Goal: Information Seeking & Learning: Learn about a topic

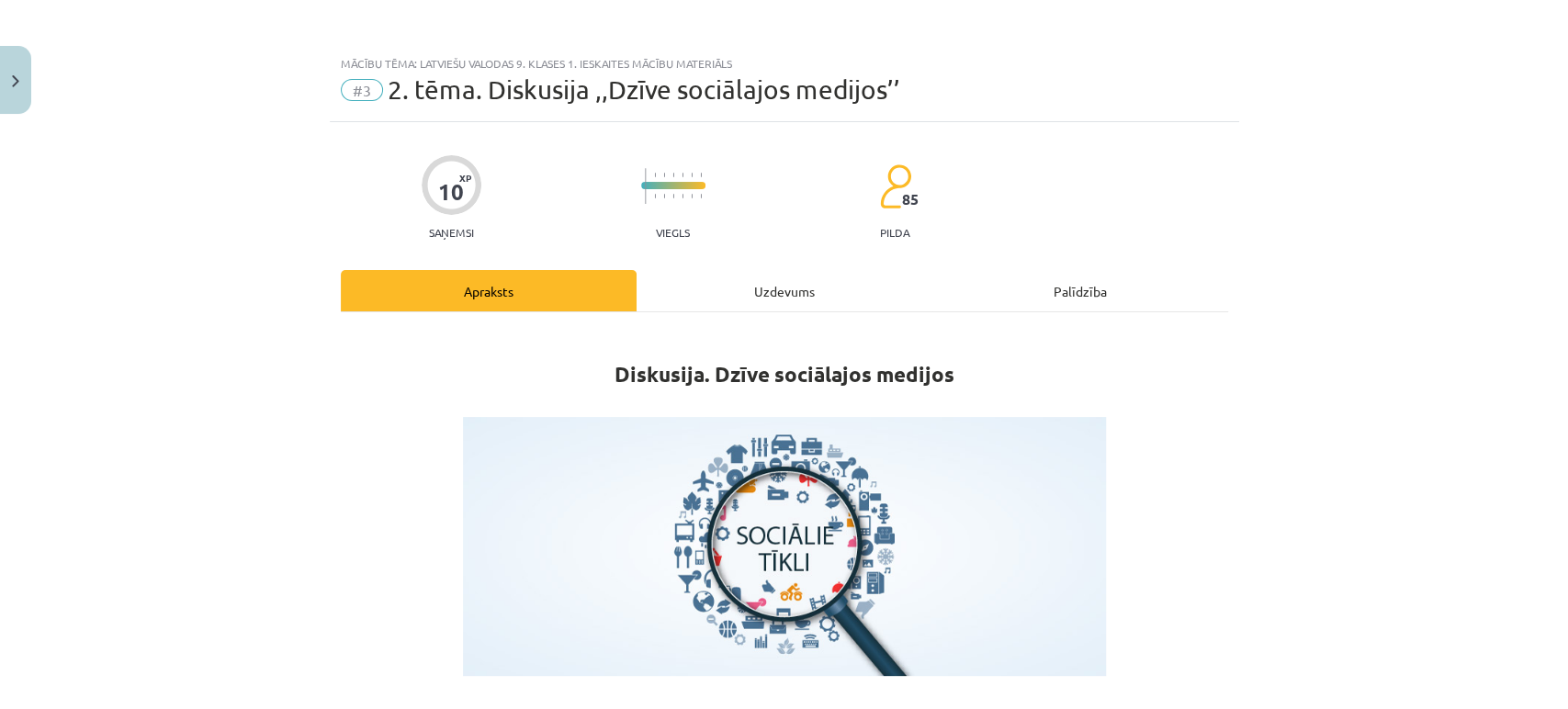
scroll to position [760, 0]
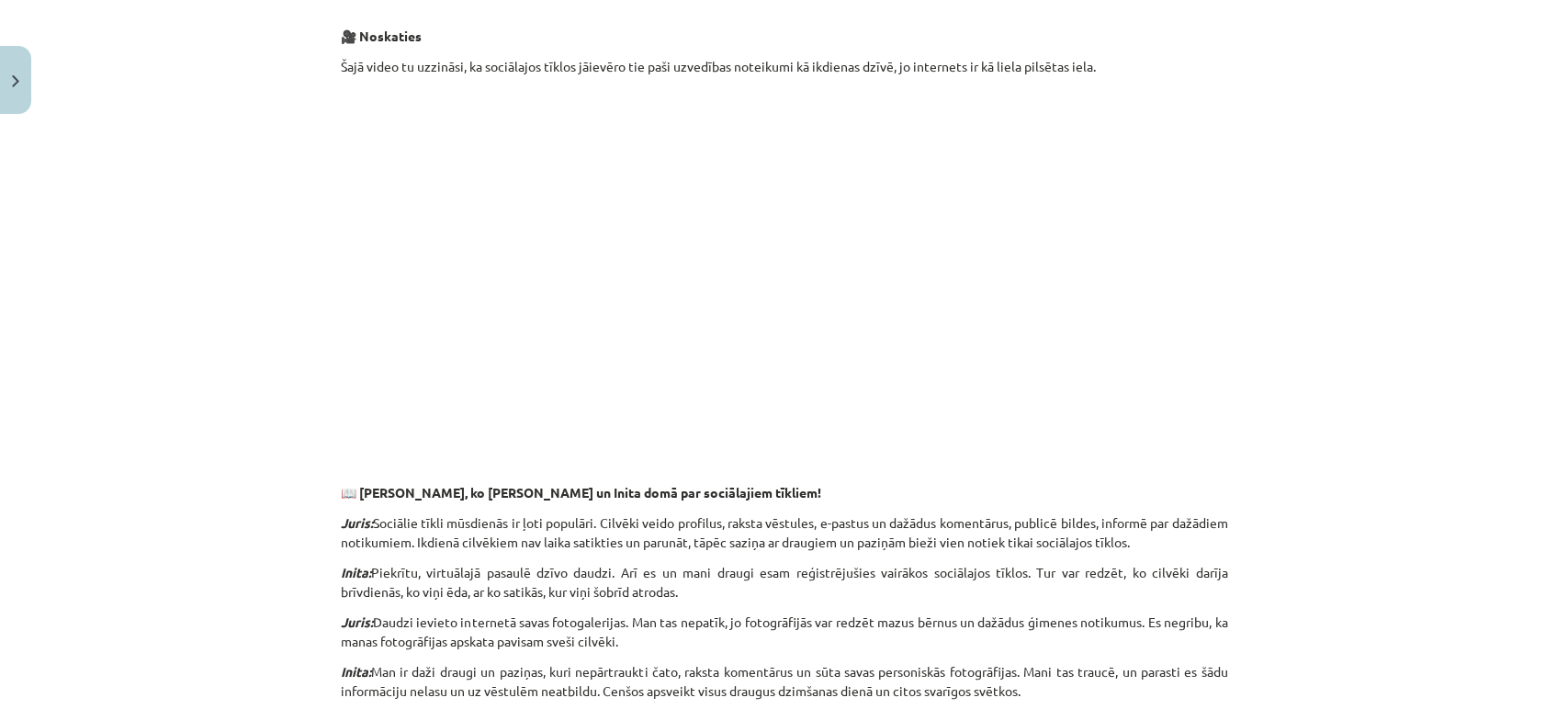
click at [1132, 203] on p at bounding box center [784, 274] width 887 height 335
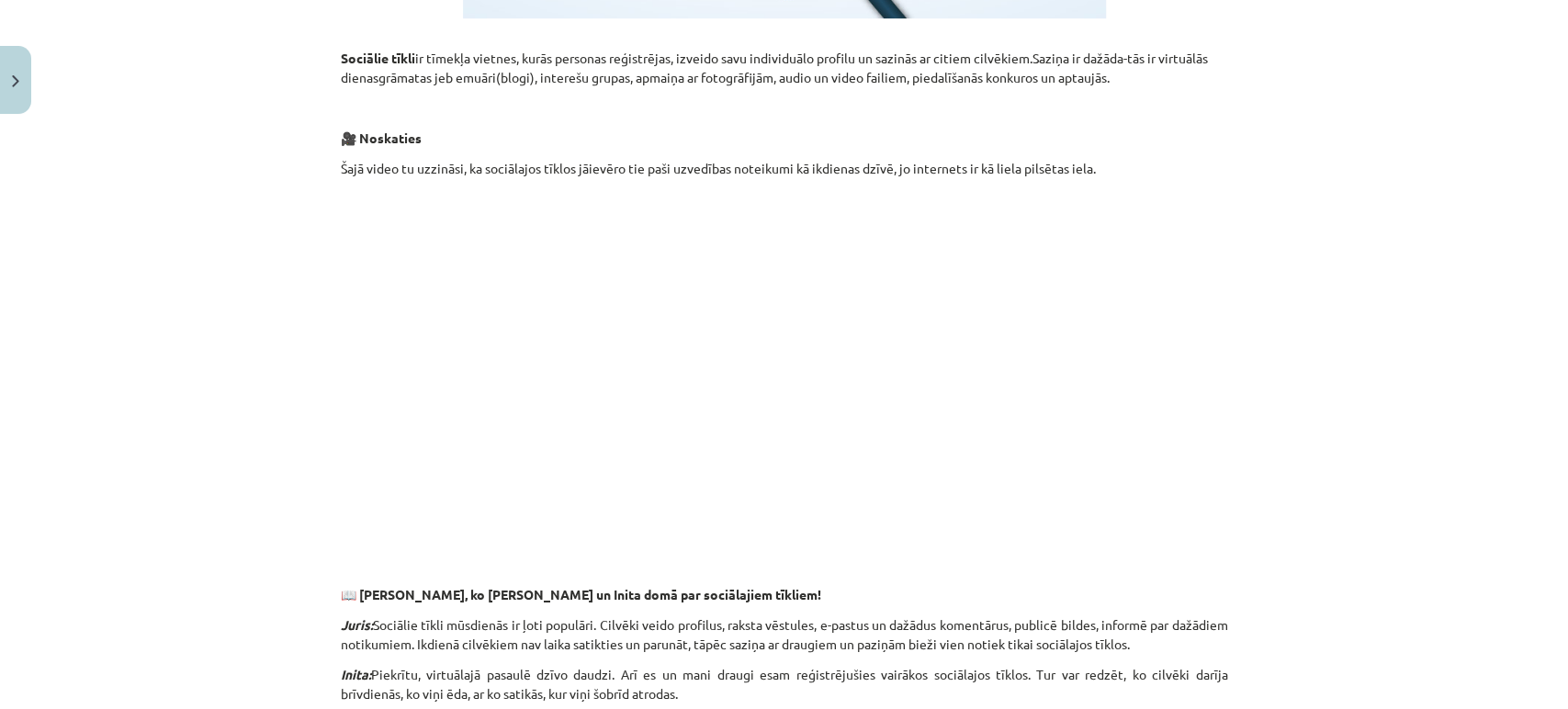
drag, startPoint x: 483, startPoint y: 454, endPoint x: 1422, endPoint y: 408, distance: 940.1
click at [1422, 408] on div "Mācību tēma: Latviešu valodas 9. klases 1. ieskaites mācību materiāls #3 2. tēm…" at bounding box center [784, 354] width 1568 height 709
click at [1171, 378] on p at bounding box center [784, 376] width 887 height 335
drag, startPoint x: 1119, startPoint y: 393, endPoint x: 1099, endPoint y: 465, distance: 74.7
click at [1099, 465] on p at bounding box center [784, 376] width 887 height 335
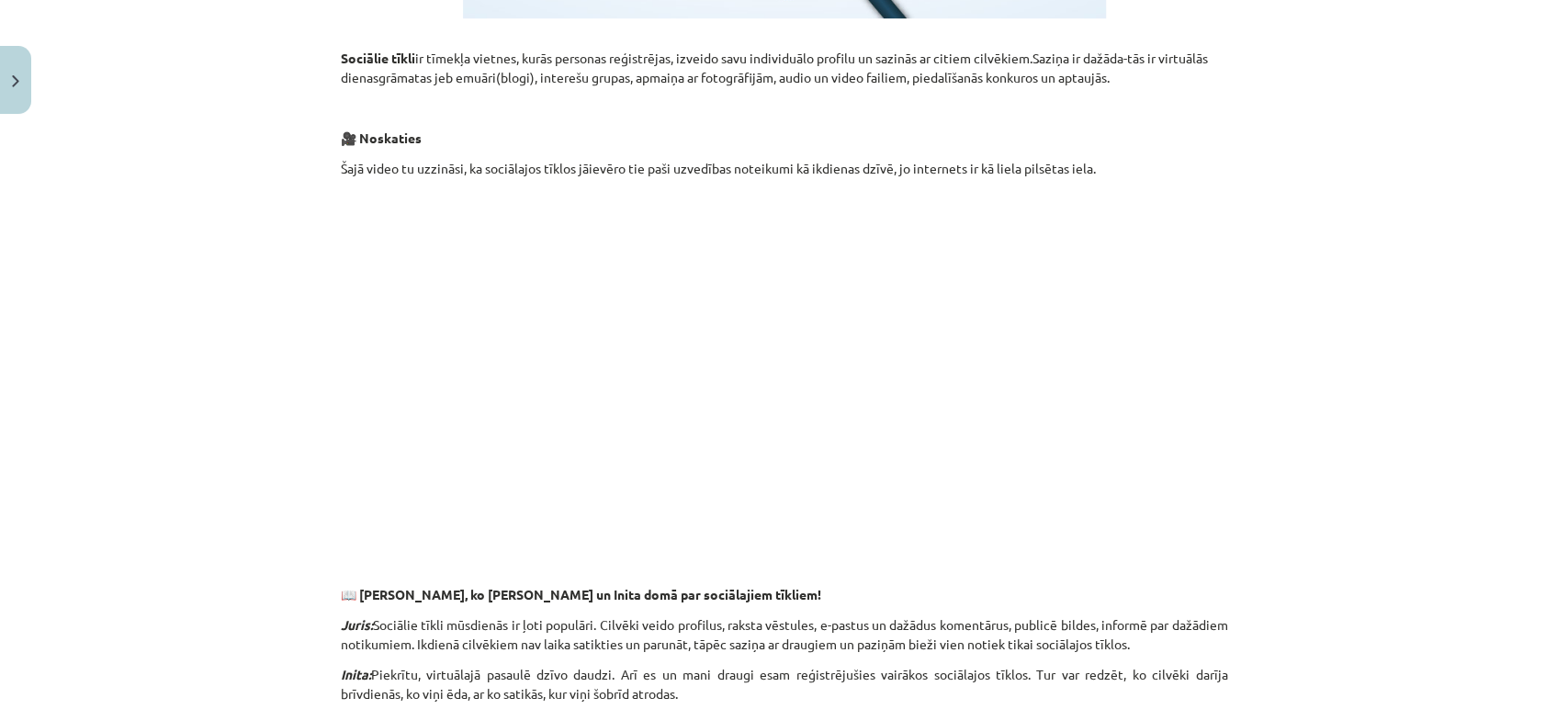
drag, startPoint x: 1106, startPoint y: 439, endPoint x: 1082, endPoint y: 439, distance: 24.0
click at [1102, 439] on p at bounding box center [784, 376] width 887 height 335
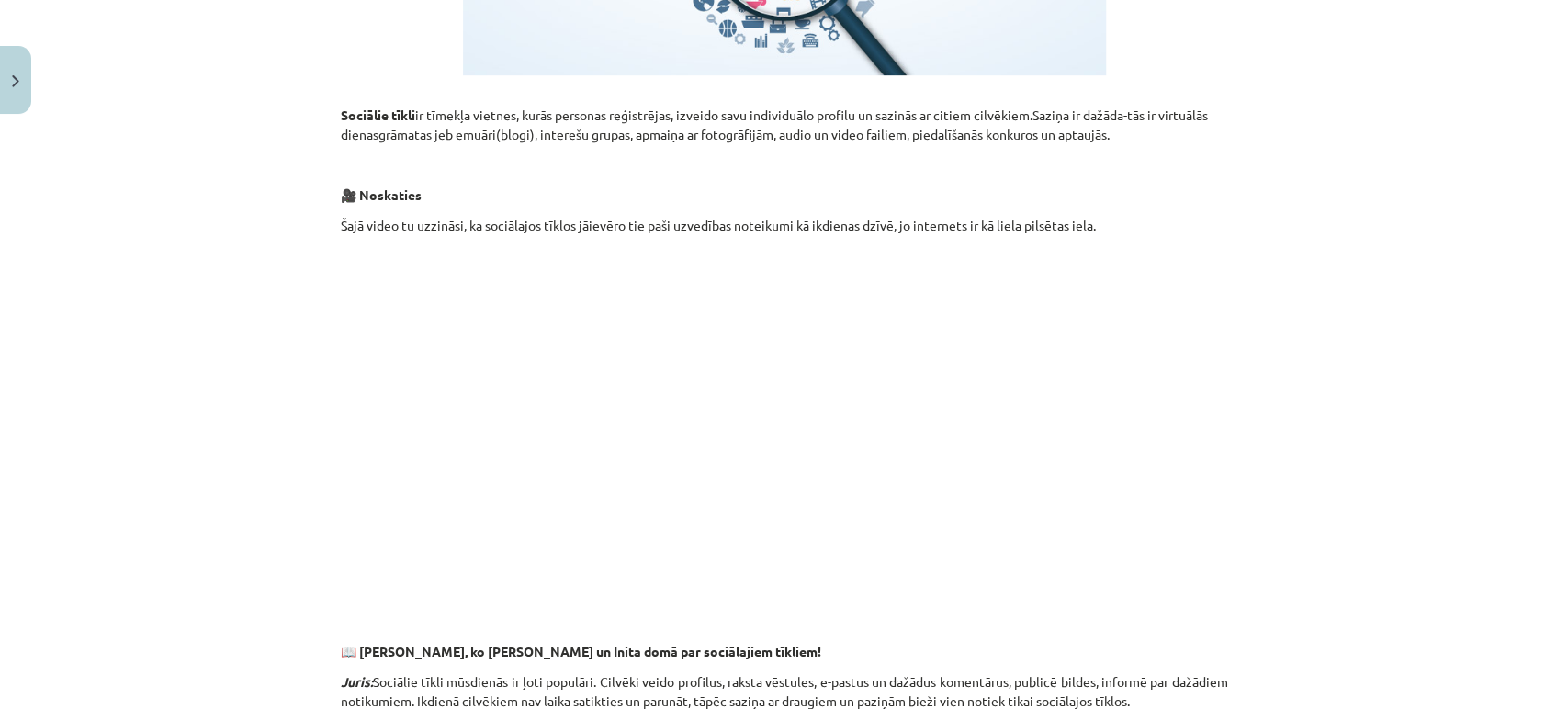
scroll to position [760, 0]
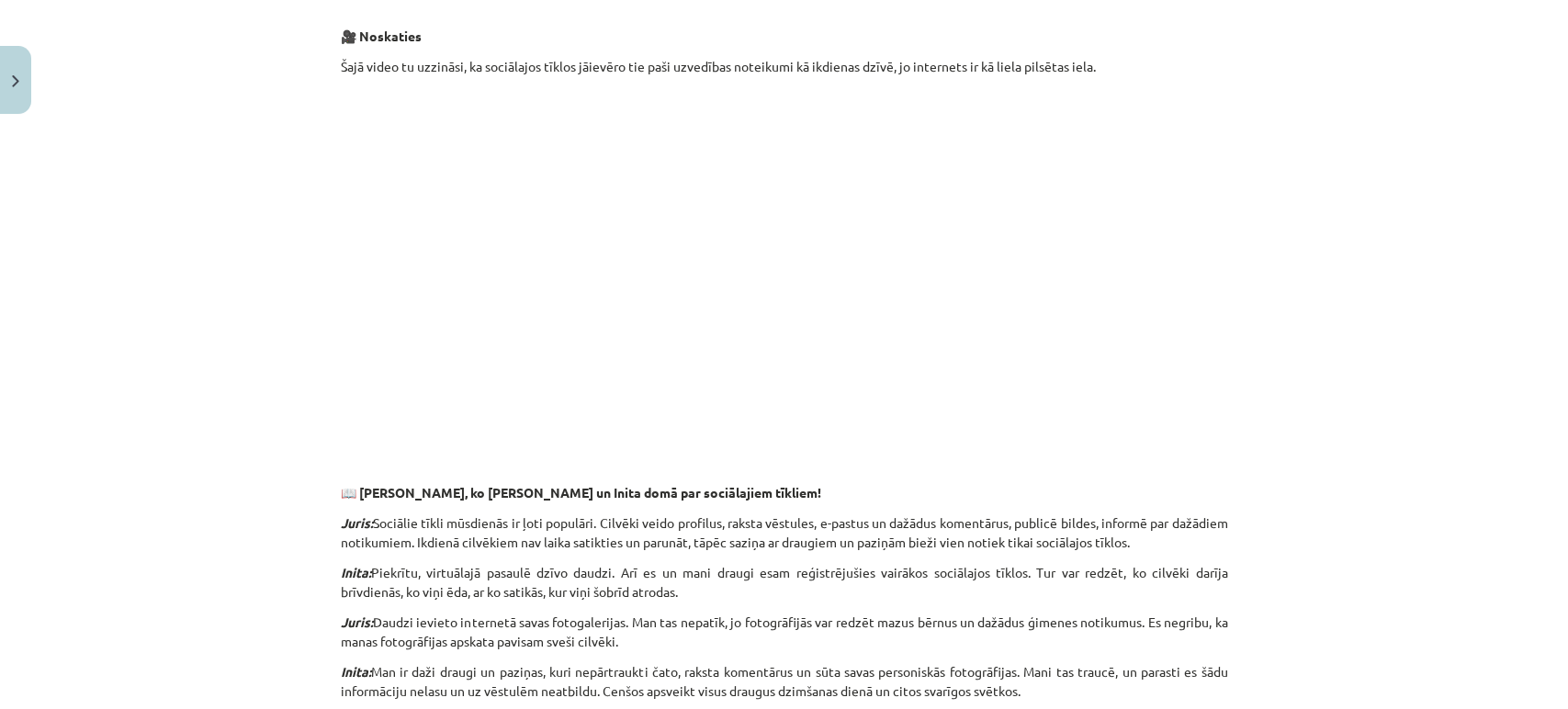
click at [1456, 607] on div "Mācību tēma: Latviešu valodas 9. klases 1. ieskaites mācību materiāls #3 2. tēm…" at bounding box center [784, 354] width 1568 height 709
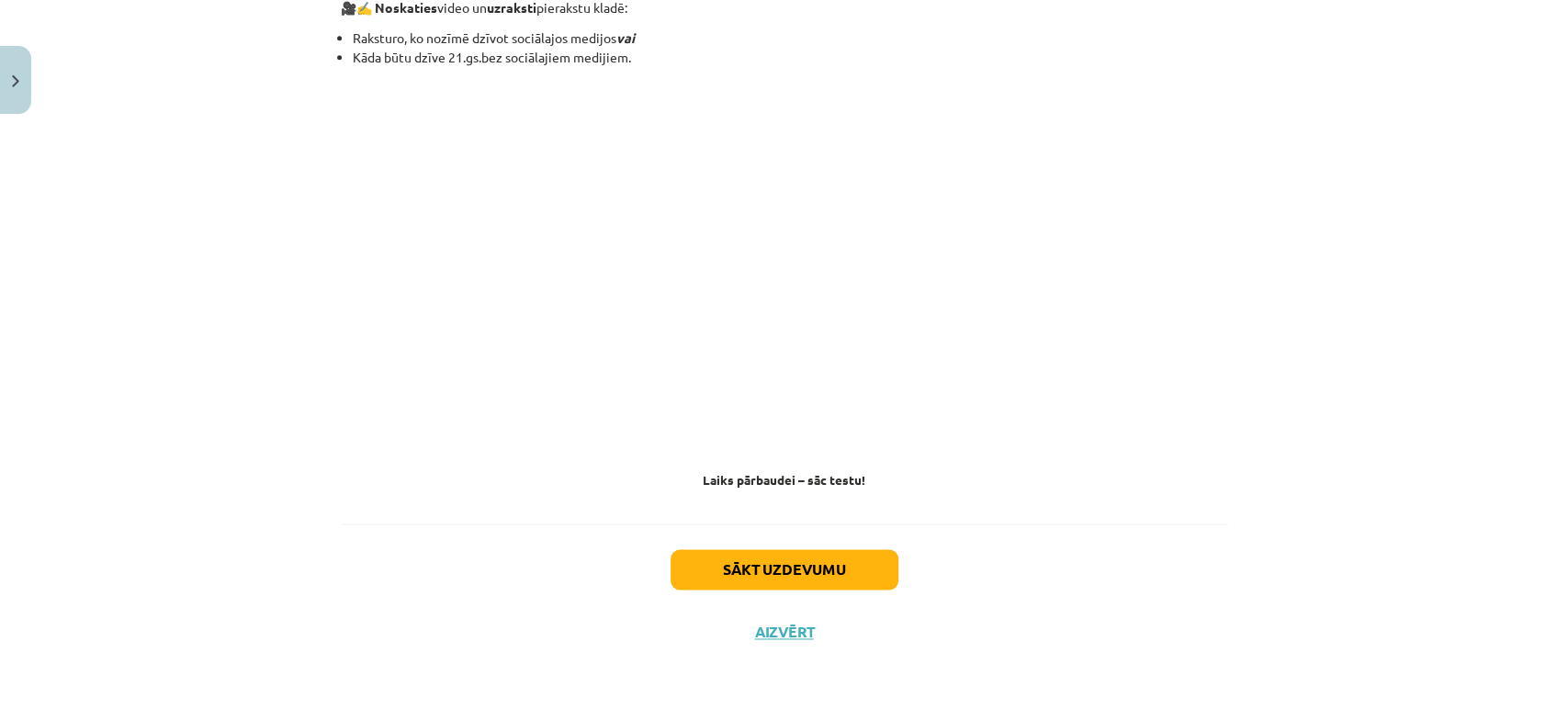
scroll to position [1531, 0]
click at [765, 554] on button "Sākt uzdevumu" at bounding box center [784, 569] width 228 height 41
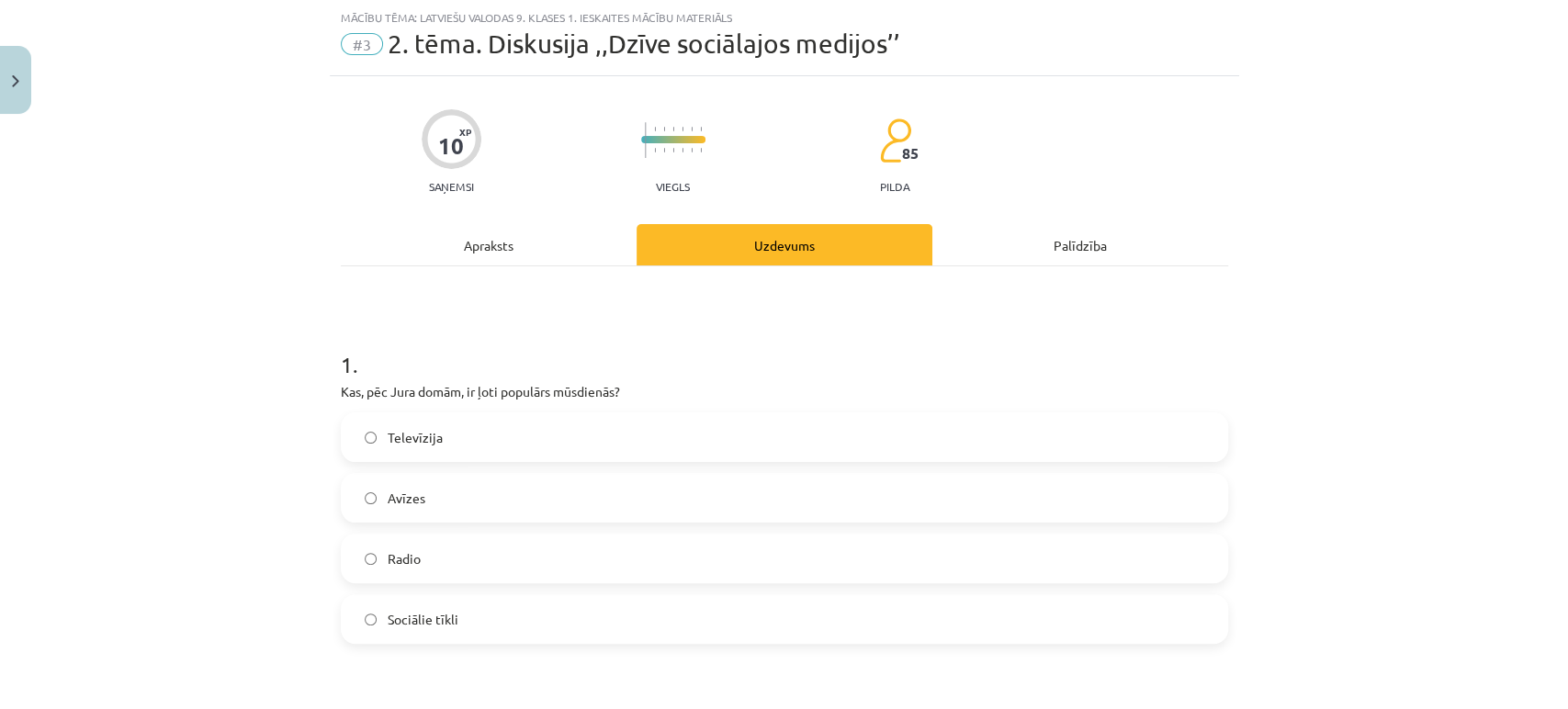
scroll to position [45, 0]
click at [528, 626] on label "Sociālie tīkli" at bounding box center [784, 620] width 883 height 46
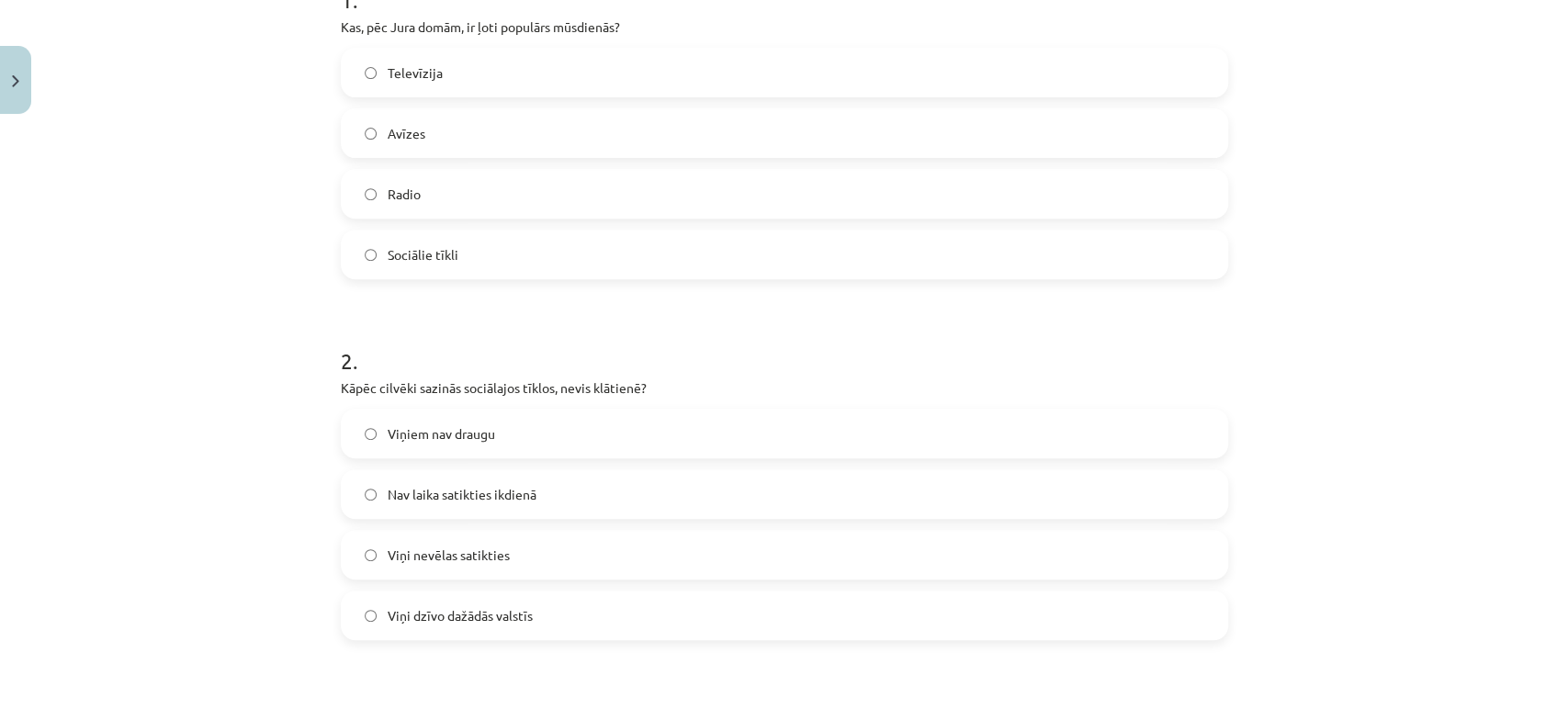
scroll to position [454, 0]
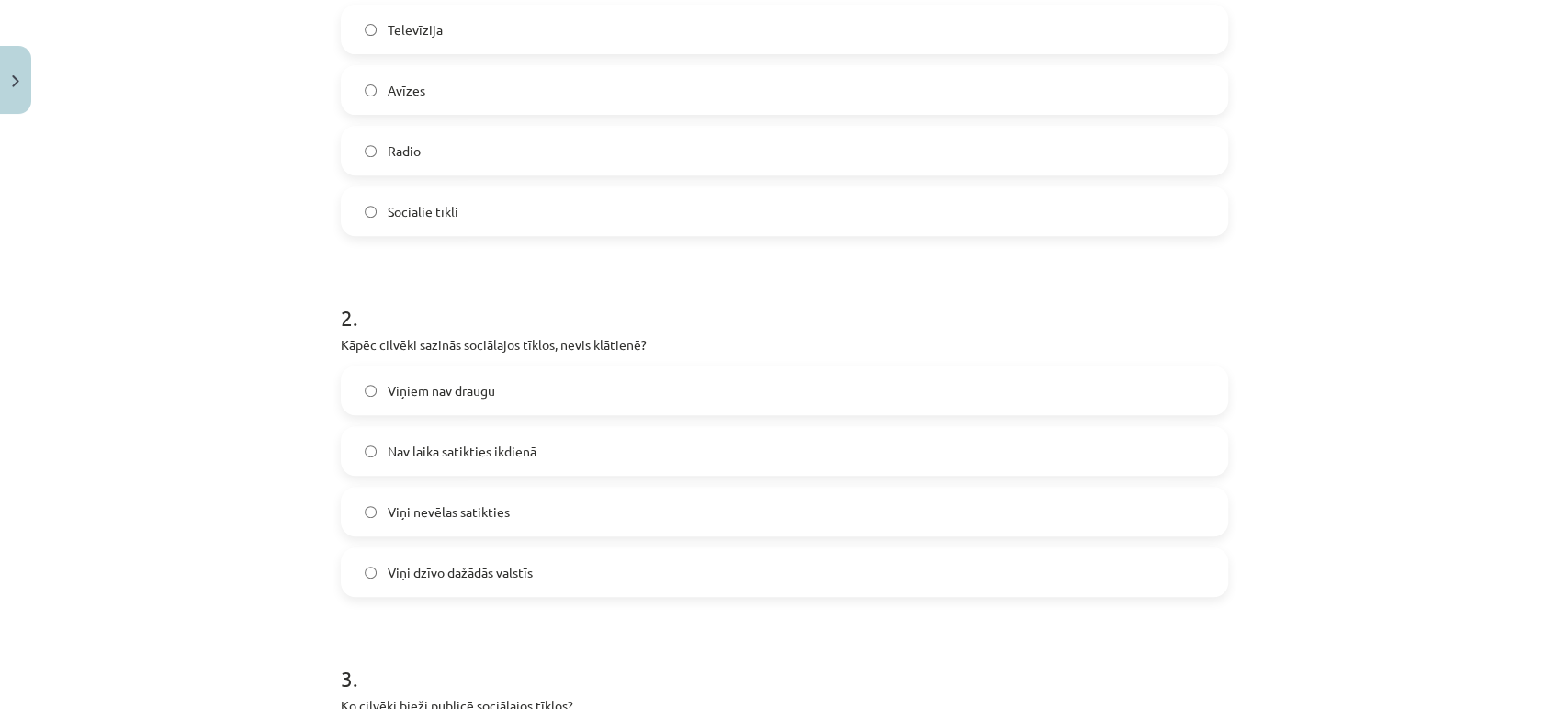
click at [523, 454] on span "Nav laika satikties ikdienā" at bounding box center [462, 451] width 149 height 19
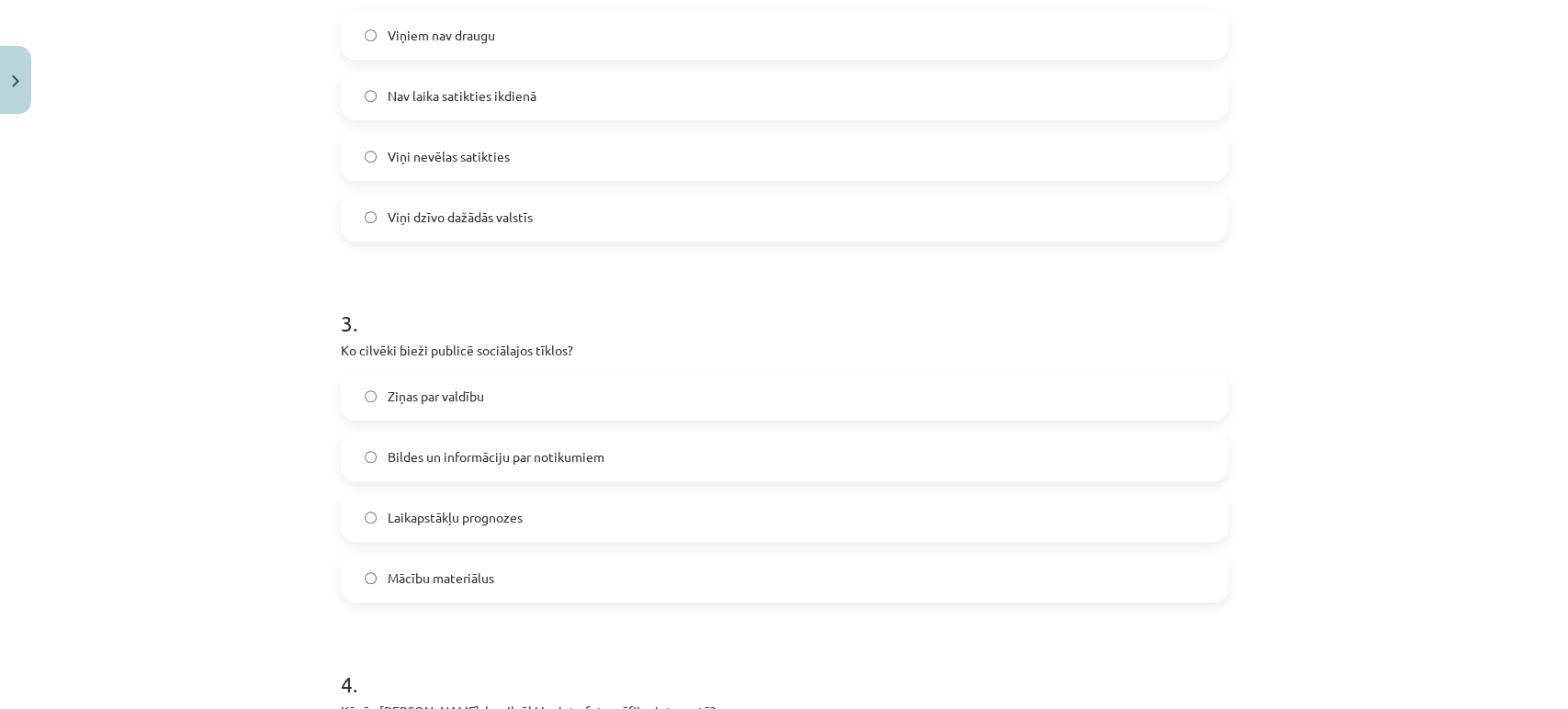
scroll to position [862, 0]
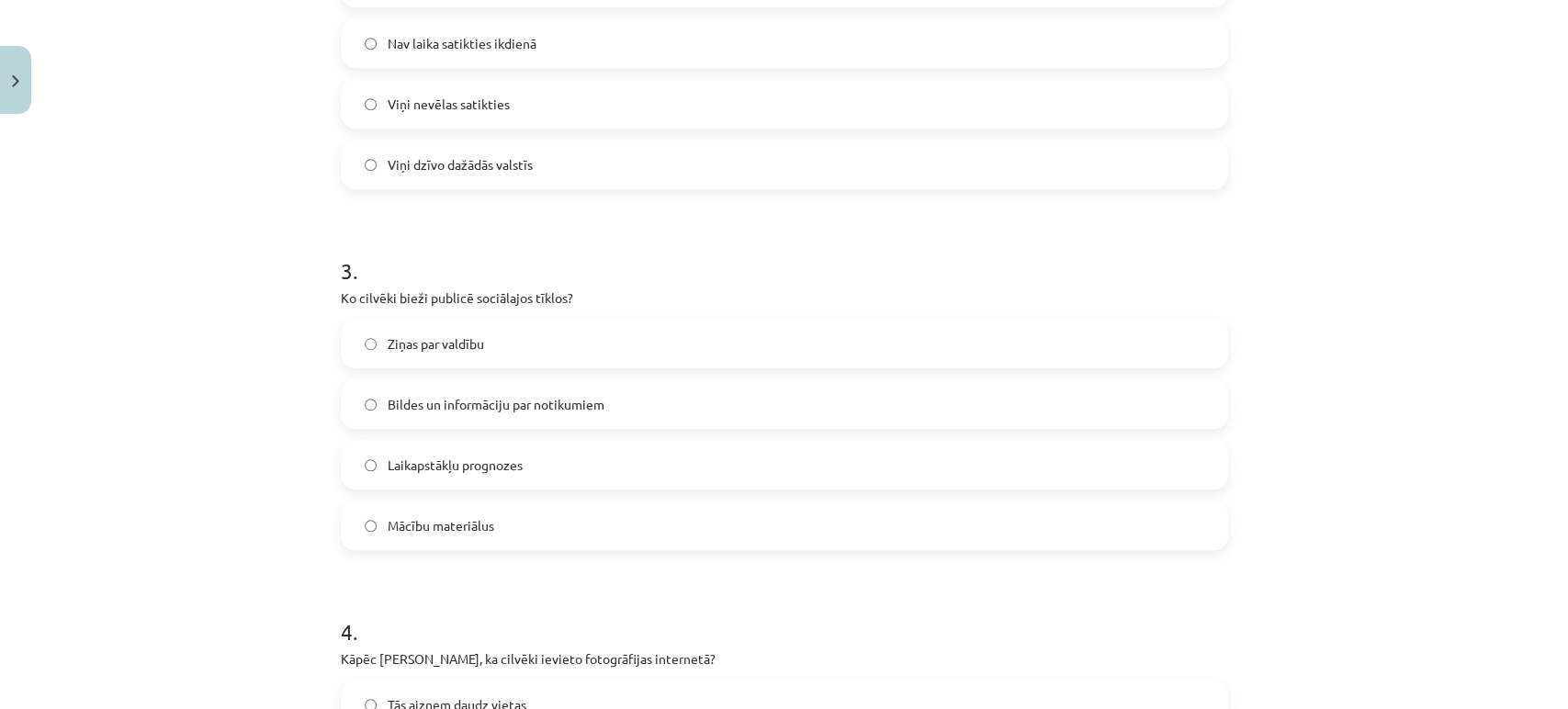
click at [560, 412] on span "Bildes un informāciju par notikumiem" at bounding box center [496, 404] width 216 height 19
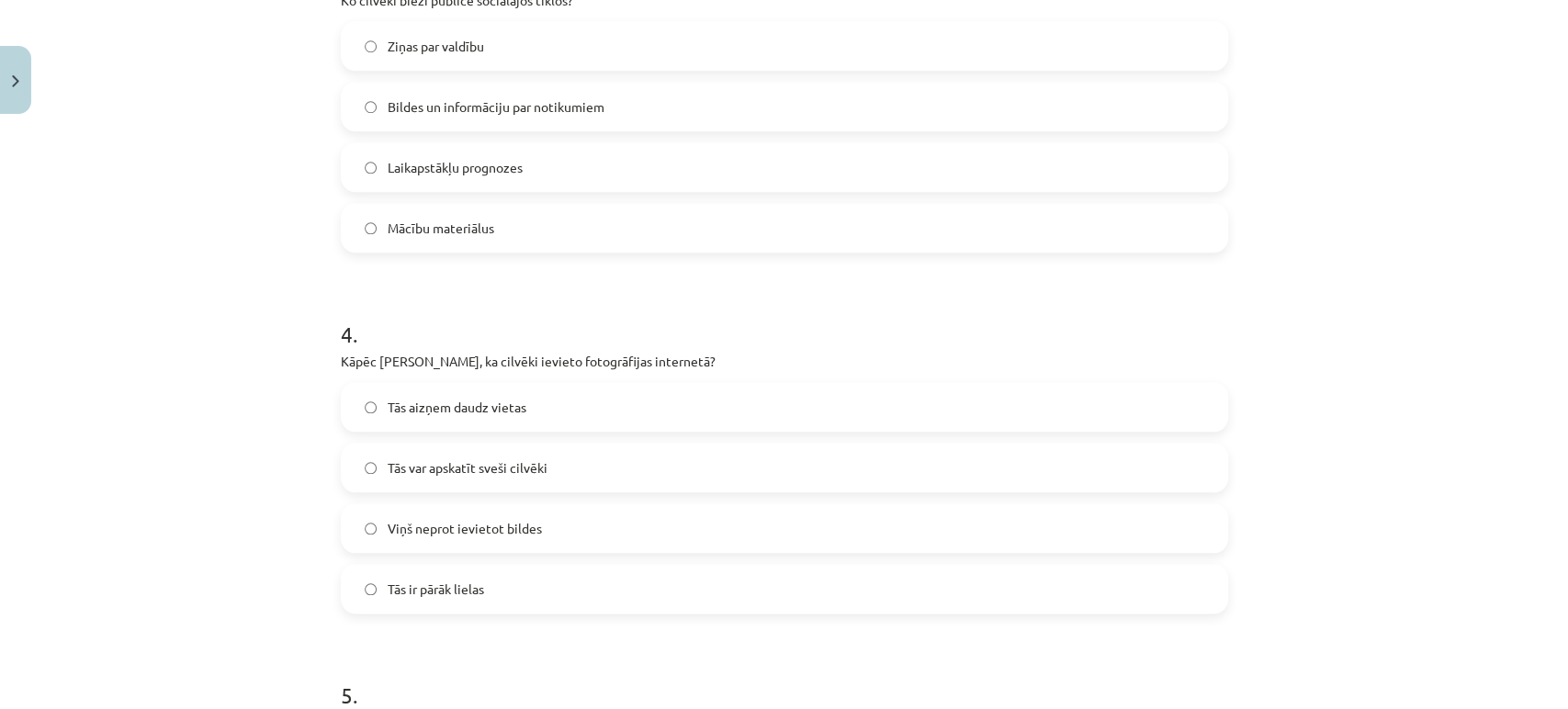
scroll to position [1270, 0]
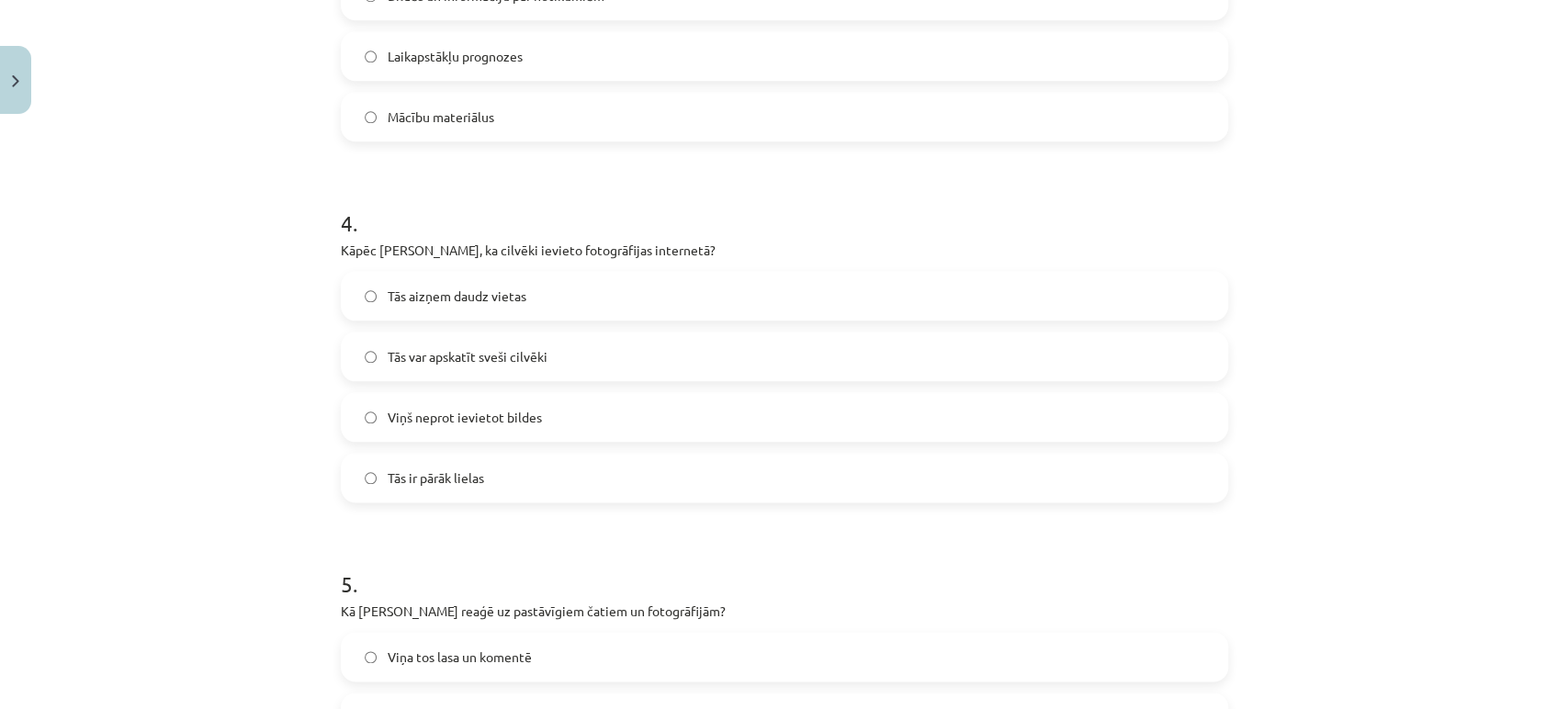
click at [568, 363] on label "Tās var apskatīt sveši cilvēki" at bounding box center [784, 356] width 883 height 46
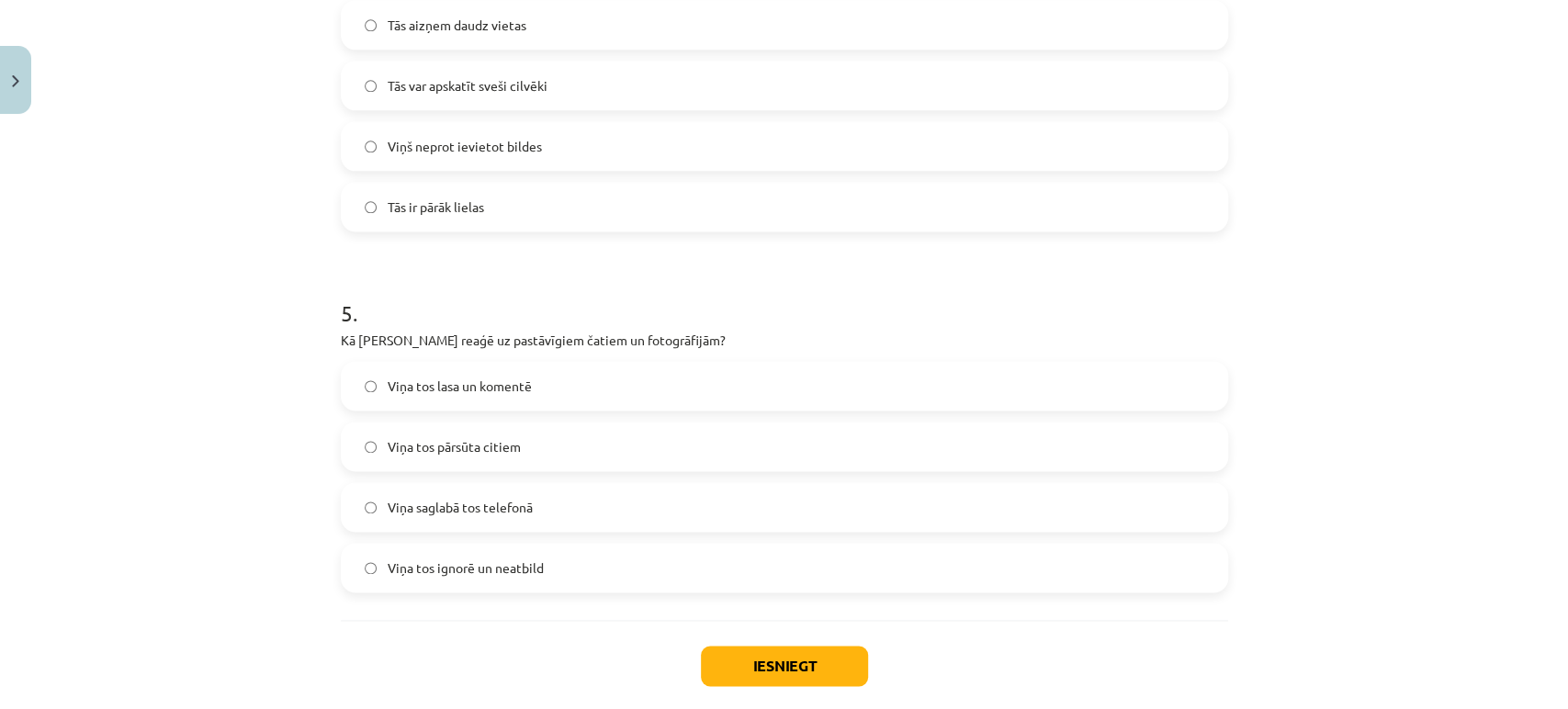
scroll to position [1575, 0]
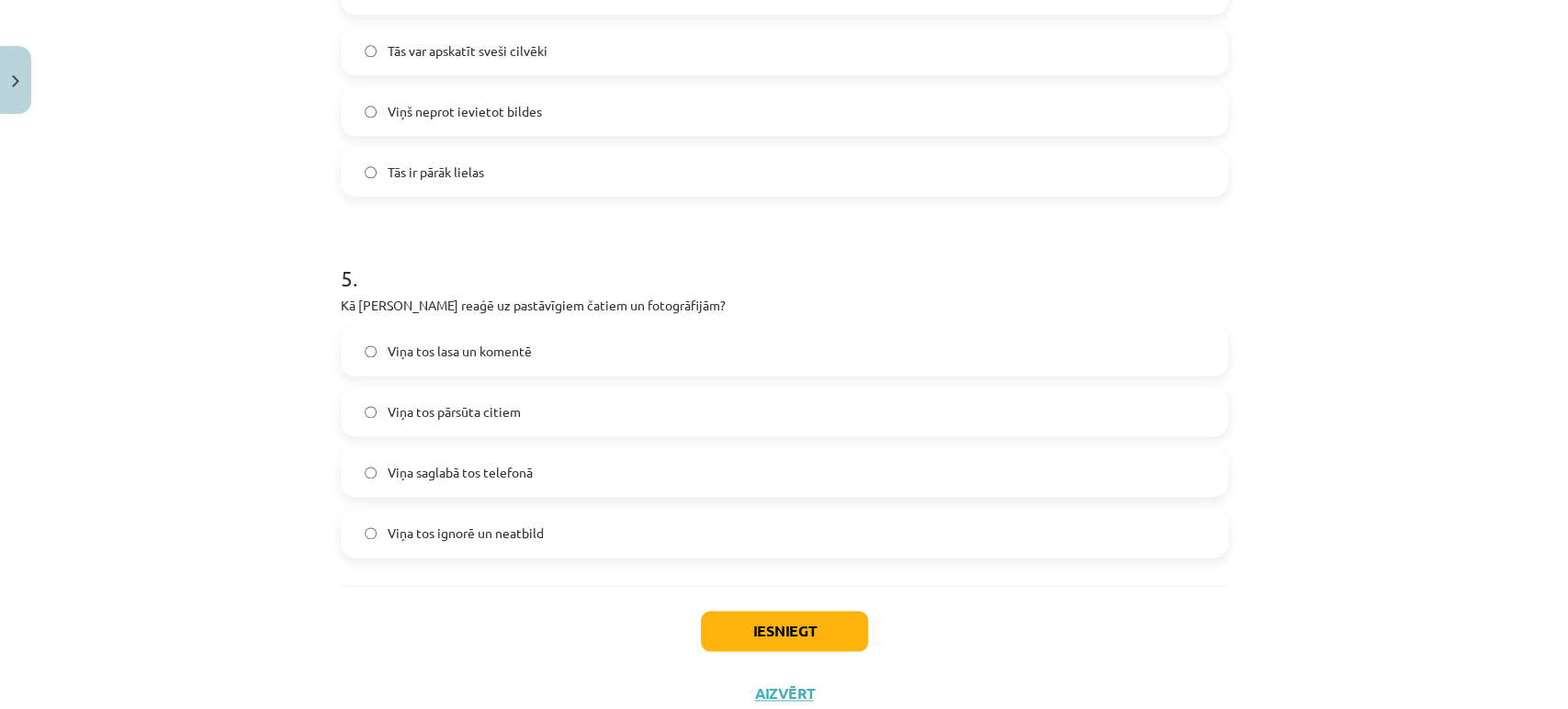
click at [483, 527] on span "Viņa tos ignorē un neatbild" at bounding box center [466, 532] width 157 height 19
click at [802, 640] on button "Iesniegt" at bounding box center [785, 631] width 168 height 41
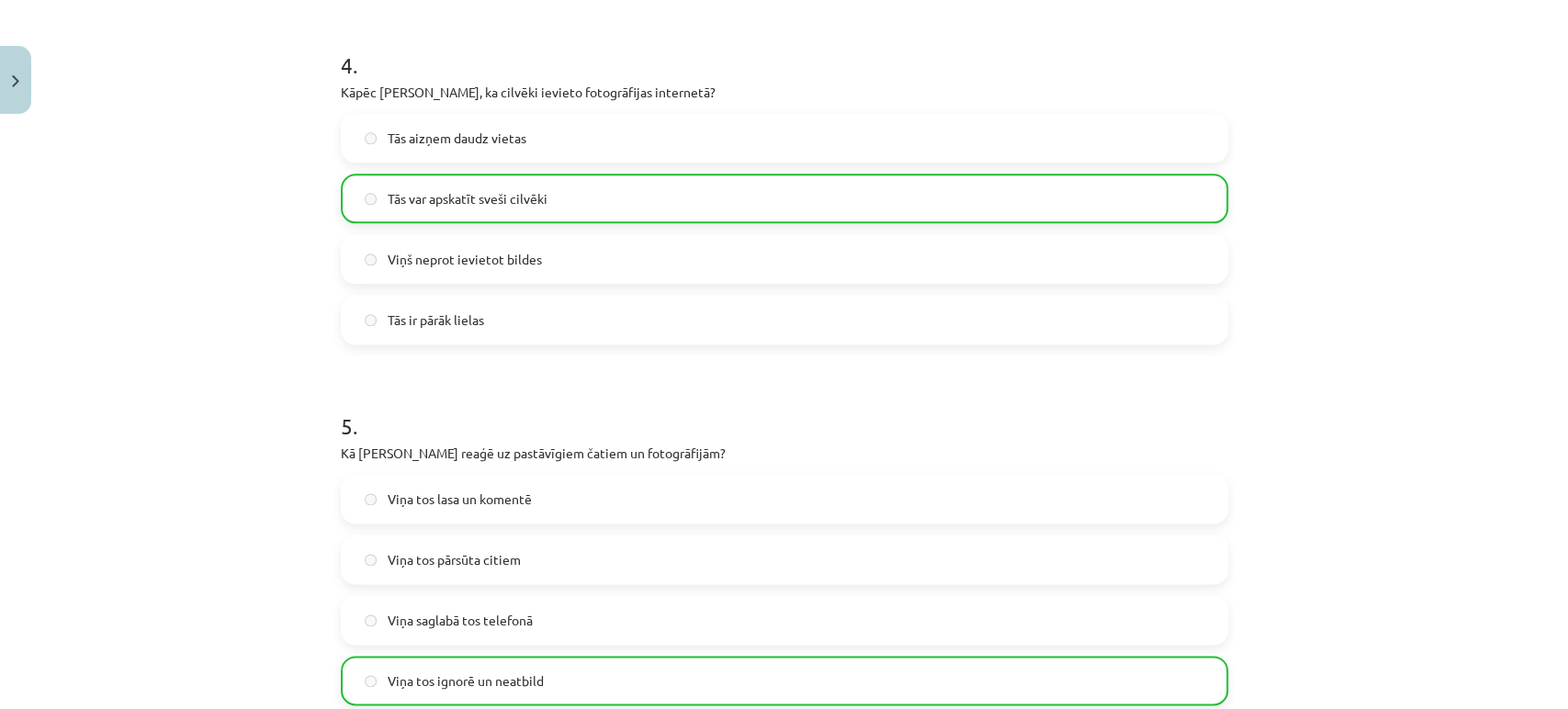
scroll to position [1694, 0]
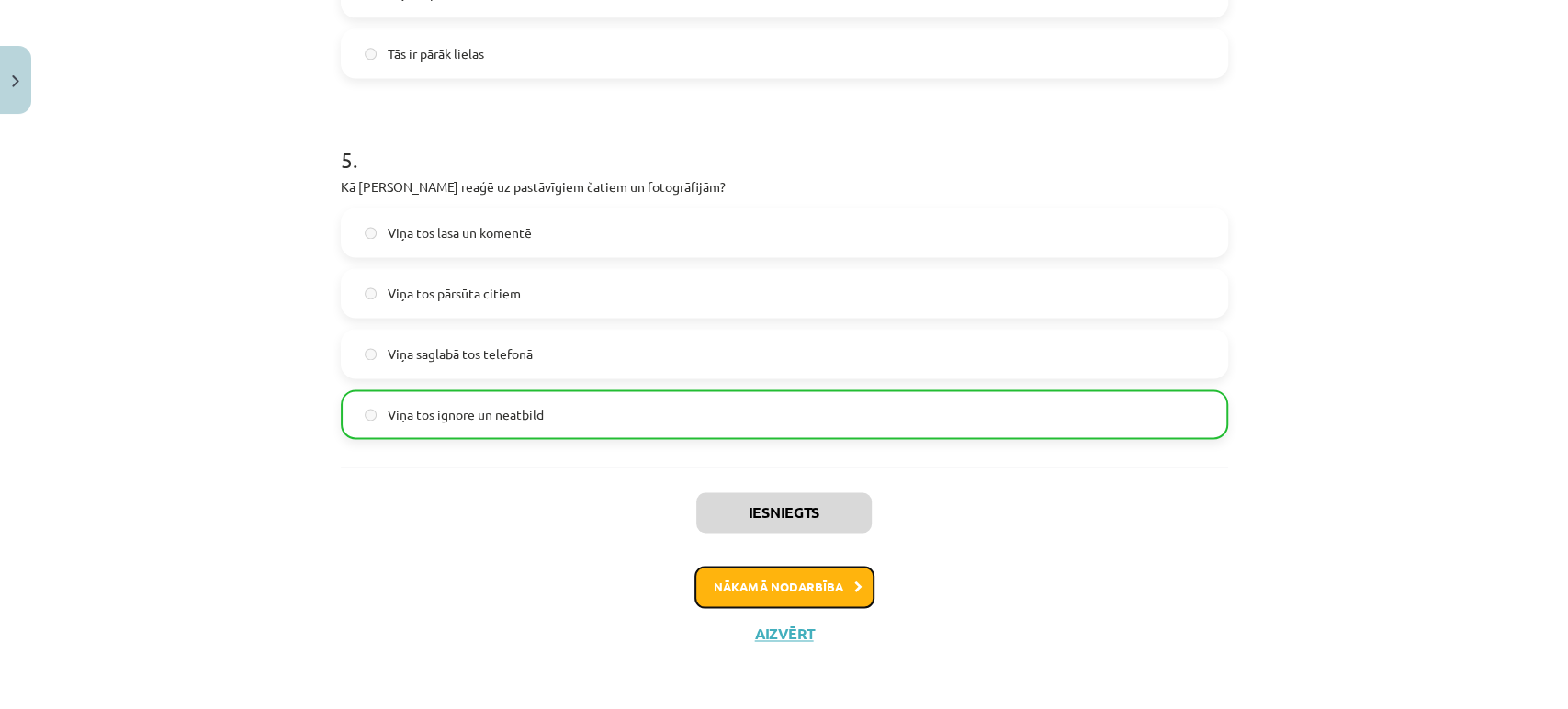
click at [753, 586] on button "Nākamā nodarbība" at bounding box center [784, 587] width 180 height 42
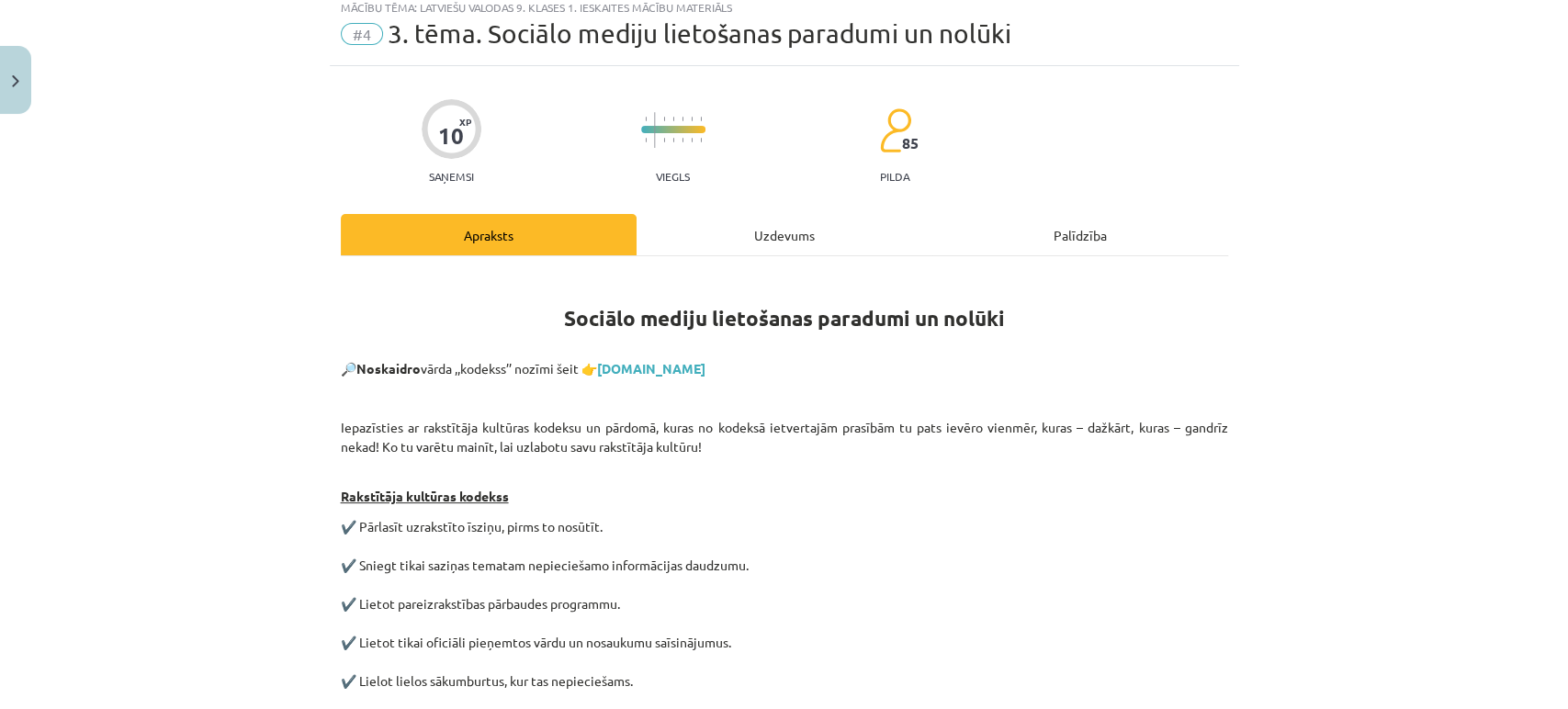
scroll to position [45, 0]
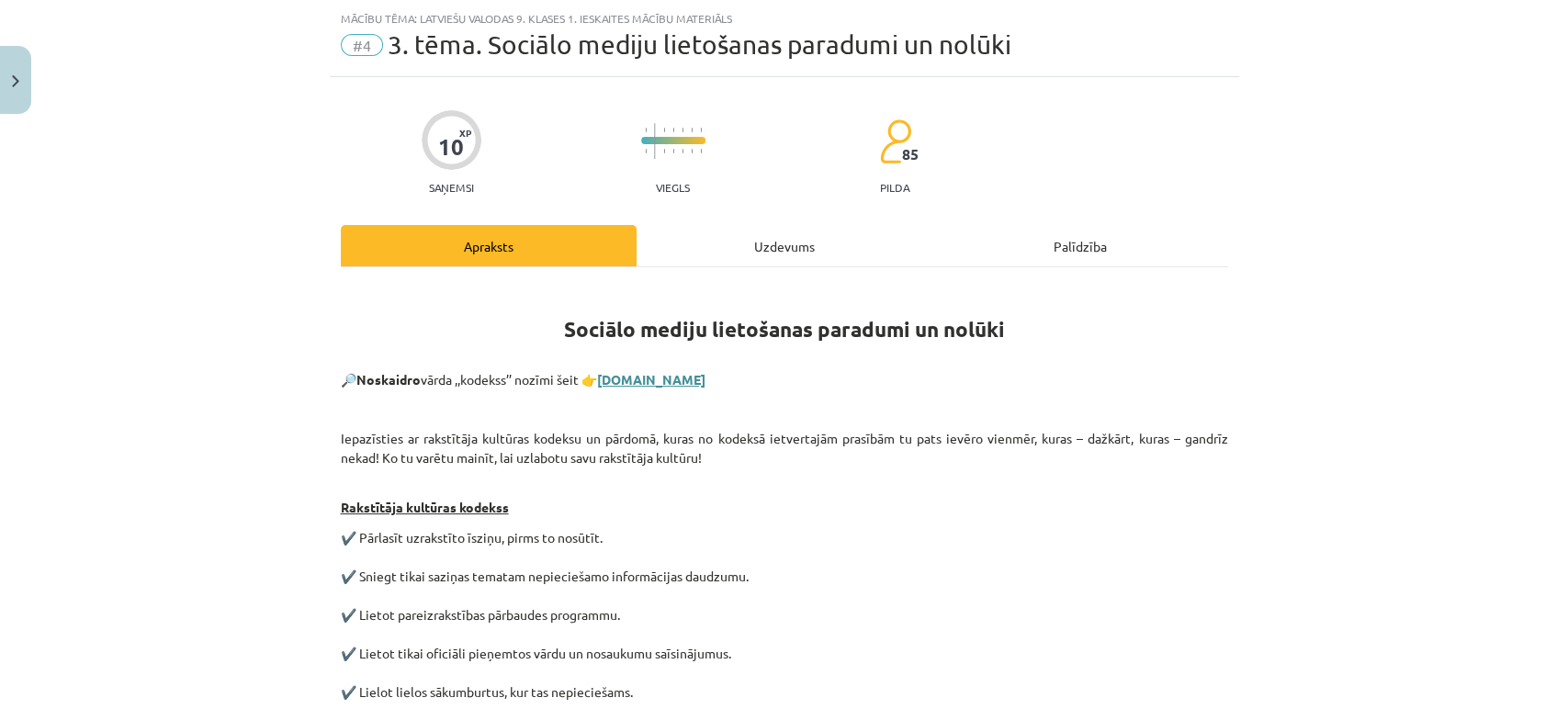
click at [649, 376] on link "tezaurs.lv" at bounding box center [651, 379] width 109 height 17
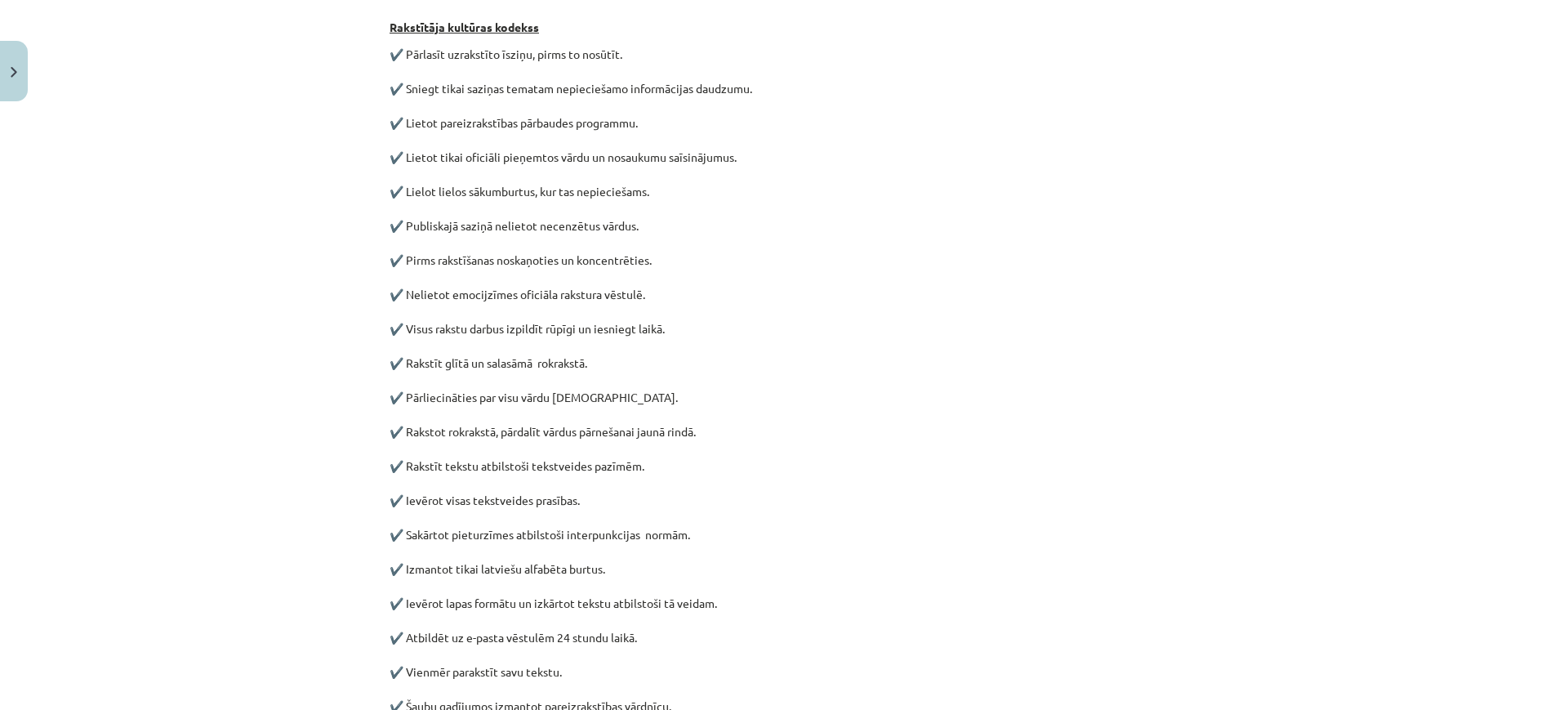
scroll to position [481, 0]
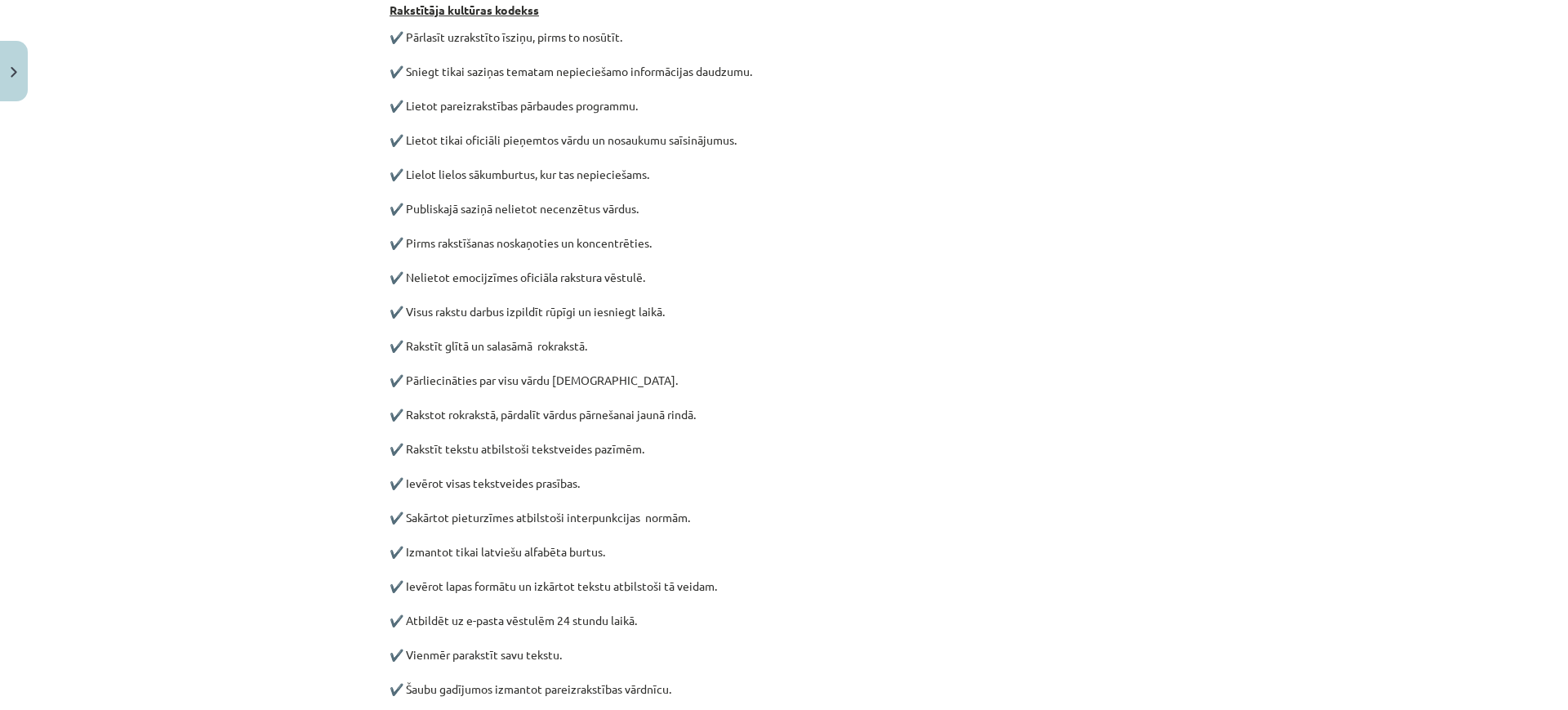
click at [1374, 127] on div "Mācību tēma: Latviešu valodas 9. klases 1. ieskaites mācību materiāls #4 3. tēm…" at bounding box center [784, 355] width 1568 height 710
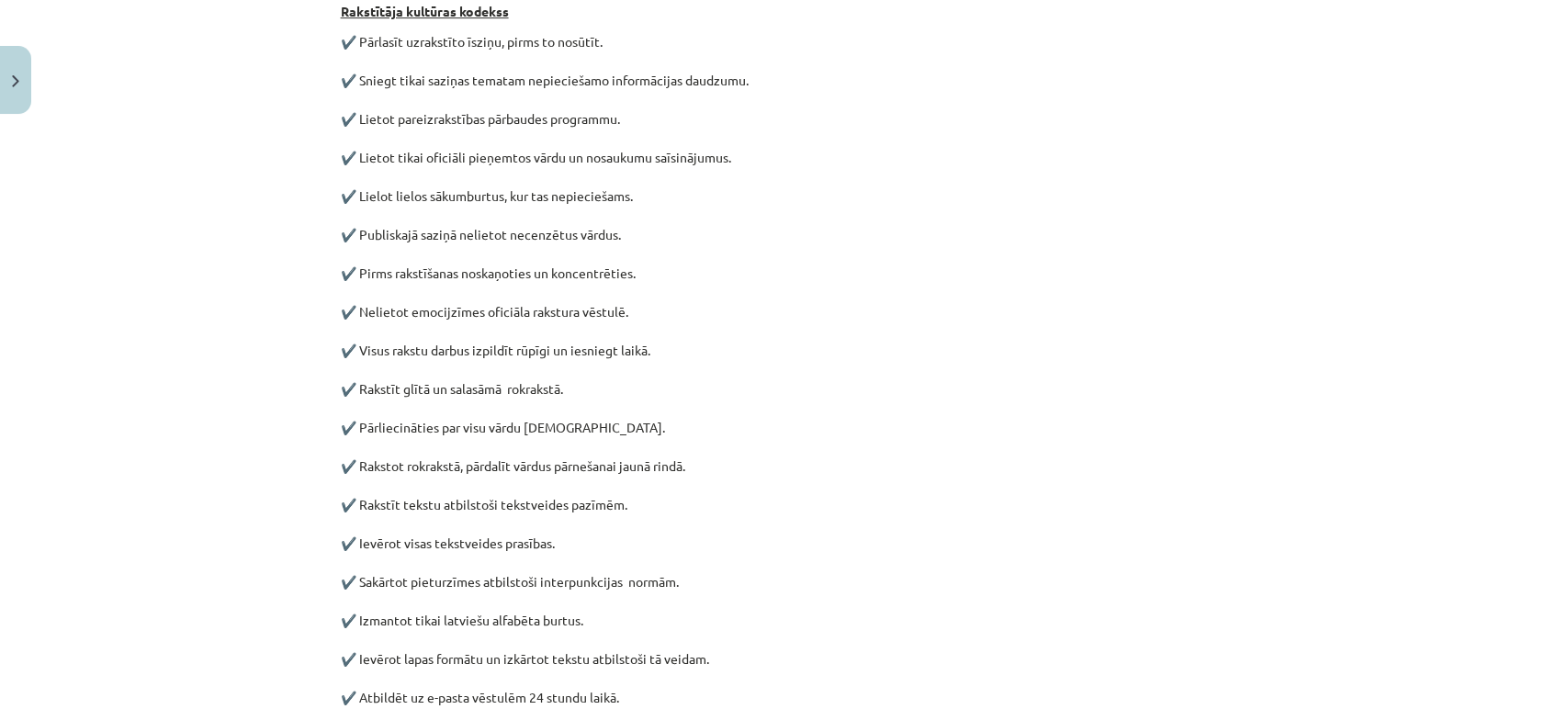
click at [903, 136] on p "✔️ Pārlasīt uzrakstīto īsziņu, pirms to nosūtīt. ✔️ Sniegt tikai saziņas temata…" at bounding box center [784, 408] width 887 height 752
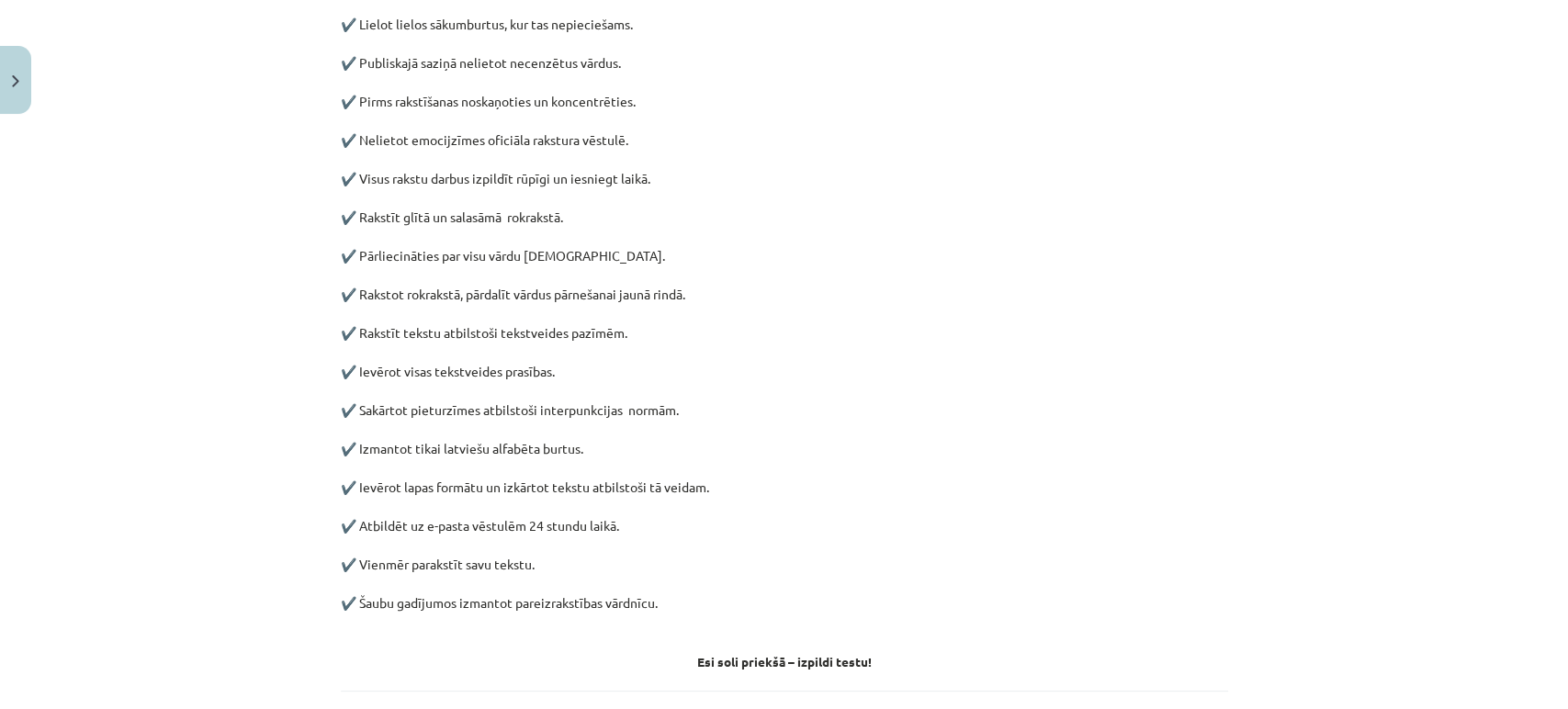
scroll to position [745, 0]
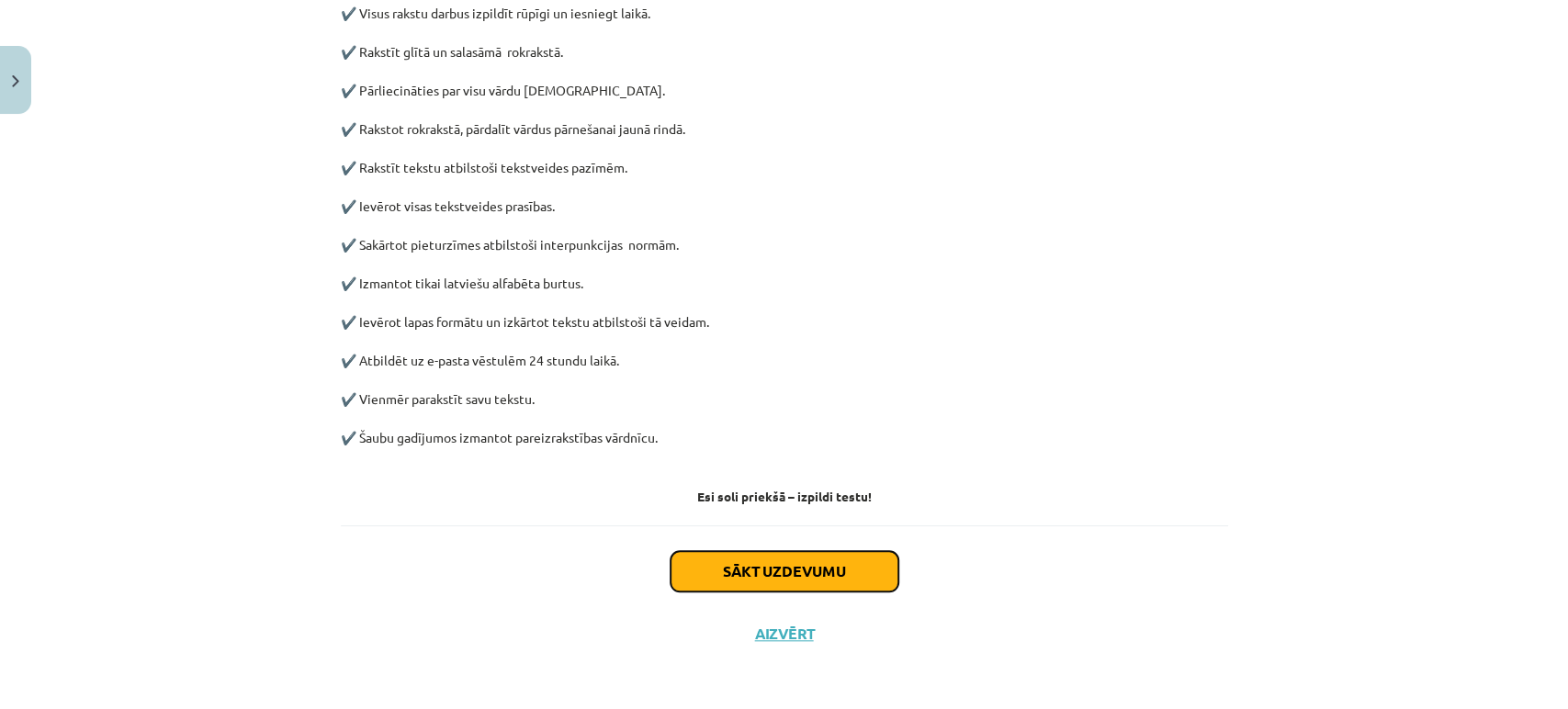
click at [733, 567] on button "Sākt uzdevumu" at bounding box center [784, 571] width 228 height 41
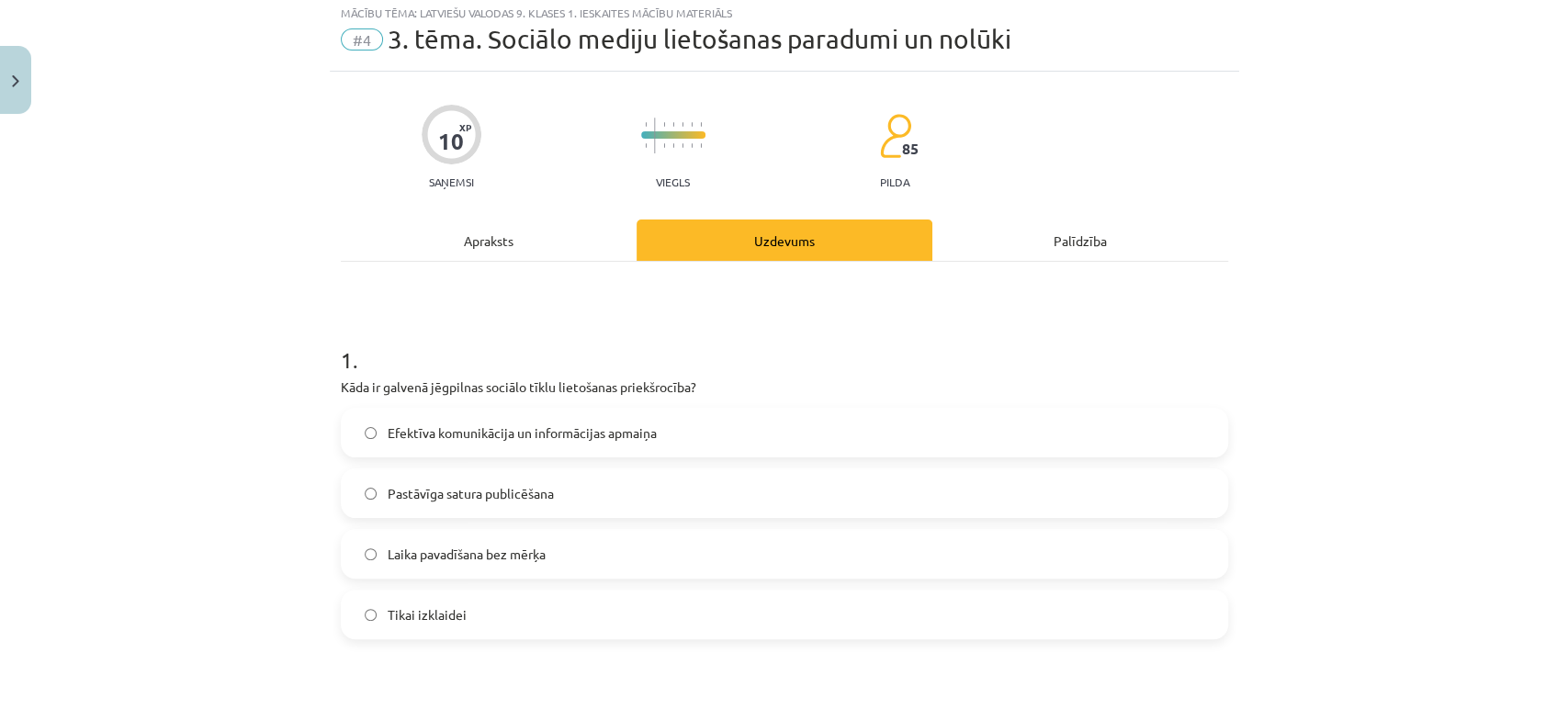
scroll to position [45, 0]
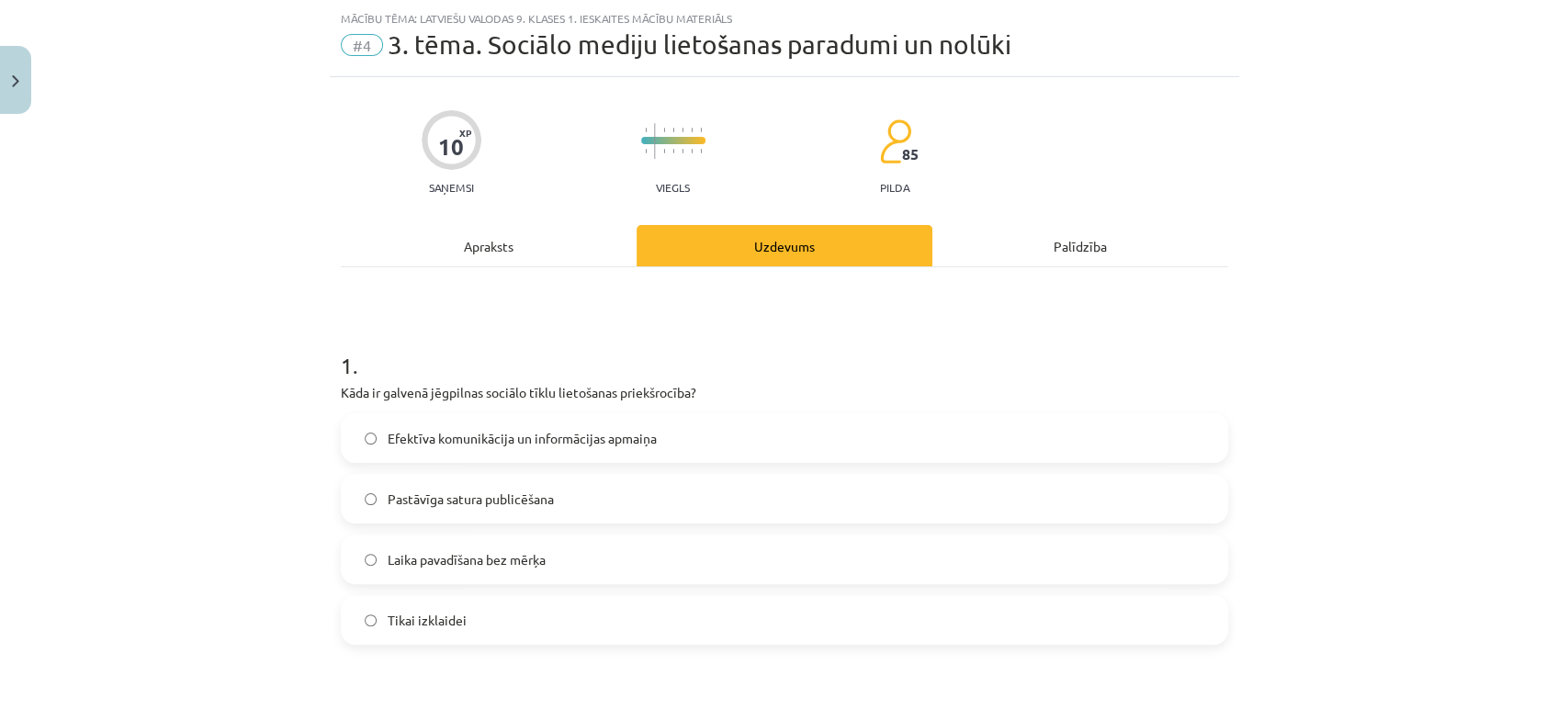
click at [537, 434] on span "Efektīva komunikācija un informācijas apmaiņa" at bounding box center [522, 438] width 269 height 19
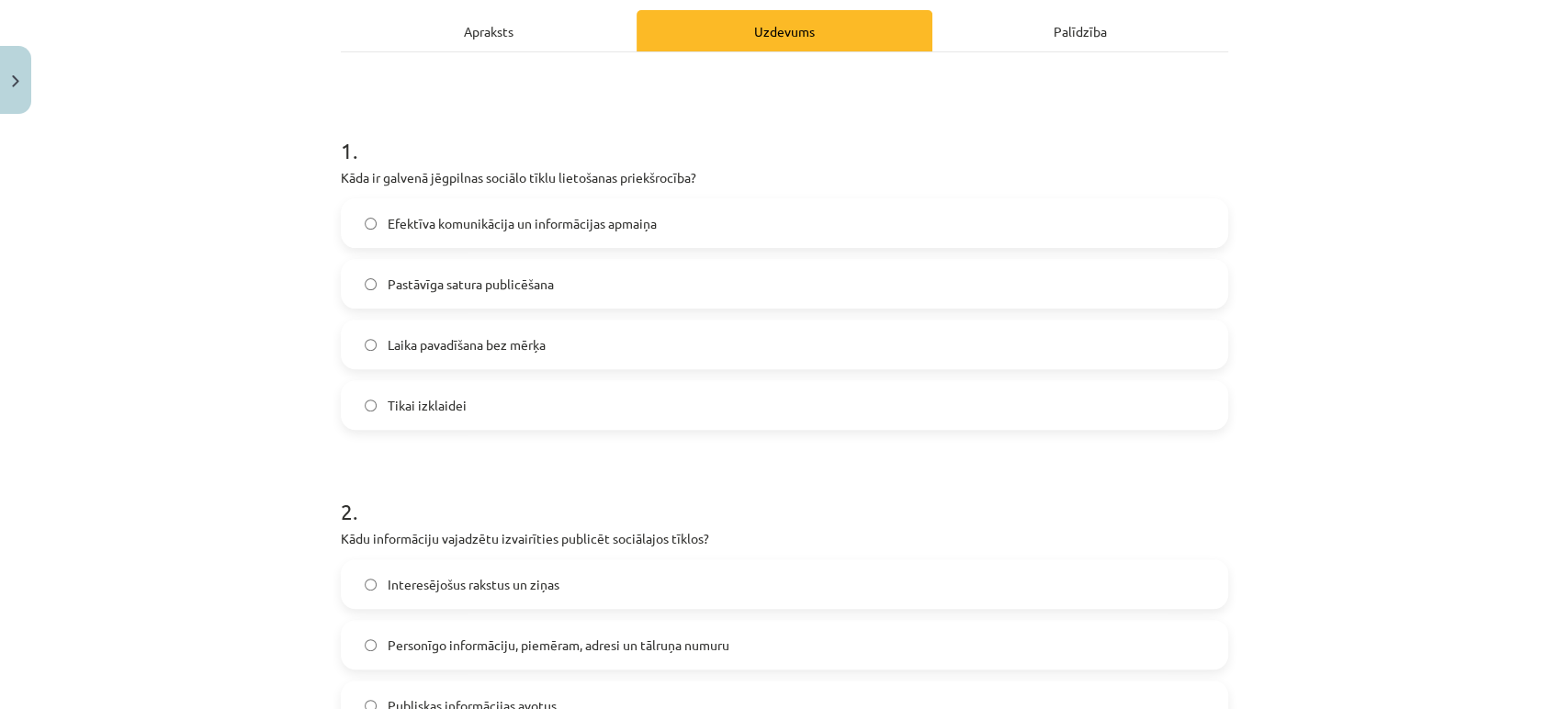
scroll to position [555, 0]
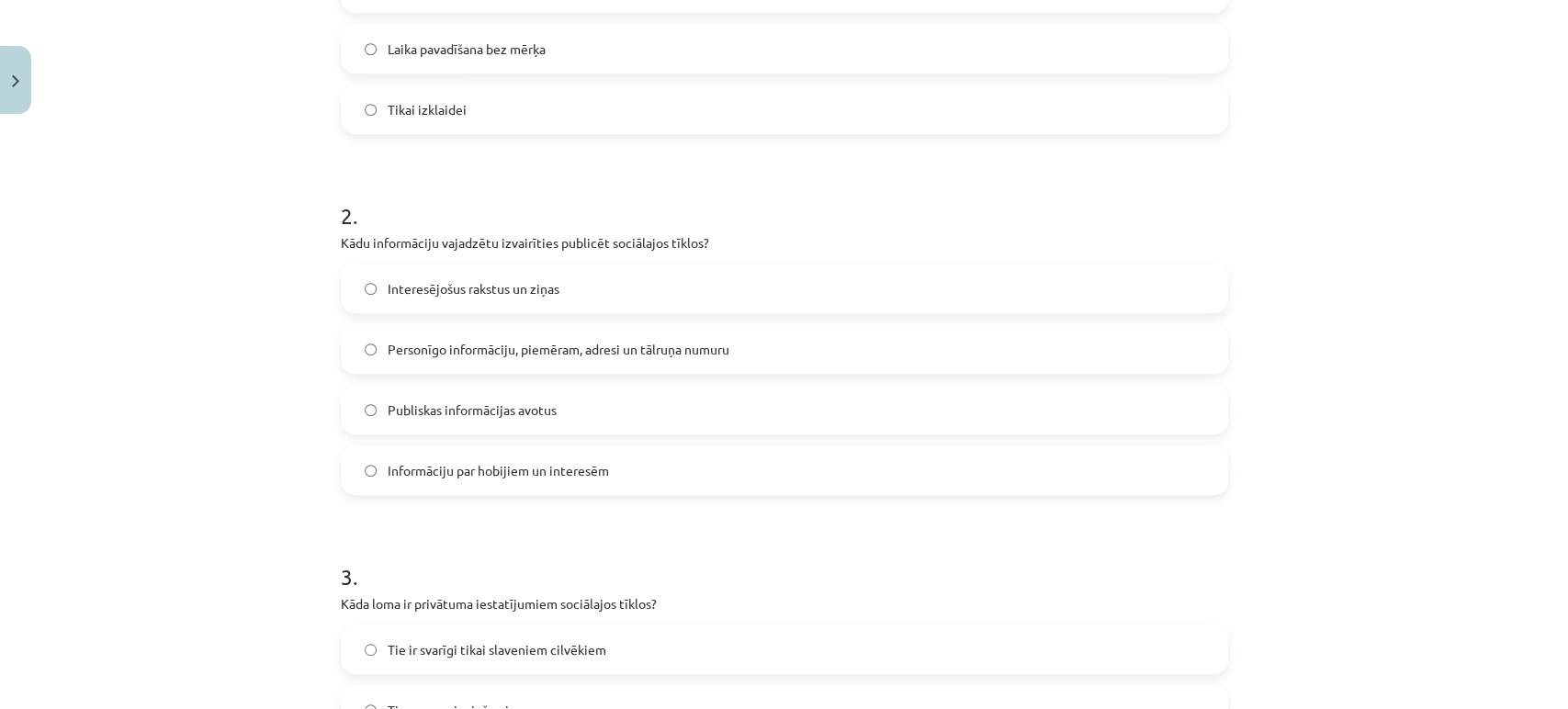
click at [517, 354] on span "Personīgo informāciju, piemēram, adresi un tālruņa numuru" at bounding box center [558, 349] width 342 height 19
click at [512, 455] on label "Informāciju par hobijiem un interesēm" at bounding box center [784, 471] width 883 height 46
click at [495, 342] on span "Personīgo informāciju, piemēram, adresi un tālruņa numuru" at bounding box center [558, 349] width 342 height 19
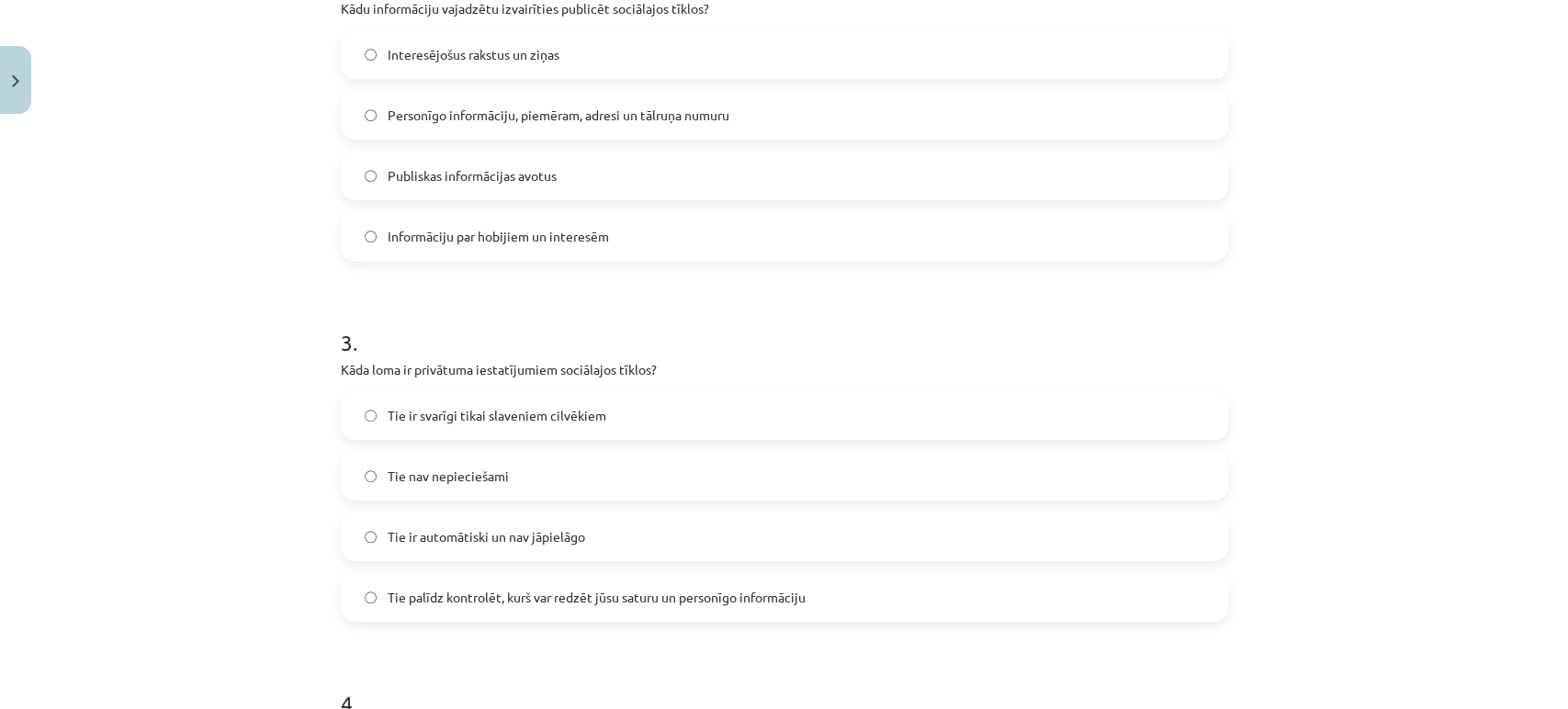
scroll to position [760, 0]
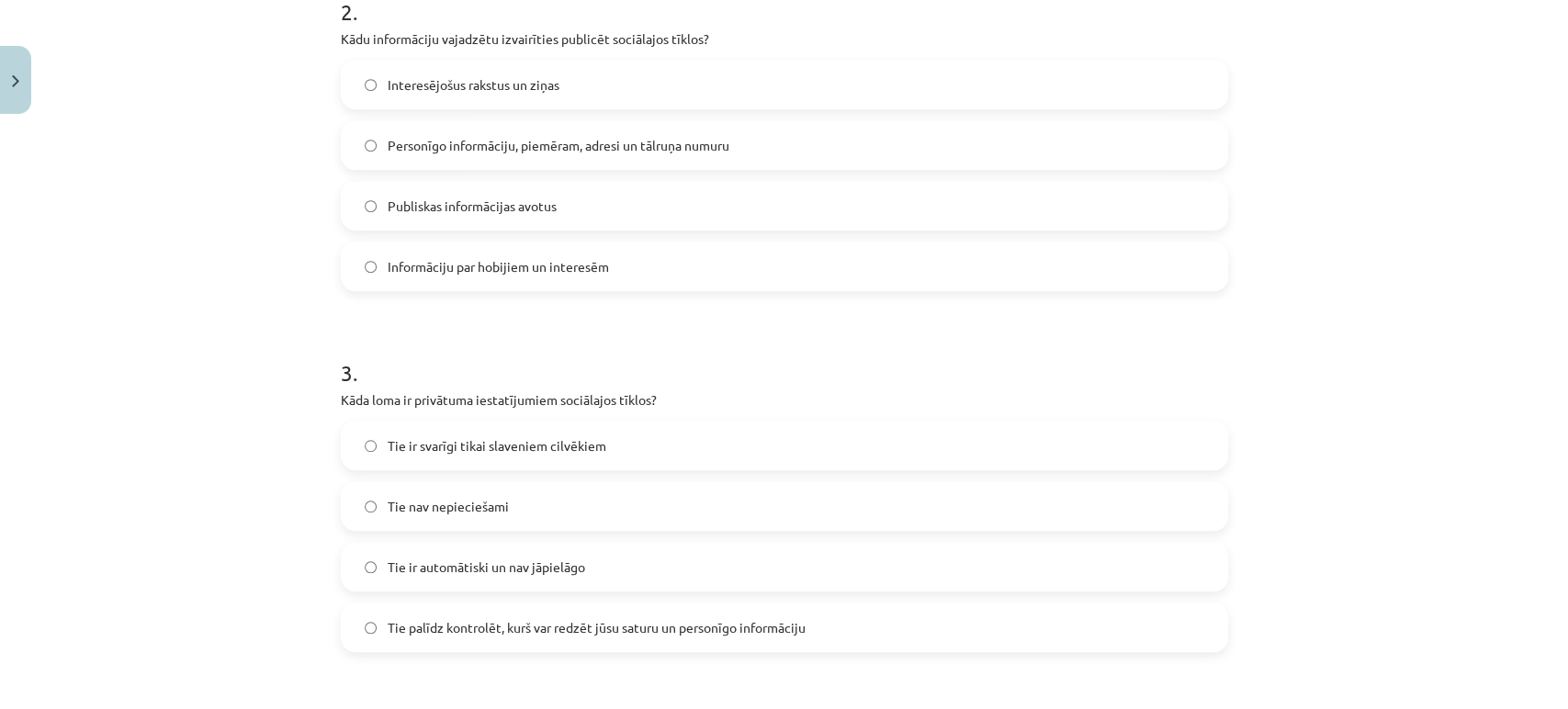
click at [497, 630] on span "Tie palīdz kontrolēt, kurš var redzēt jūsu saturu un personīgo informāciju" at bounding box center [597, 627] width 418 height 19
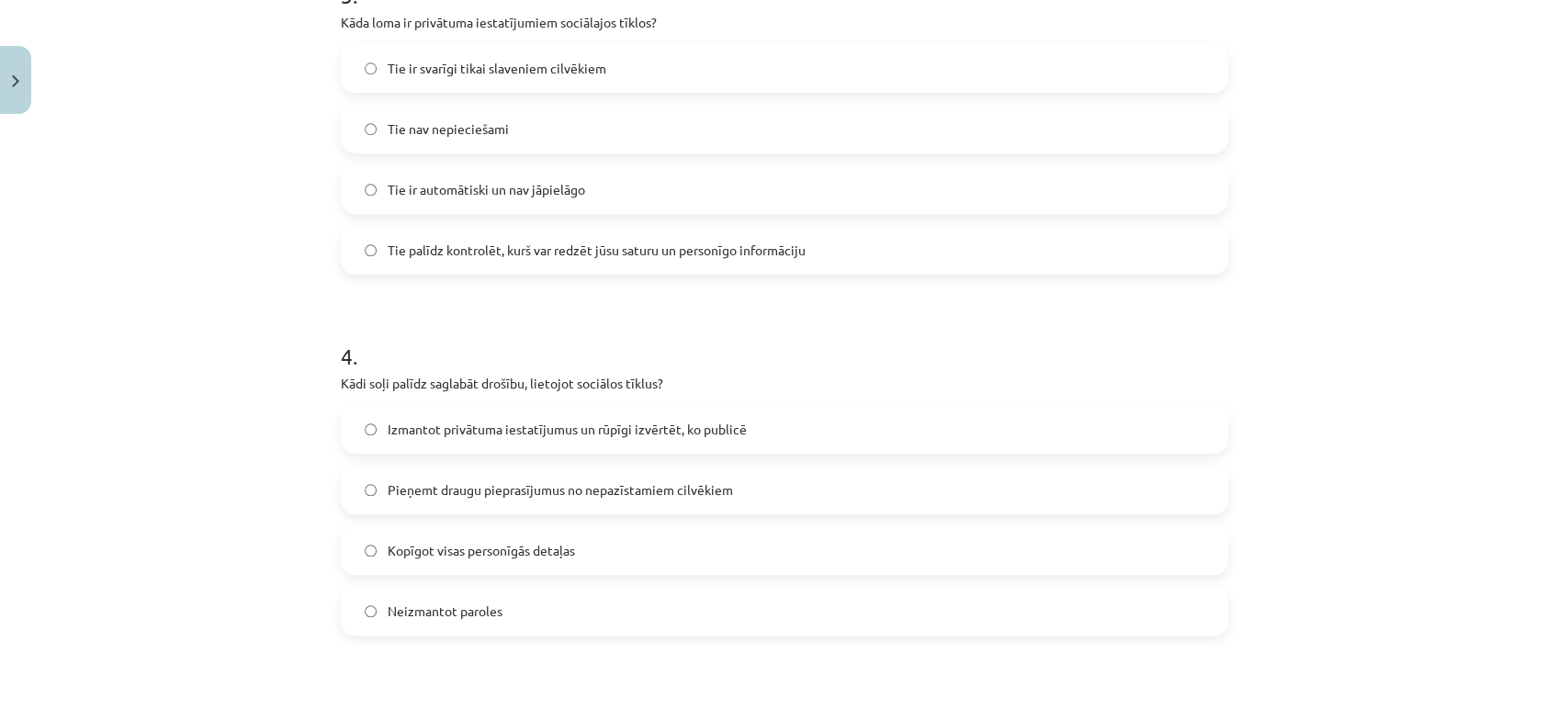
scroll to position [1168, 0]
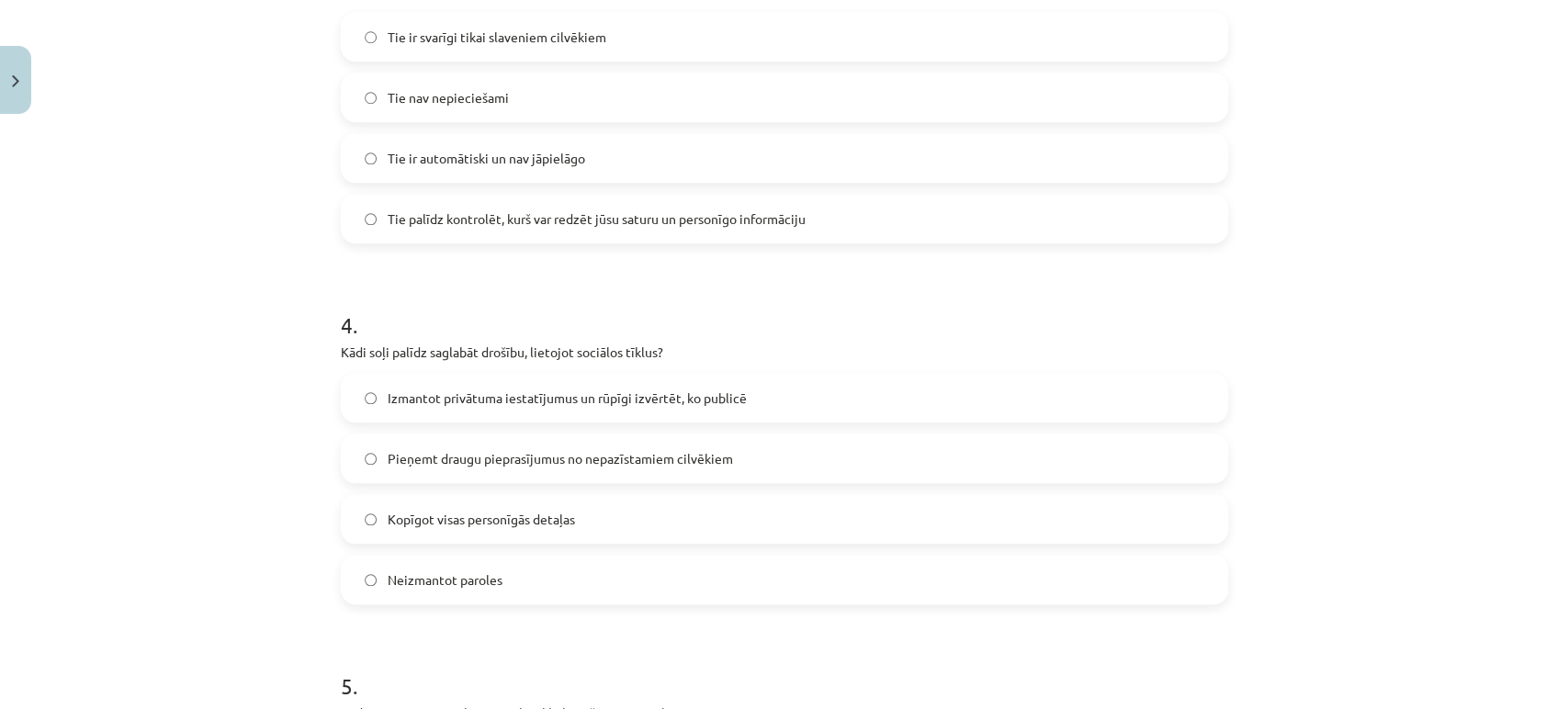
click at [658, 396] on span "Izmantot privātuma iestatījumus un rūpīgi izvērtēt, ko publicē" at bounding box center [568, 398] width 359 height 19
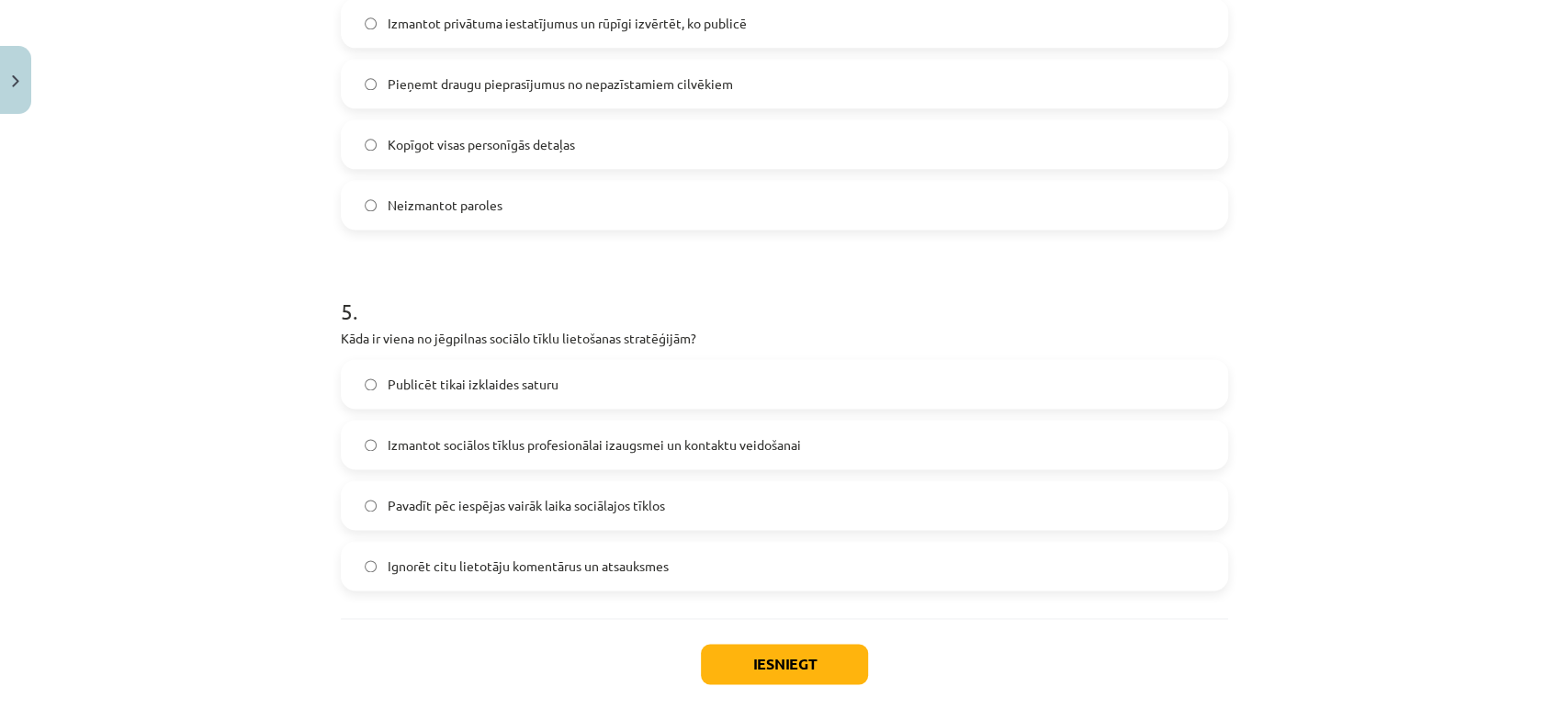
scroll to position [1575, 0]
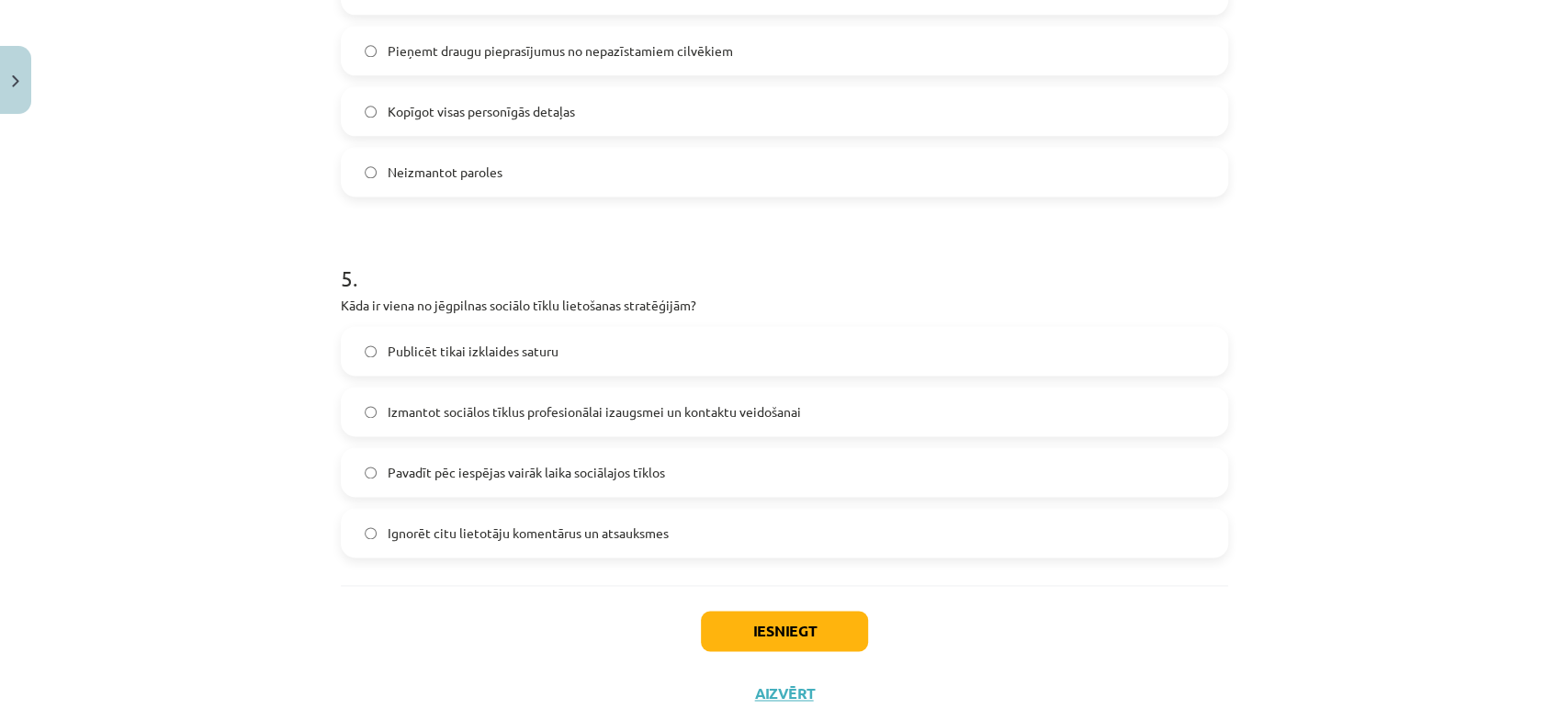
click at [503, 419] on span "Izmantot sociālos tīklus profesionālai izaugsmei un kontaktu veidošanai" at bounding box center [594, 412] width 414 height 19
click at [746, 635] on button "Iesniegt" at bounding box center [785, 631] width 168 height 41
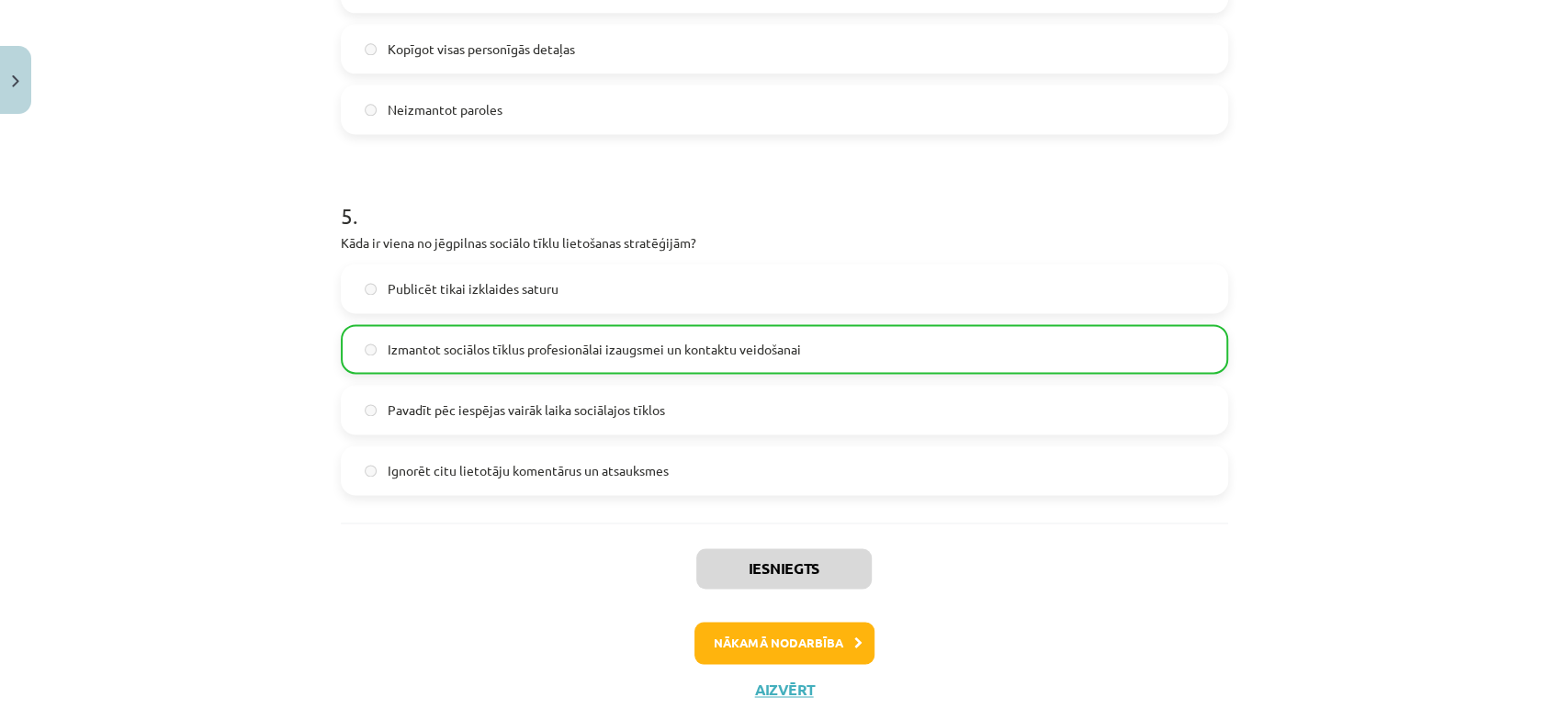
scroll to position [1694, 0]
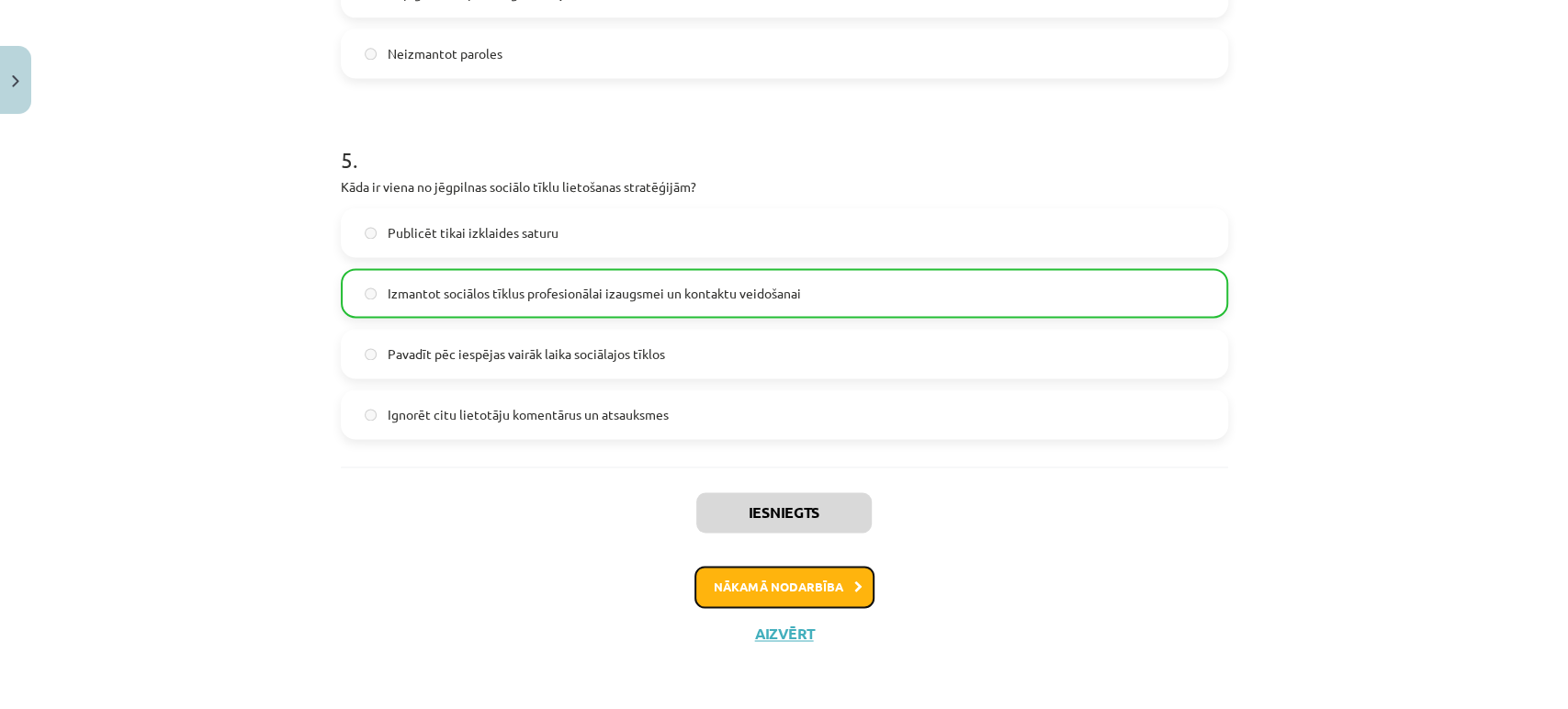
click at [758, 599] on button "Nākamā nodarbība" at bounding box center [784, 587] width 180 height 42
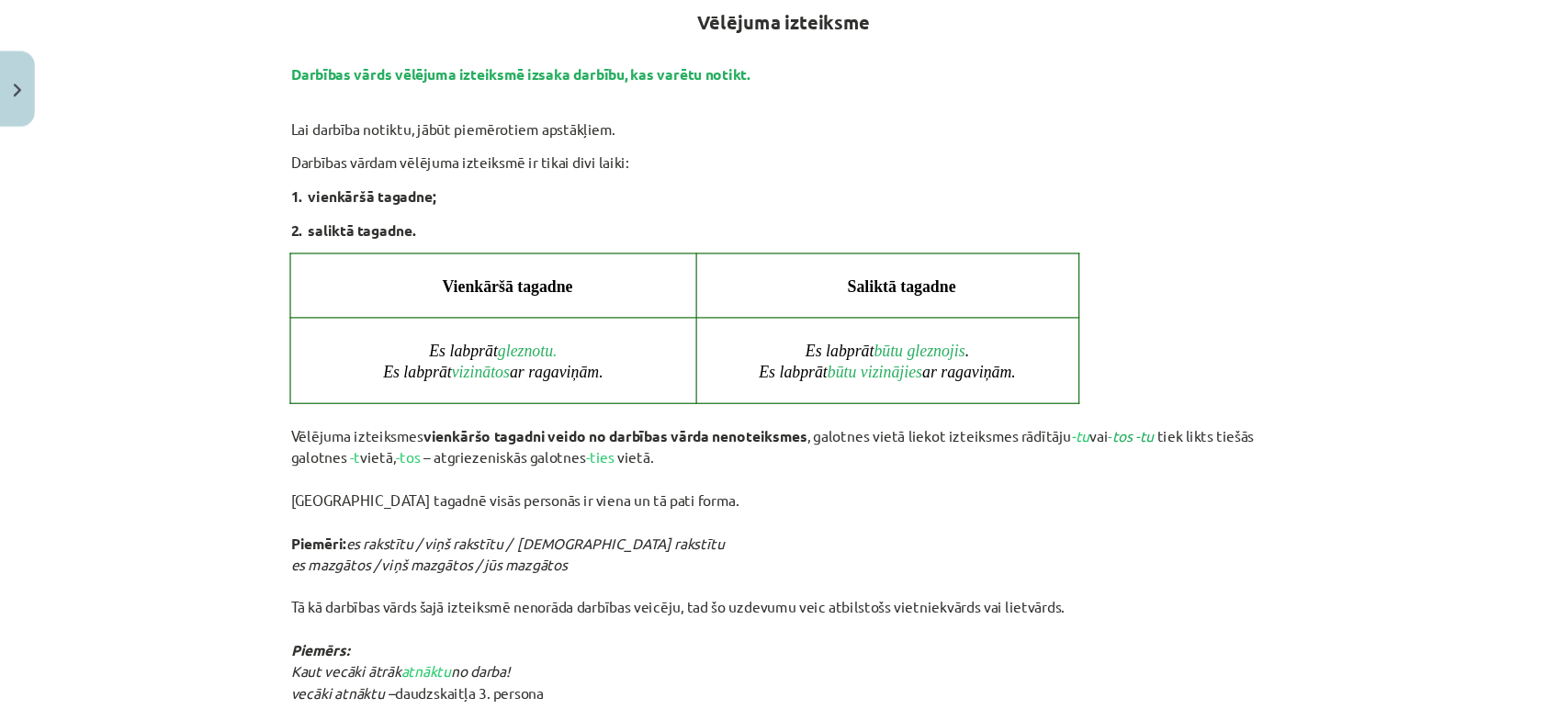
scroll to position [902, 0]
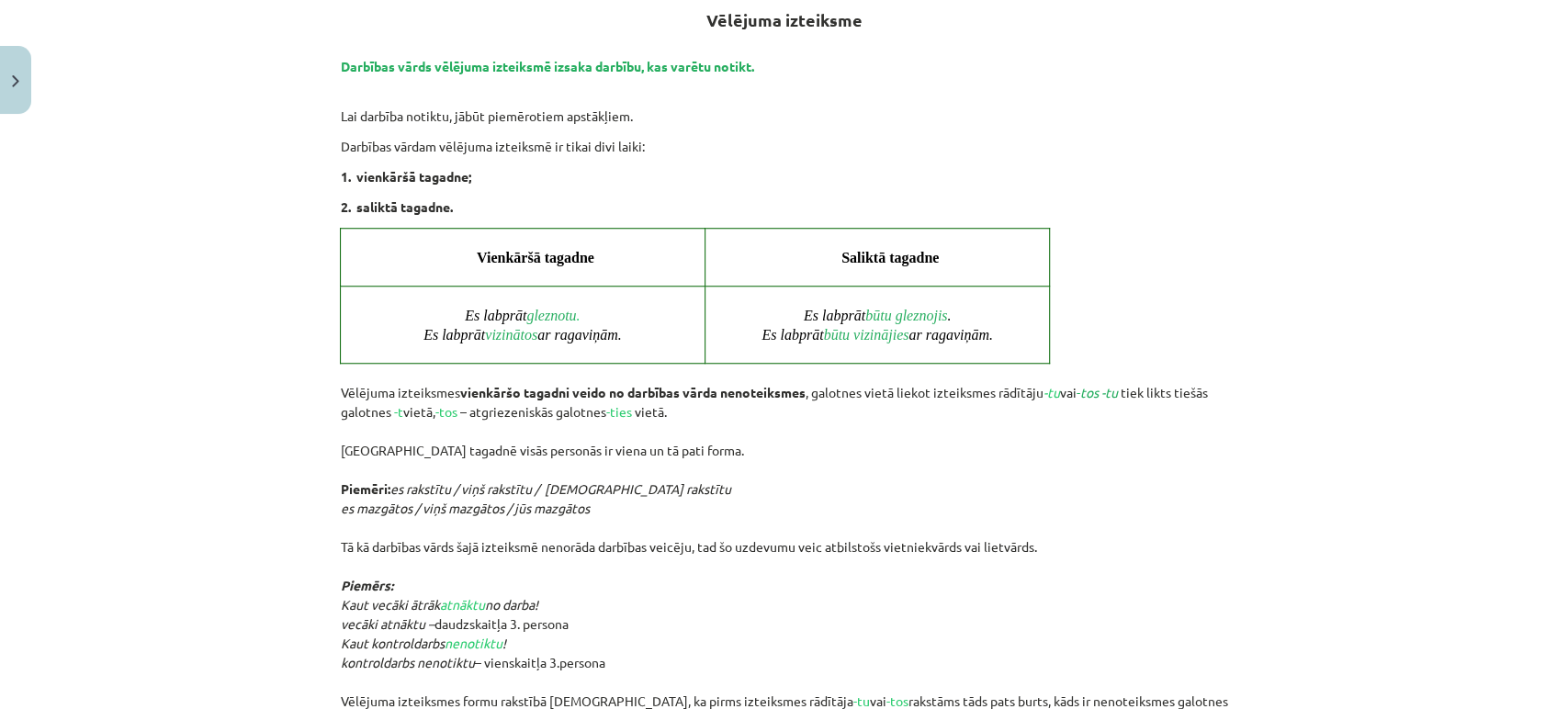
drag, startPoint x: 1158, startPoint y: 6, endPoint x: 947, endPoint y: 99, distance: 230.6
click at [947, 99] on p "Lai darbība notiktu, jābūt piemērotiem apstākļiem." at bounding box center [784, 107] width 887 height 39
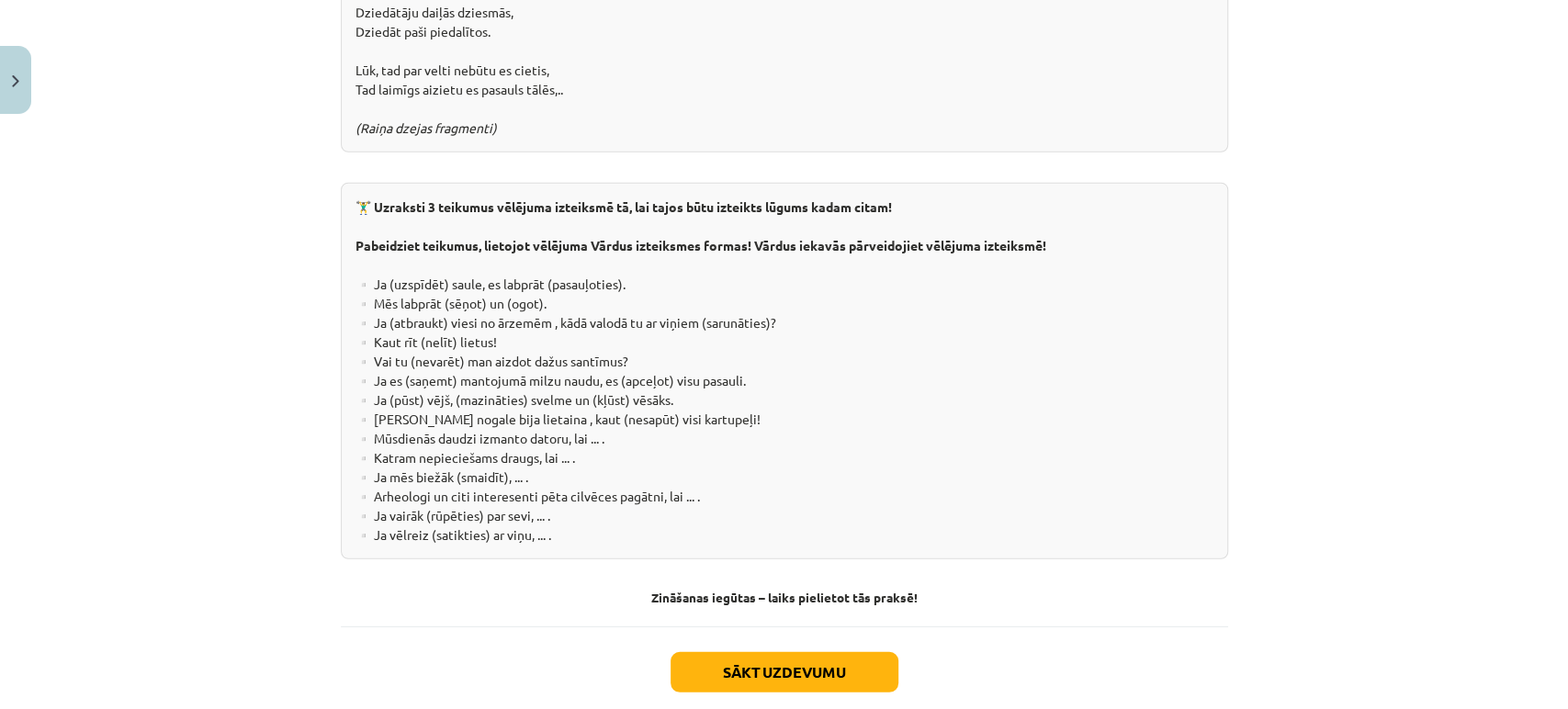
scroll to position [3367, 0]
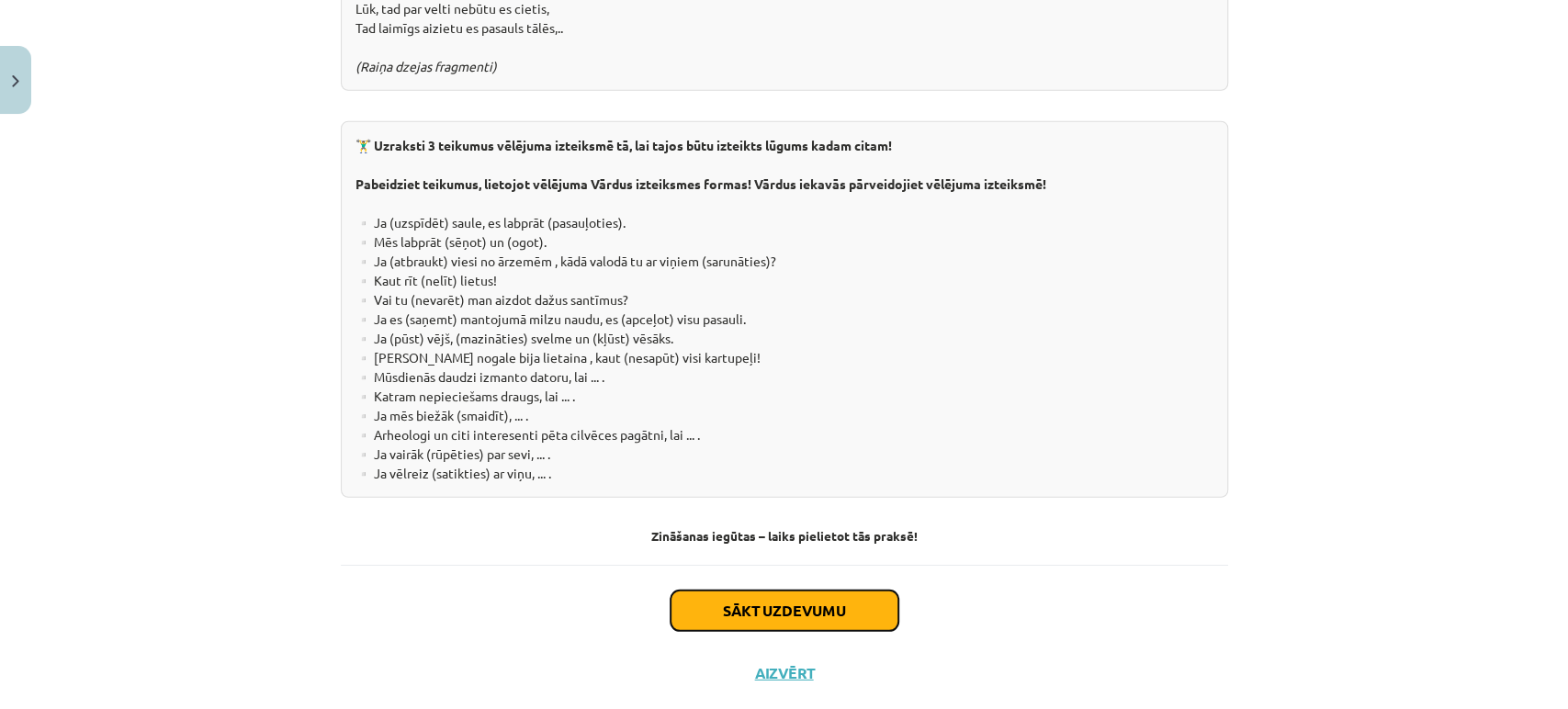
click at [790, 590] on button "Sākt uzdevumu" at bounding box center [784, 610] width 228 height 41
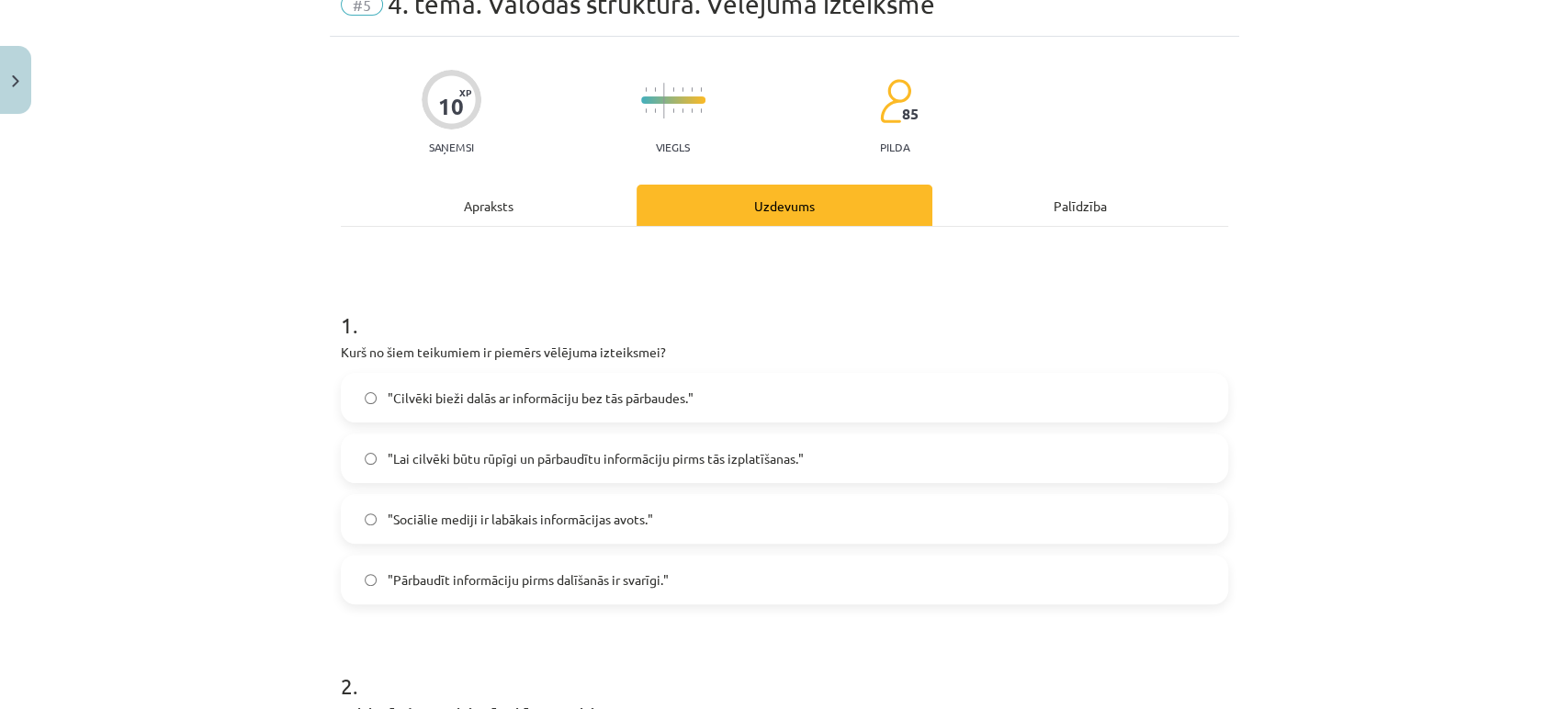
scroll to position [45, 0]
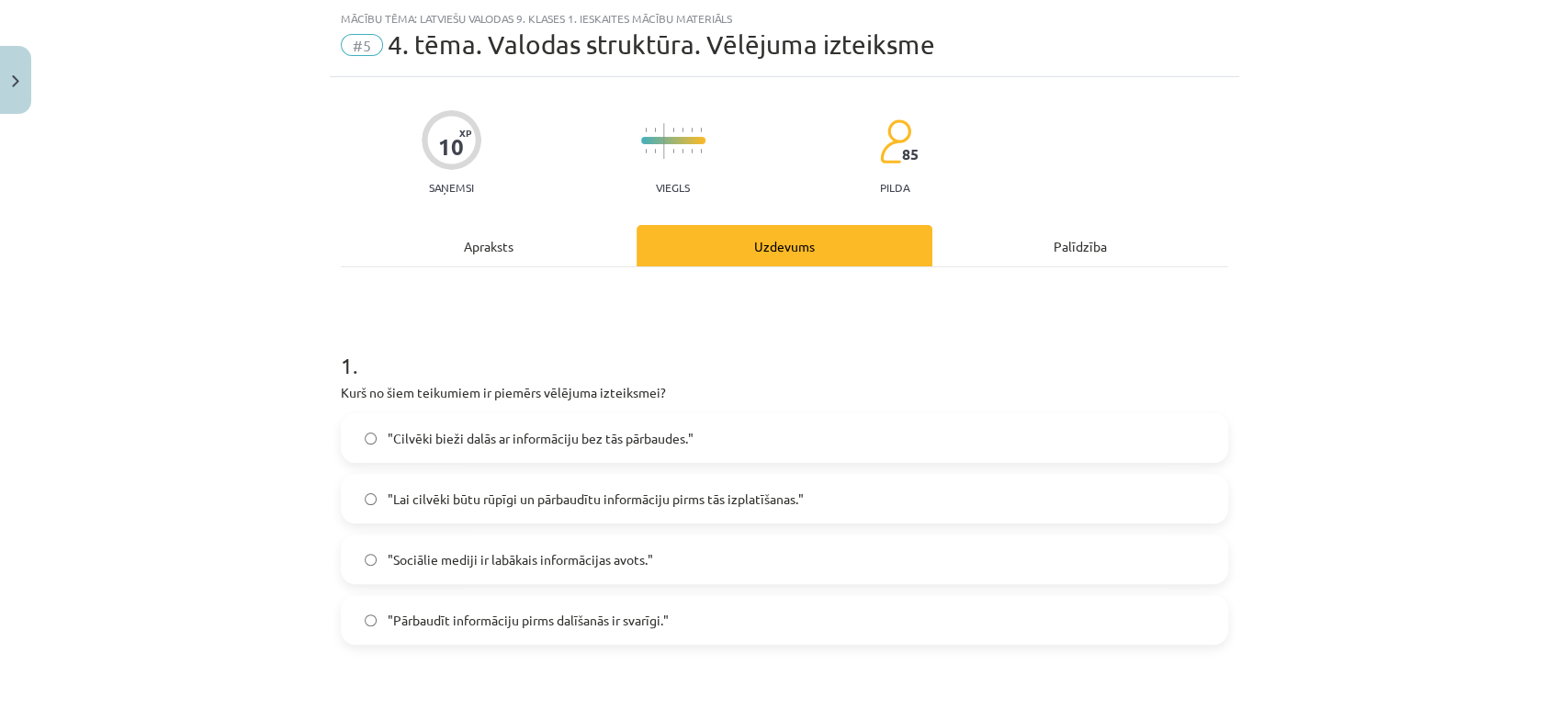
click at [656, 501] on span ""Lai cilvēki būtu rūpīgi un pārbaudītu informāciju pirms tās izplatīšanas."" at bounding box center [596, 499] width 416 height 19
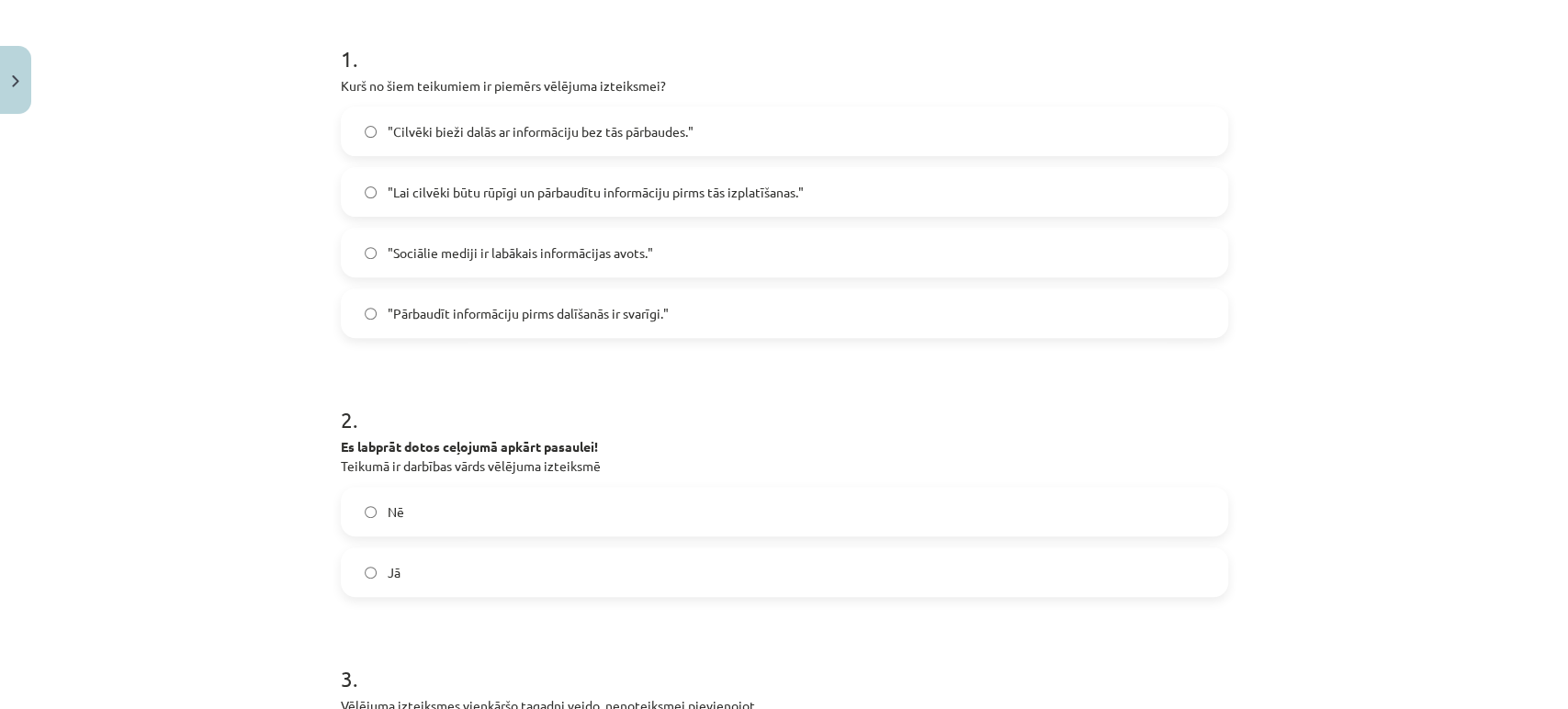
scroll to position [454, 0]
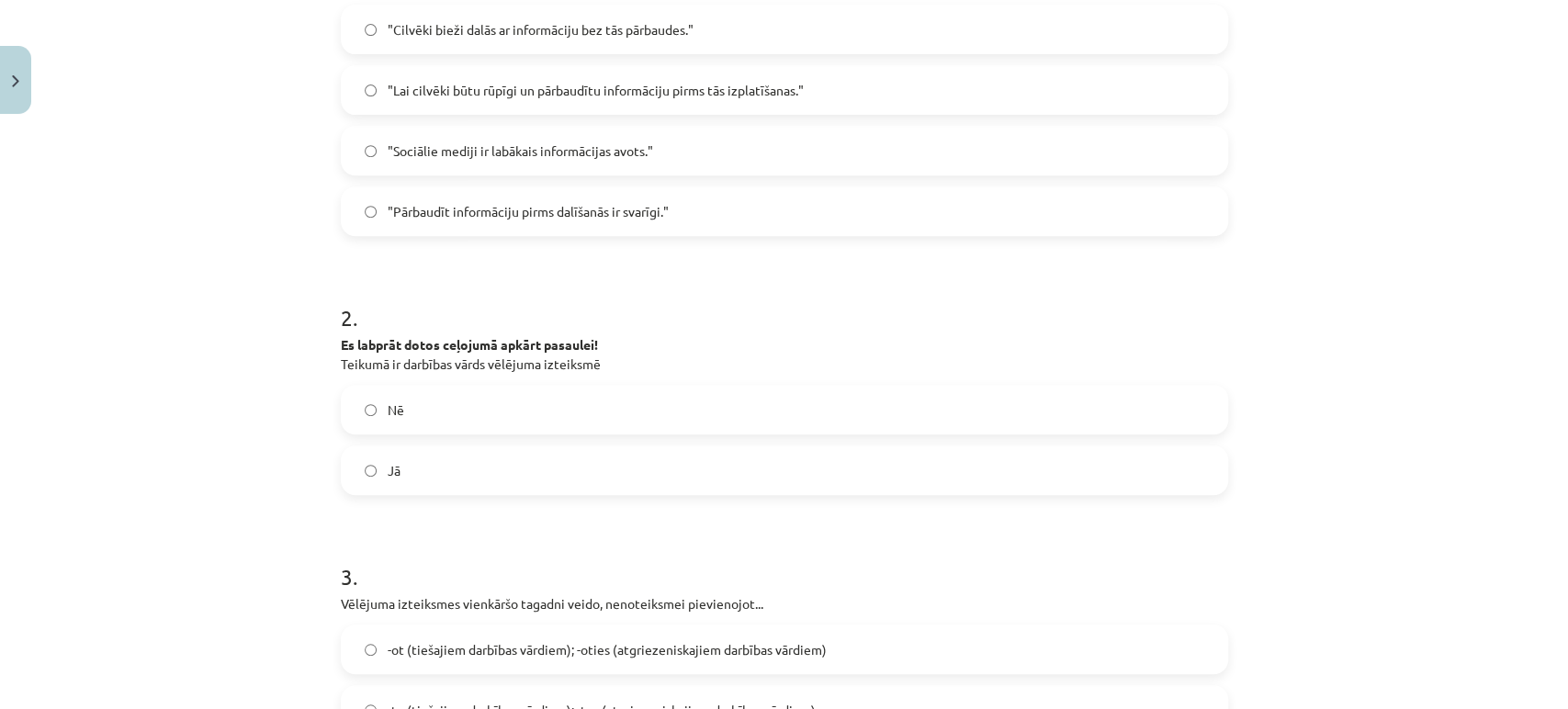
click at [389, 456] on label "Jā" at bounding box center [784, 471] width 883 height 46
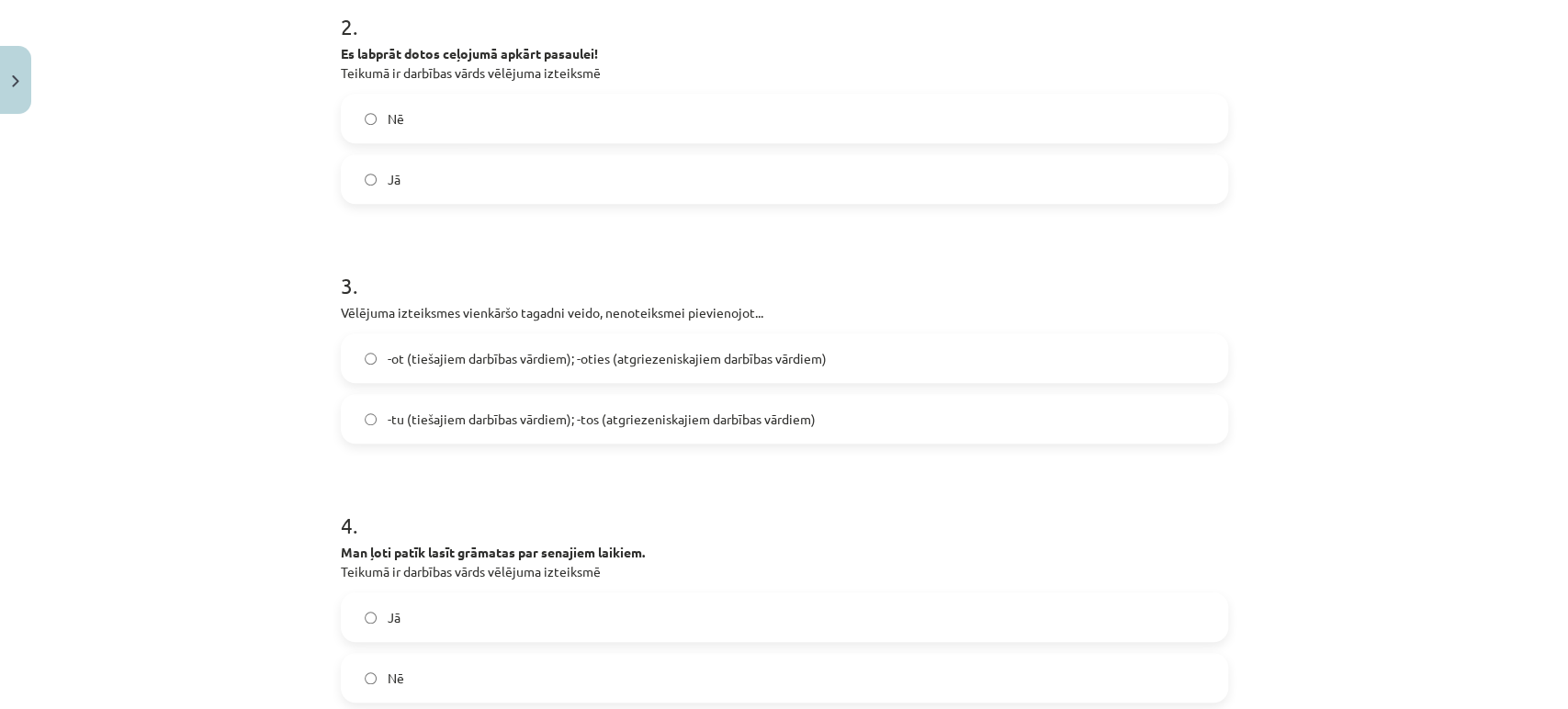
scroll to position [760, 0]
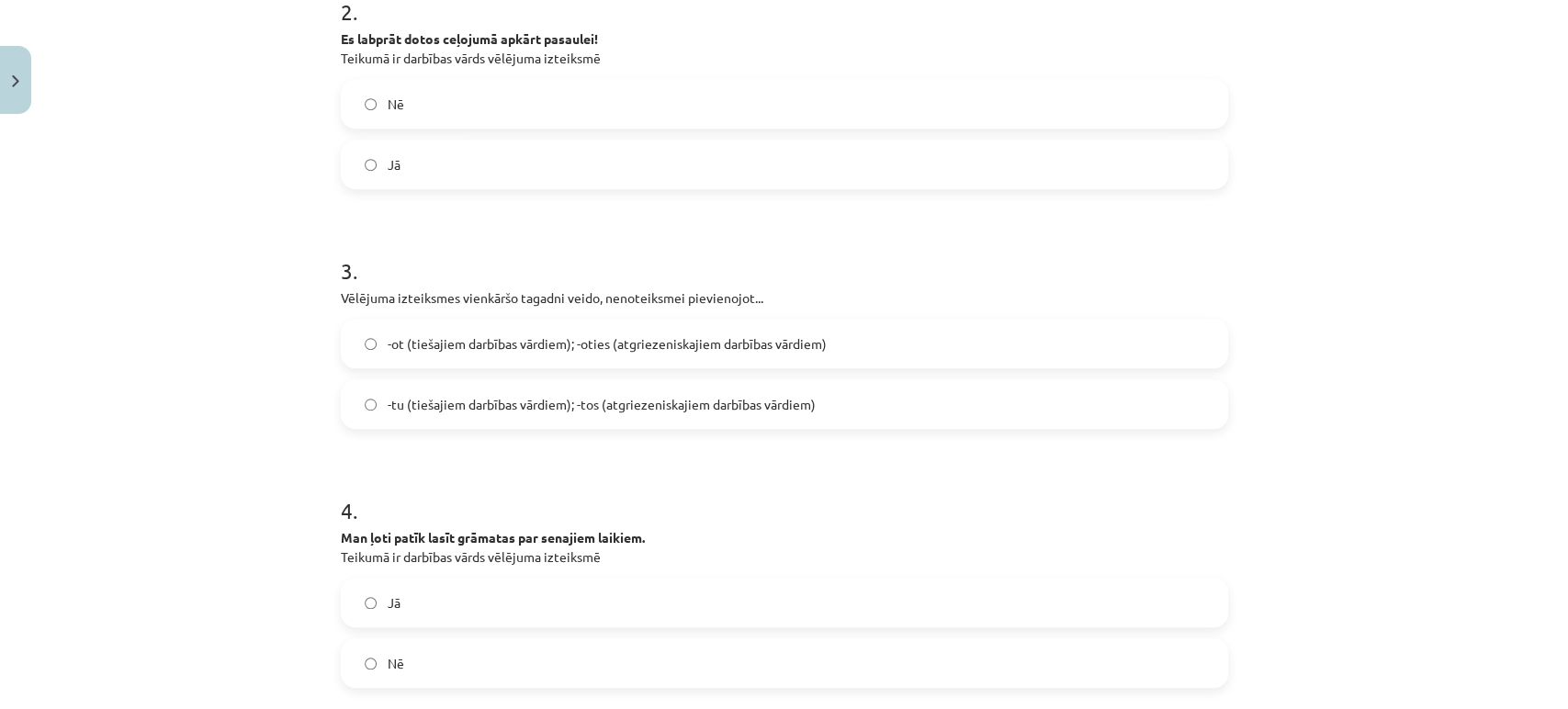
click at [430, 106] on label "Nē" at bounding box center [784, 104] width 883 height 46
click at [398, 382] on label "-tu (tiešajiem darbības vārdiem); -tos (atgriezeniskajiem darbības vārdiem)" at bounding box center [784, 404] width 883 height 46
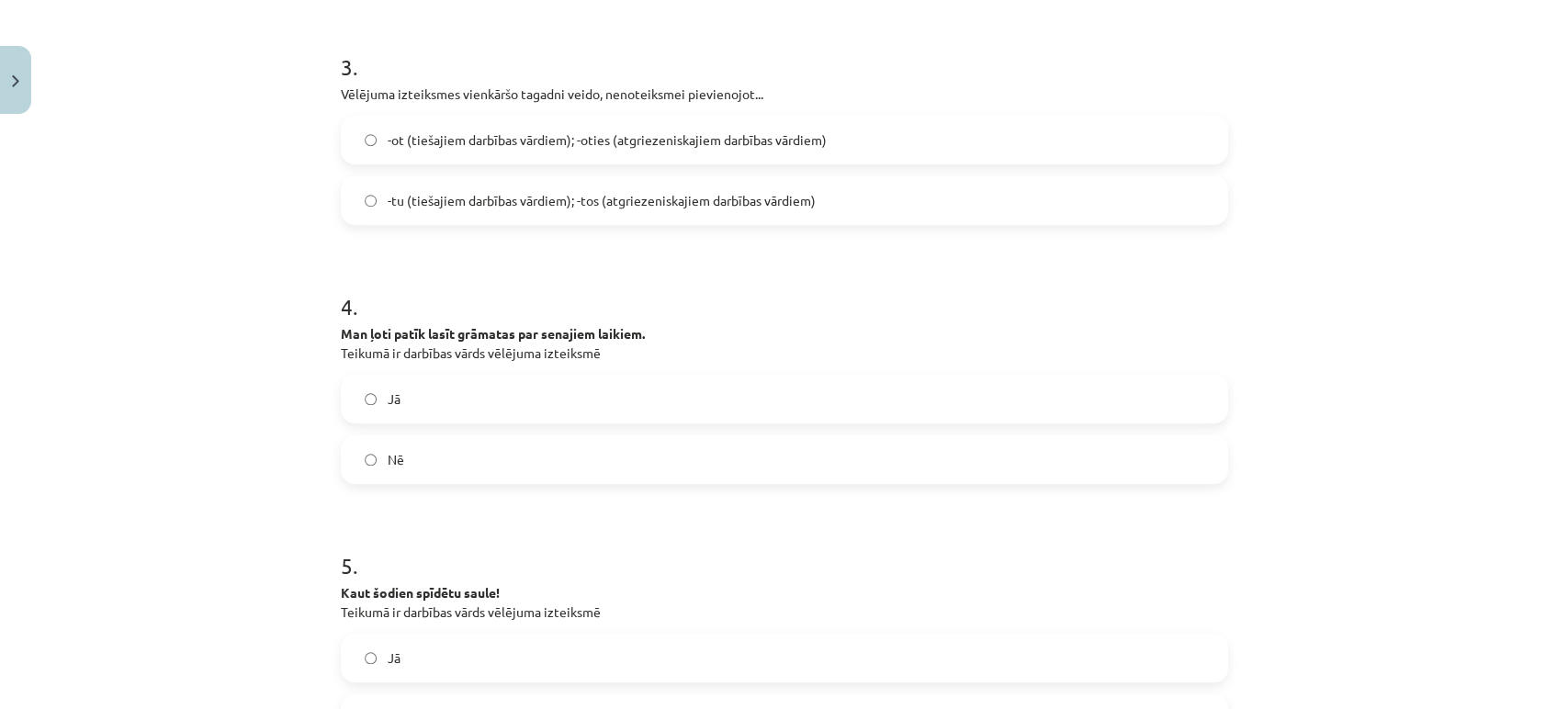
scroll to position [1065, 0]
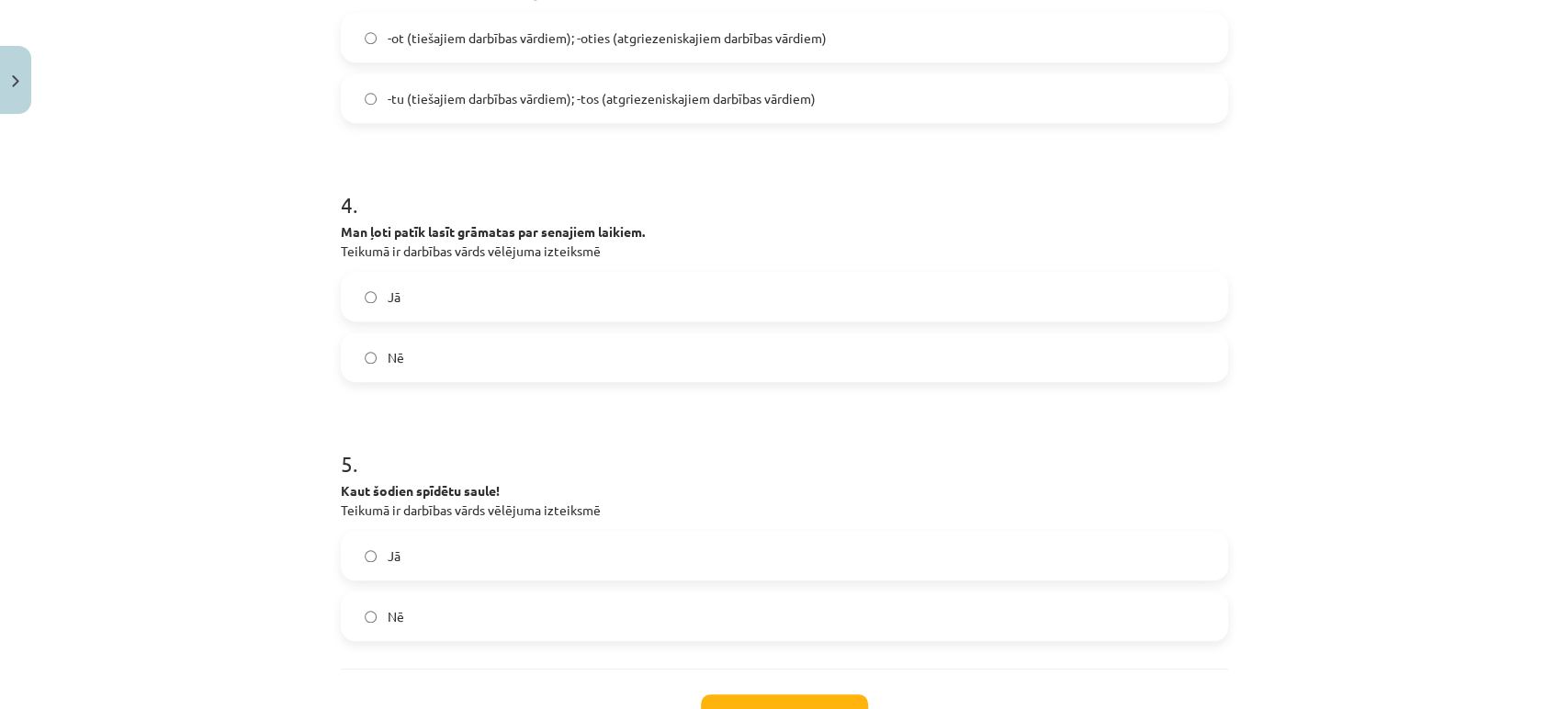
click at [469, 356] on label "Nē" at bounding box center [784, 357] width 883 height 46
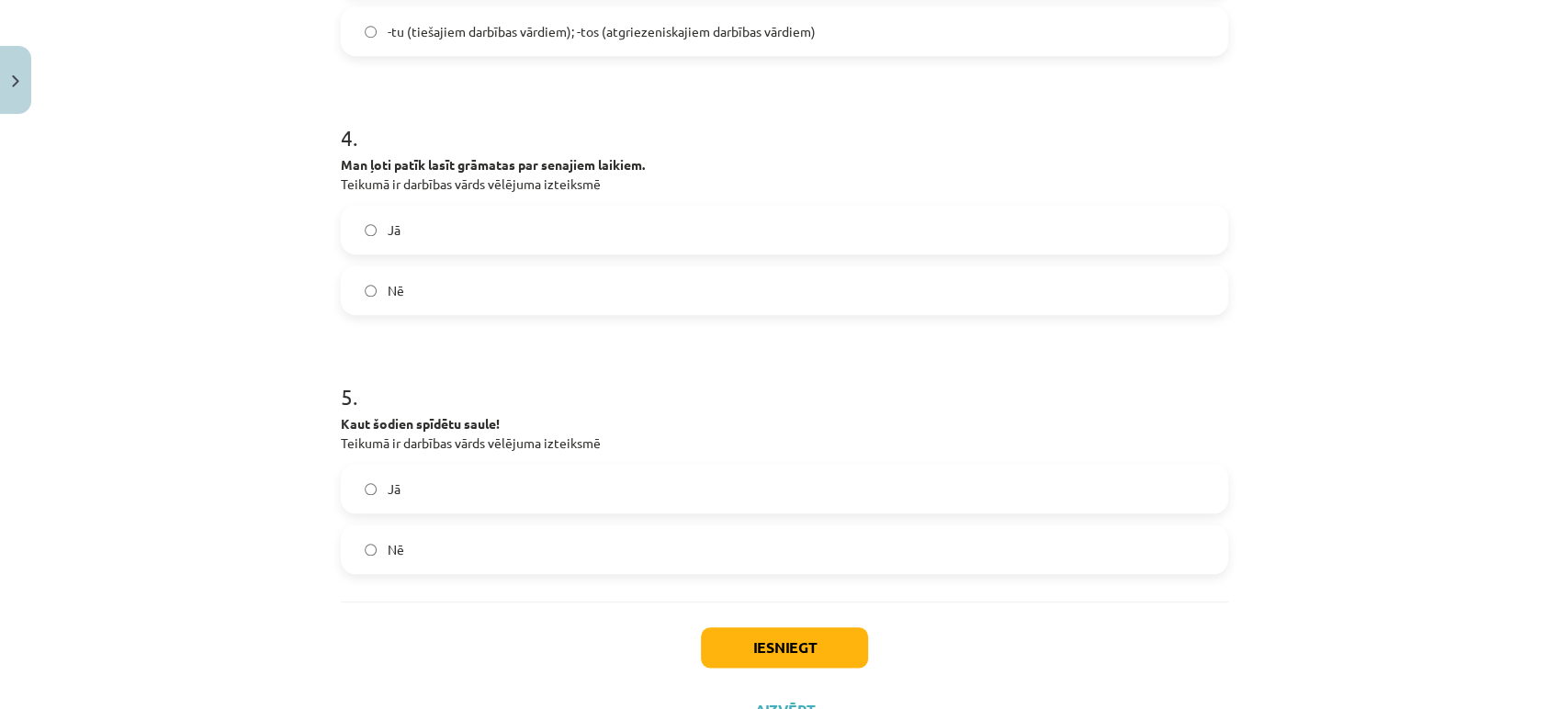
scroll to position [1210, 0]
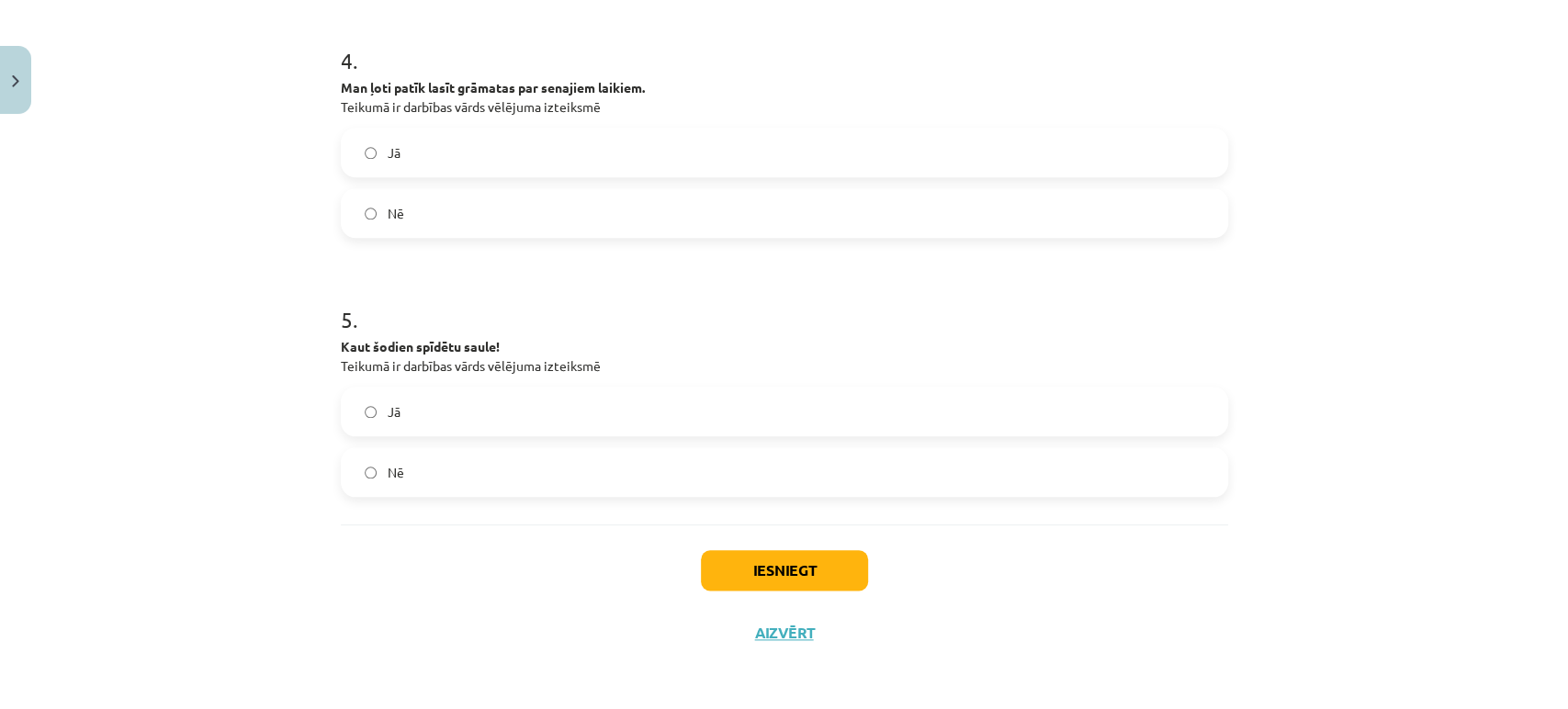
click at [441, 406] on label "Jā" at bounding box center [784, 412] width 883 height 46
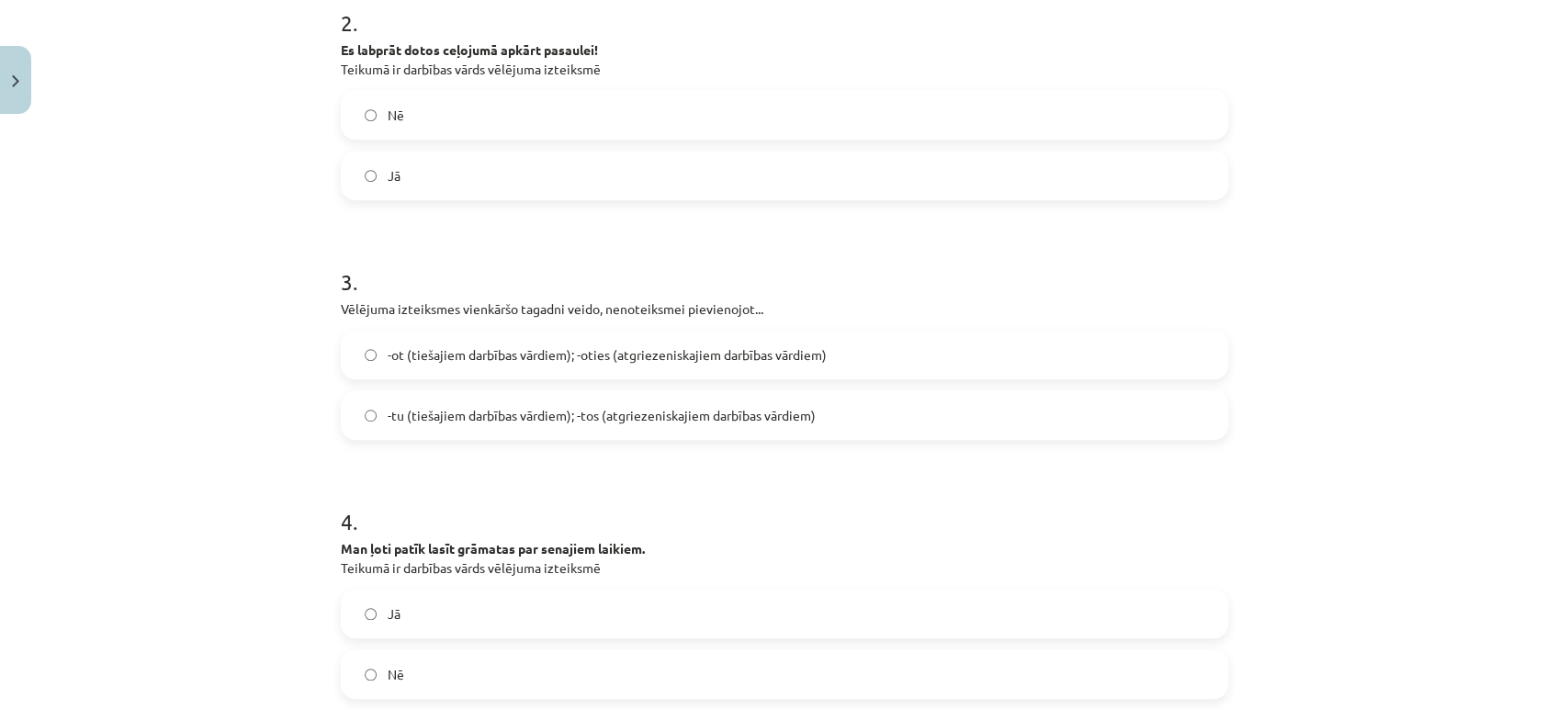
scroll to position [714, 0]
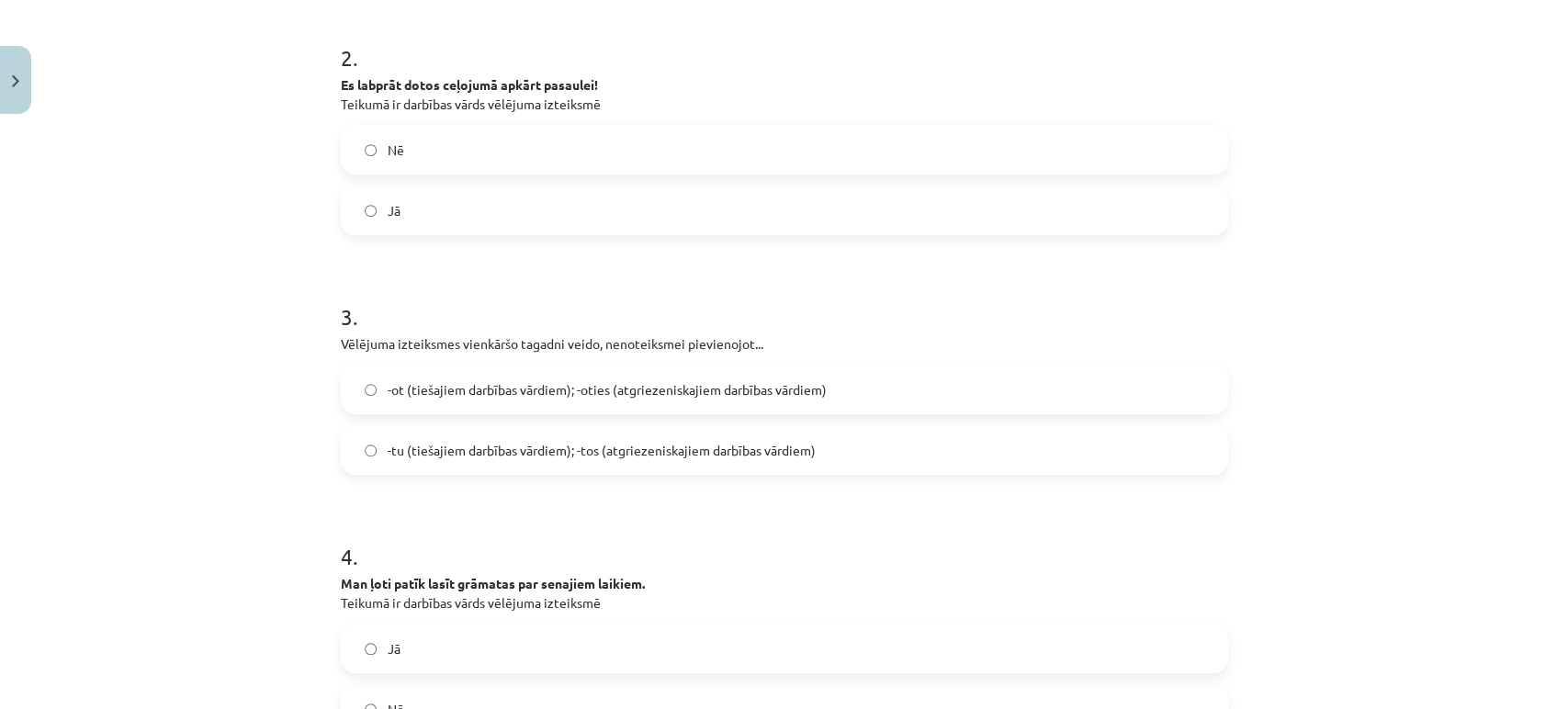
click at [353, 196] on label "Jā" at bounding box center [784, 210] width 883 height 46
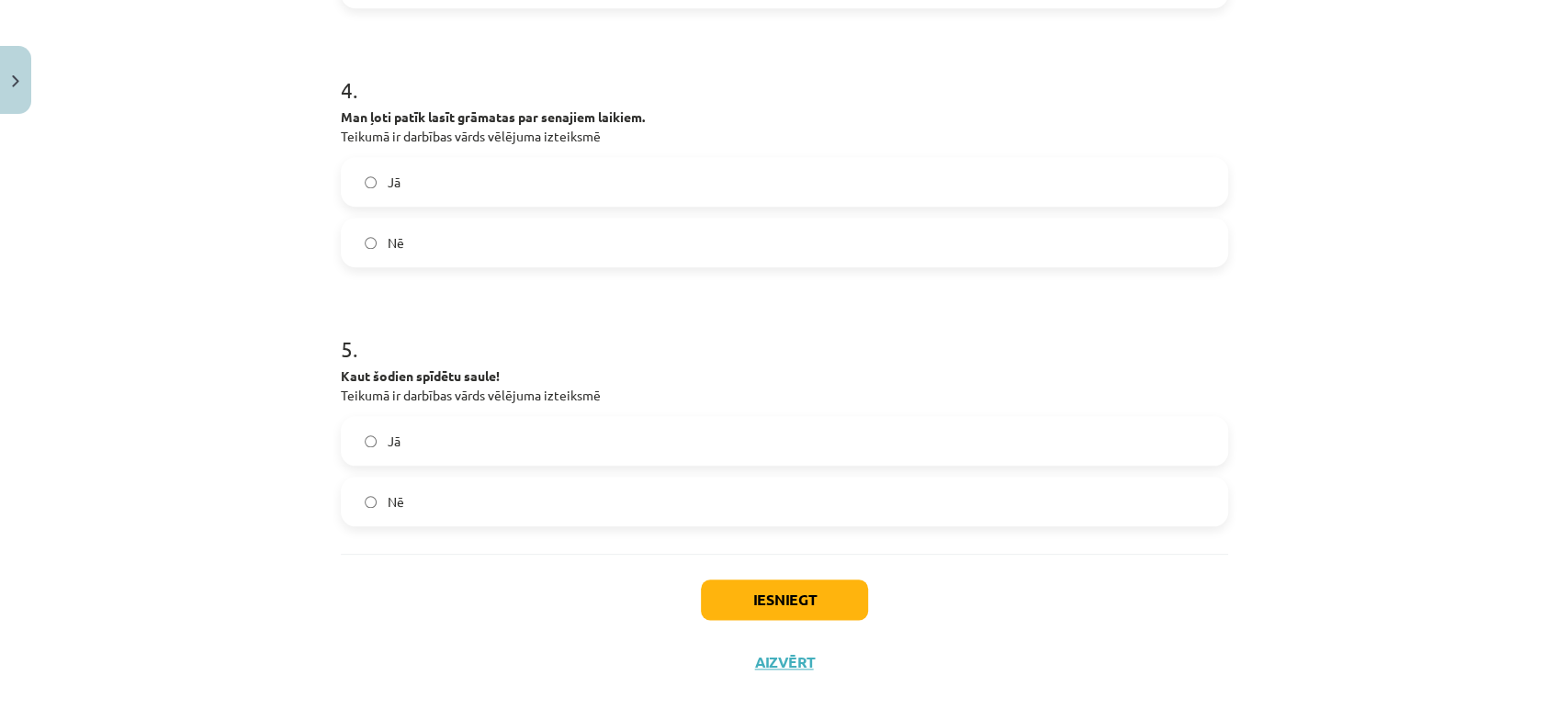
scroll to position [1210, 0]
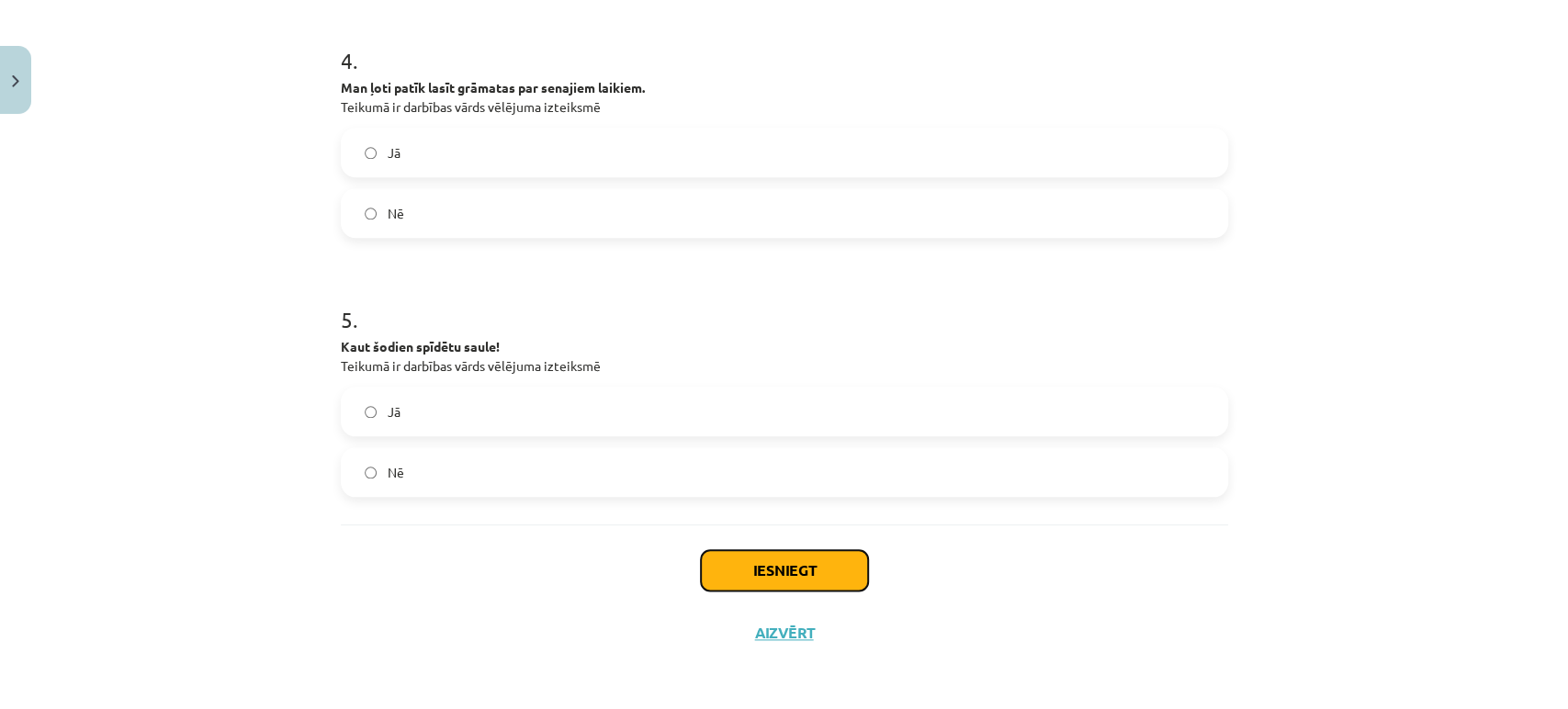
click at [850, 552] on button "Iesniegt" at bounding box center [785, 570] width 168 height 41
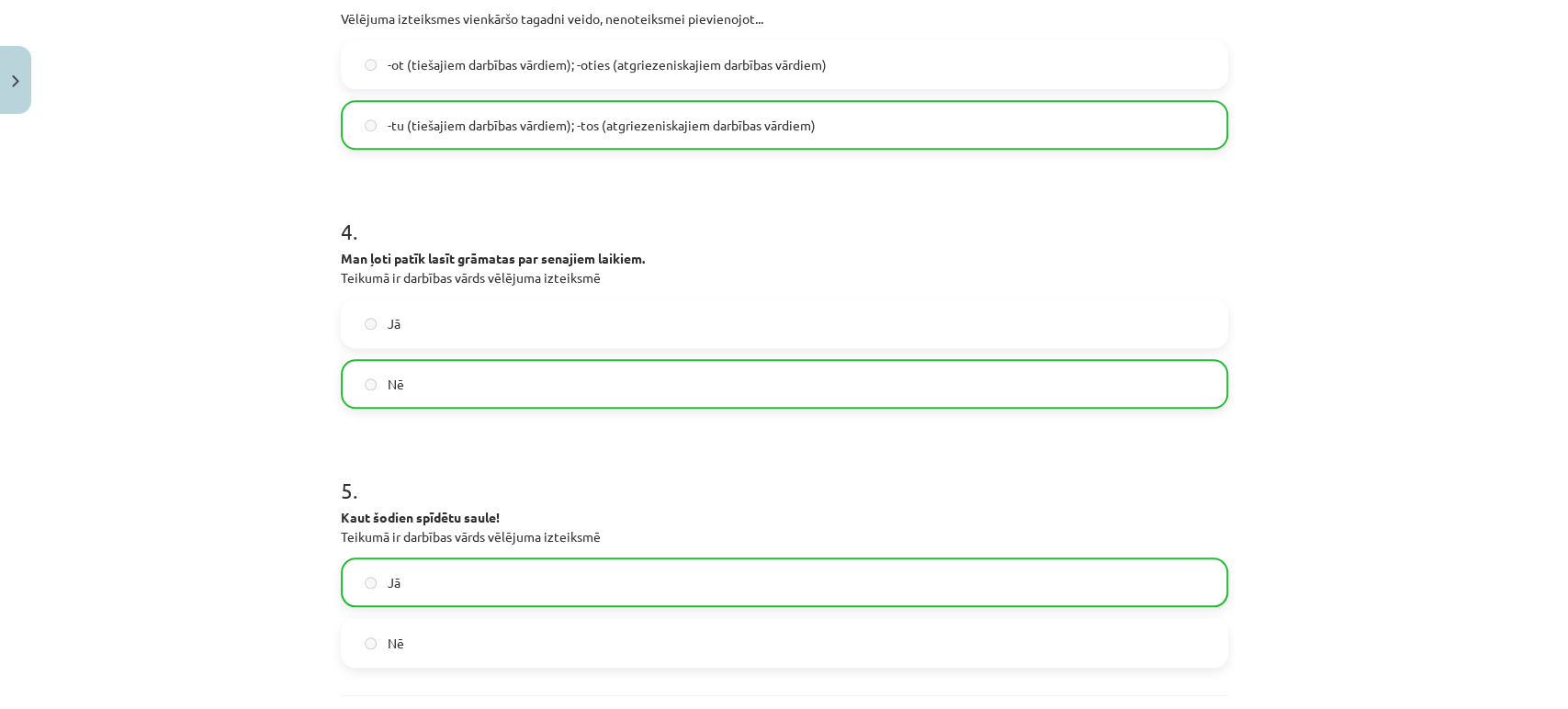
scroll to position [1224, 0]
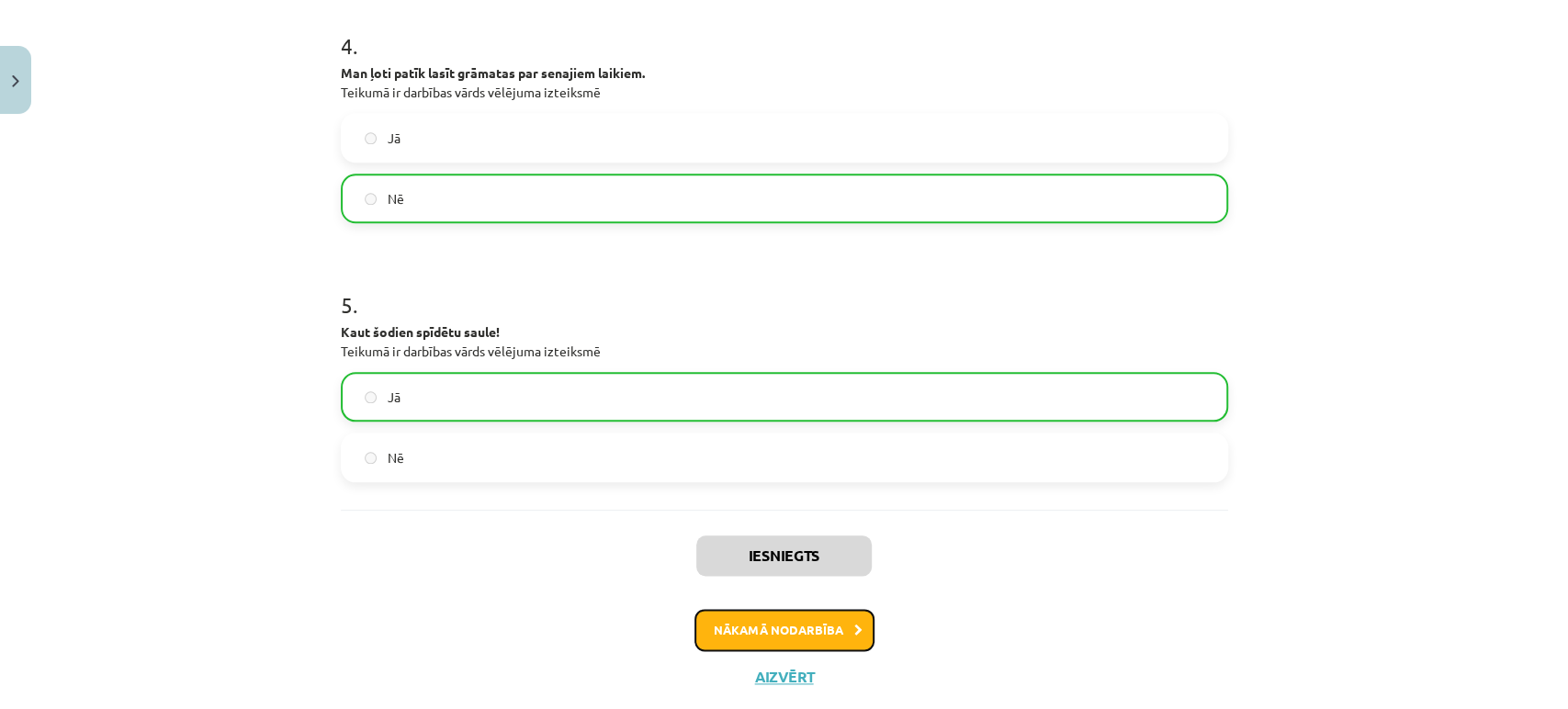
click at [789, 622] on button "Nākamā nodarbība" at bounding box center [784, 630] width 180 height 42
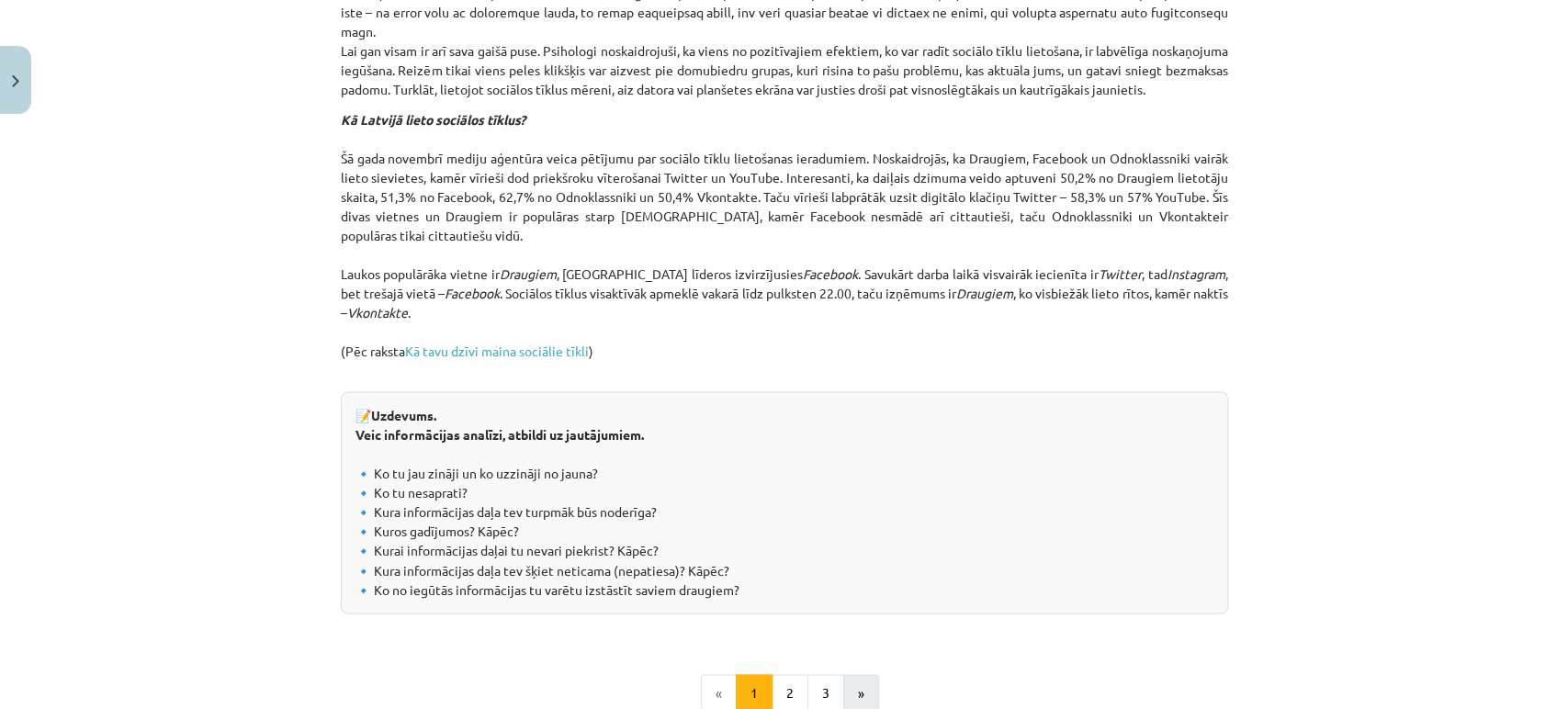
scroll to position [1912, 0]
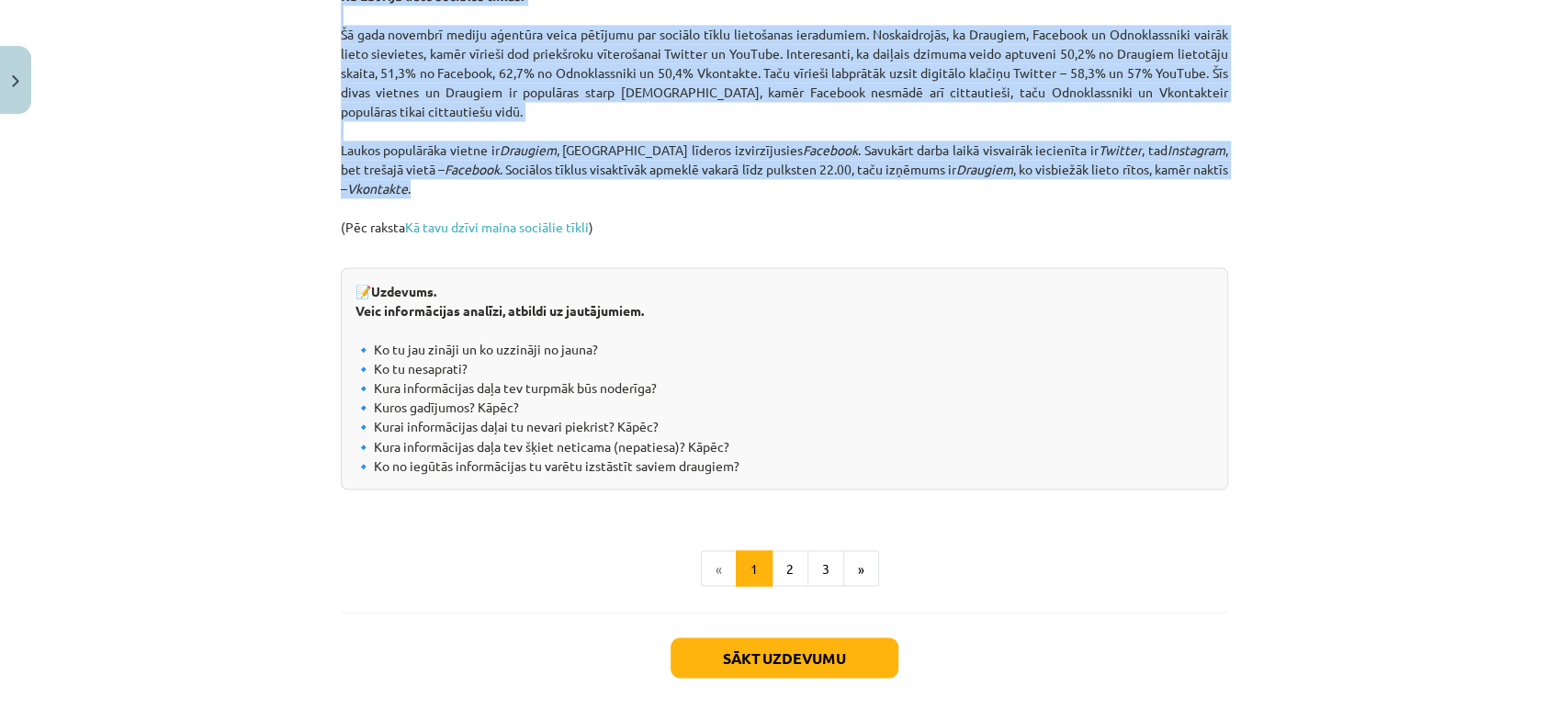
drag, startPoint x: 326, startPoint y: 40, endPoint x: 828, endPoint y: 206, distance: 528.7
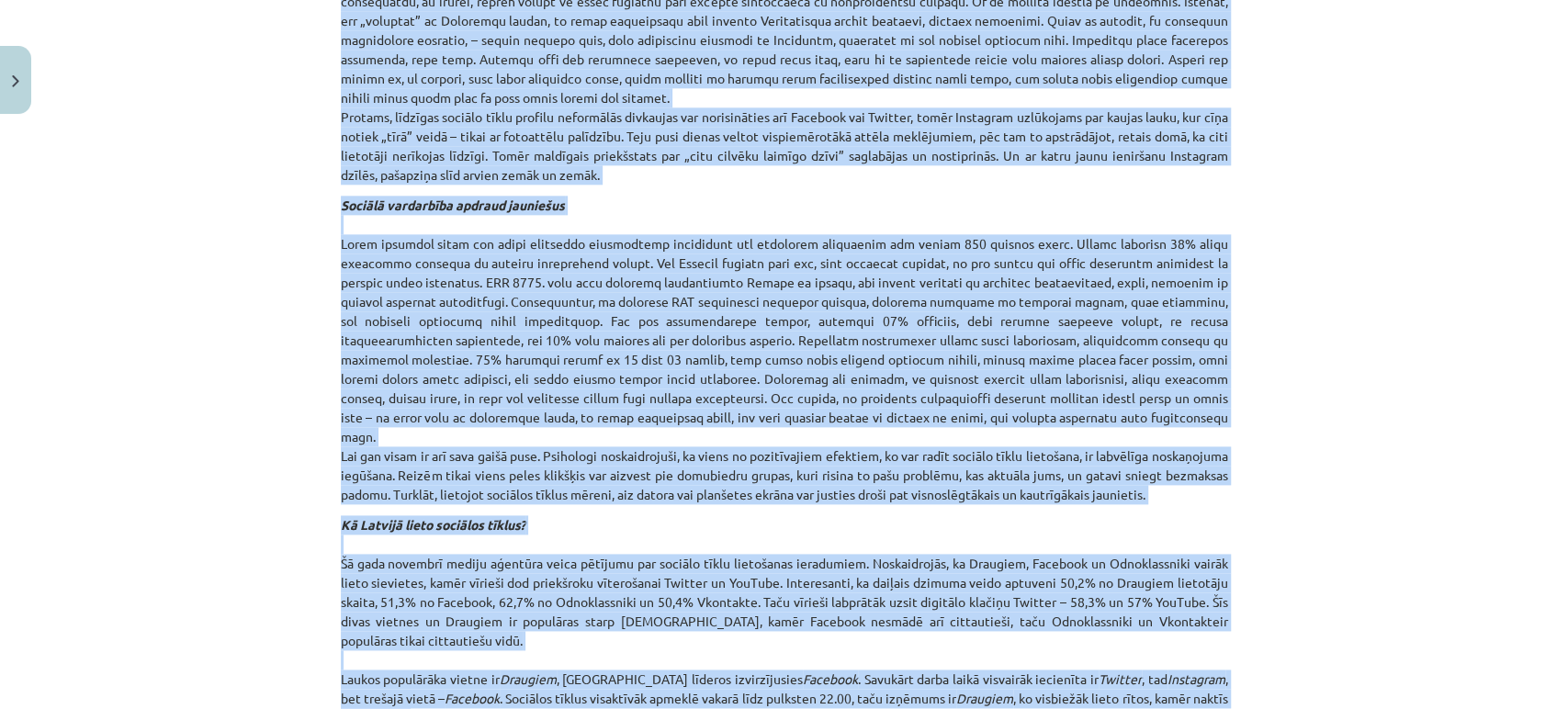
scroll to position [1198, 0]
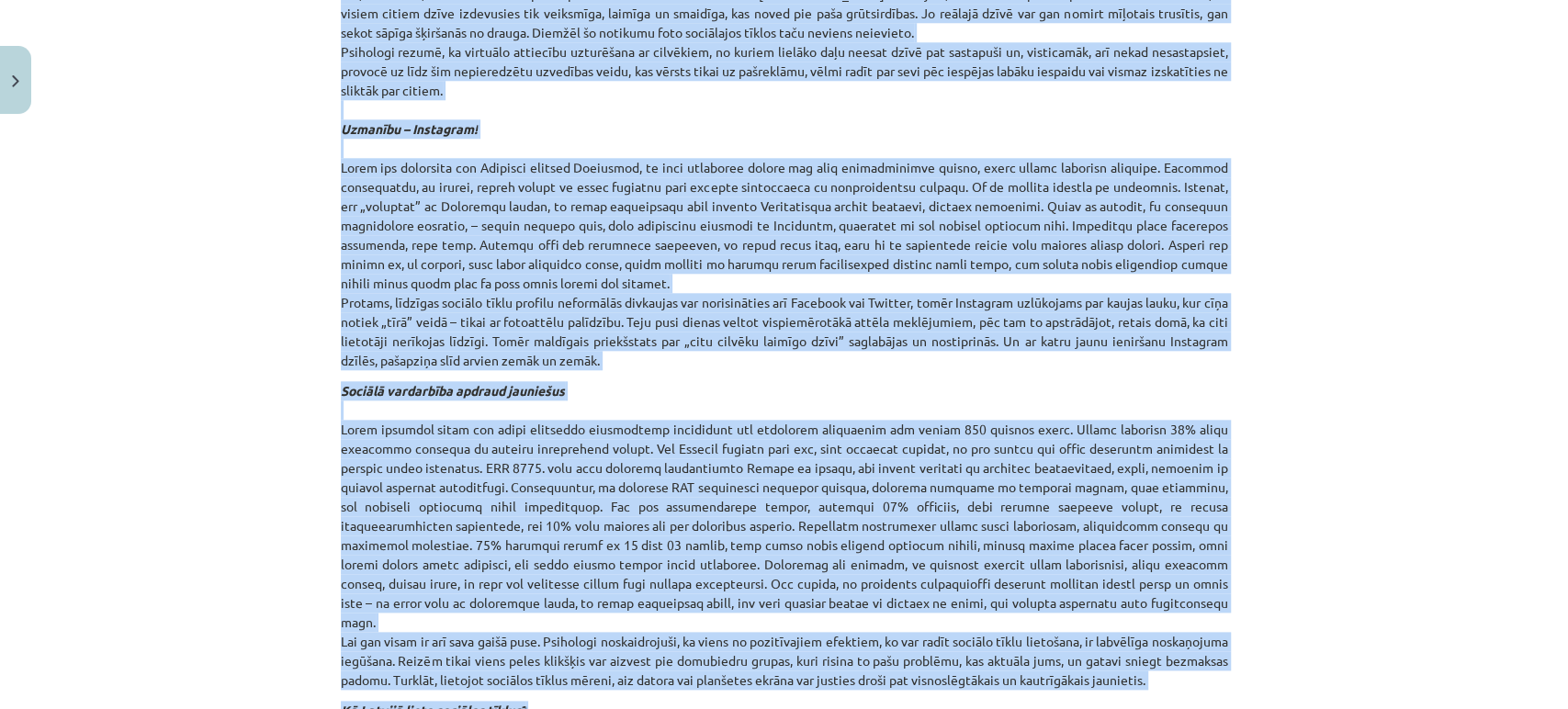
copy div "1️⃣ Teksts Kā tavu dzīvi maina sociālie tīkli? Ja tevis nav sociālajos tīklos, …"
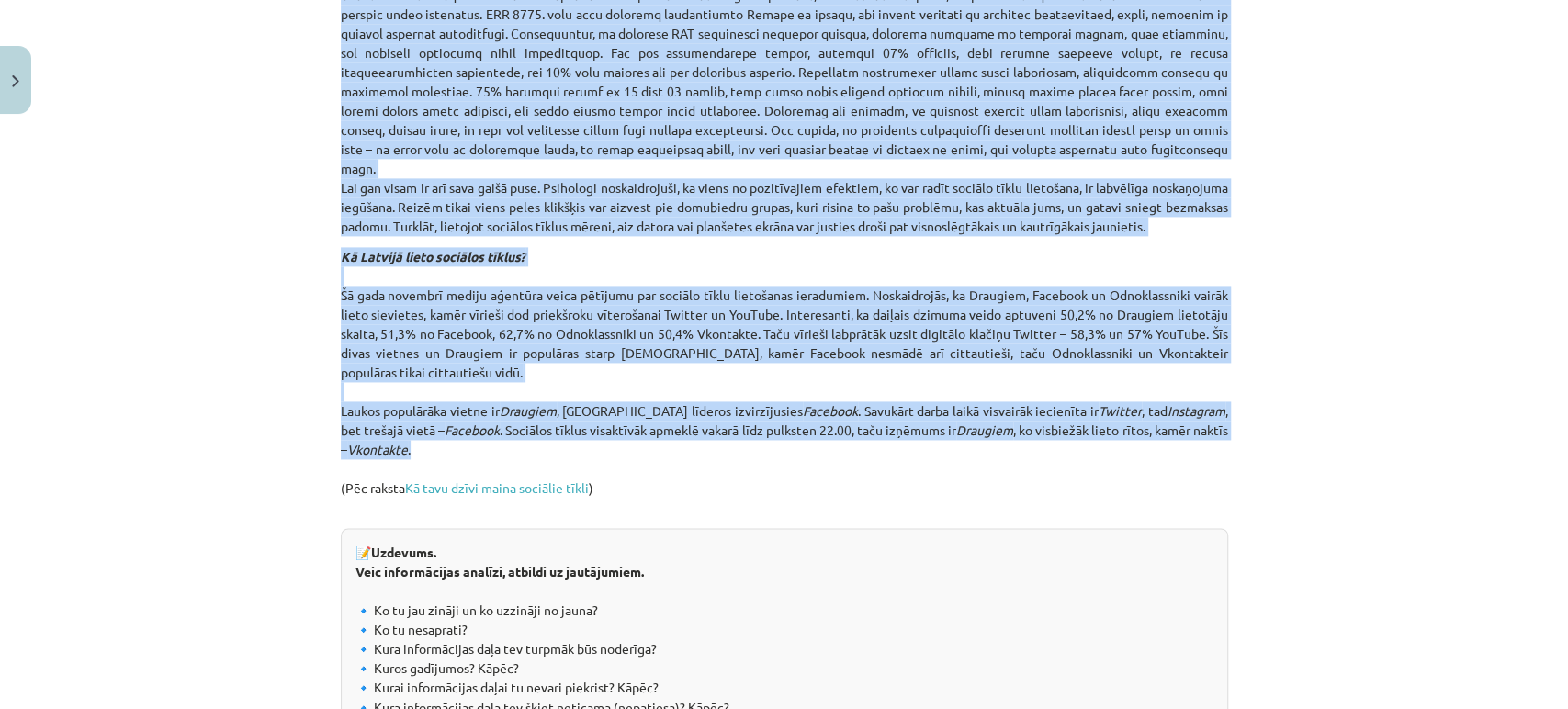
scroll to position [1810, 0]
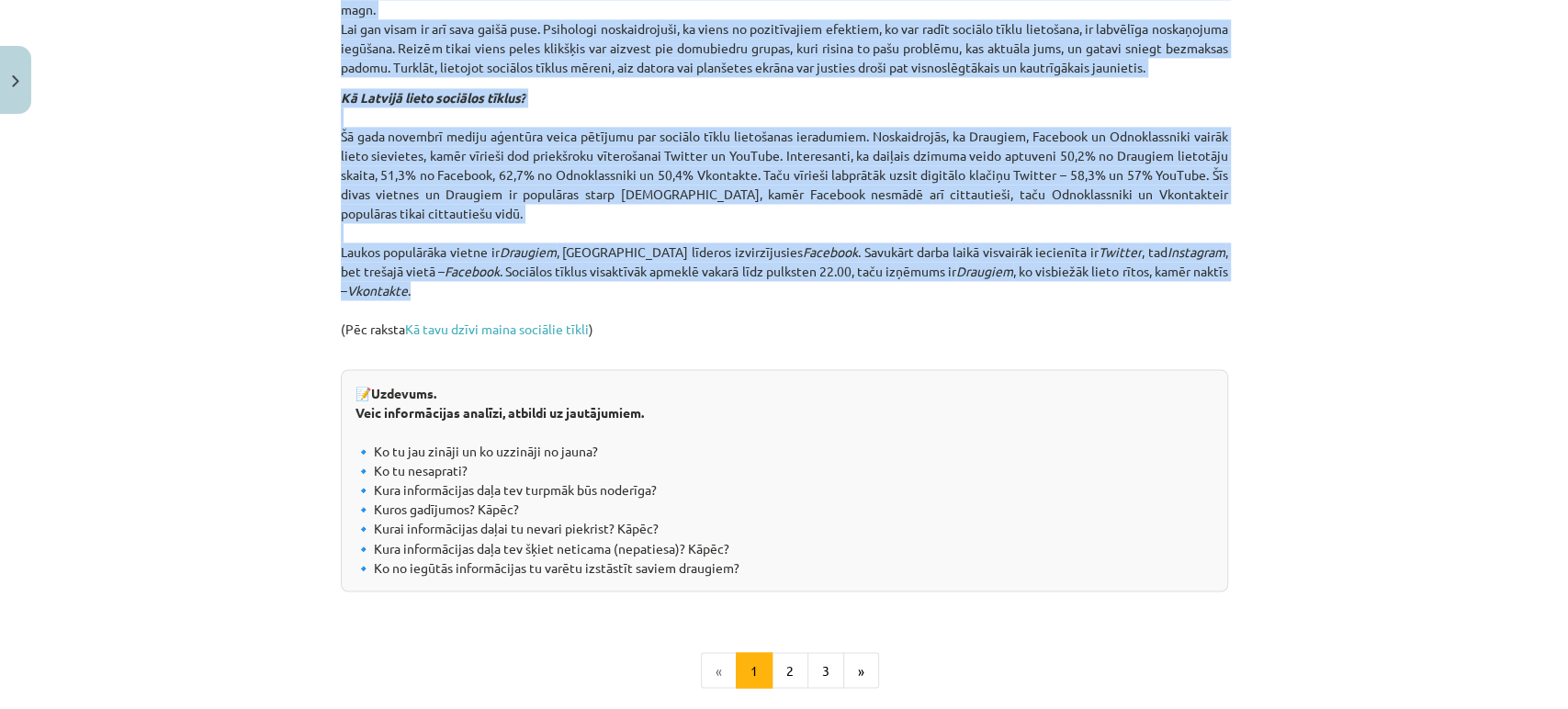
click at [954, 401] on div "📝 Uzdevums. Veic informācijas analīzi, atbildi uz jautājumiem. 🔹 Ko tu jau zinā…" at bounding box center [784, 480] width 887 height 222
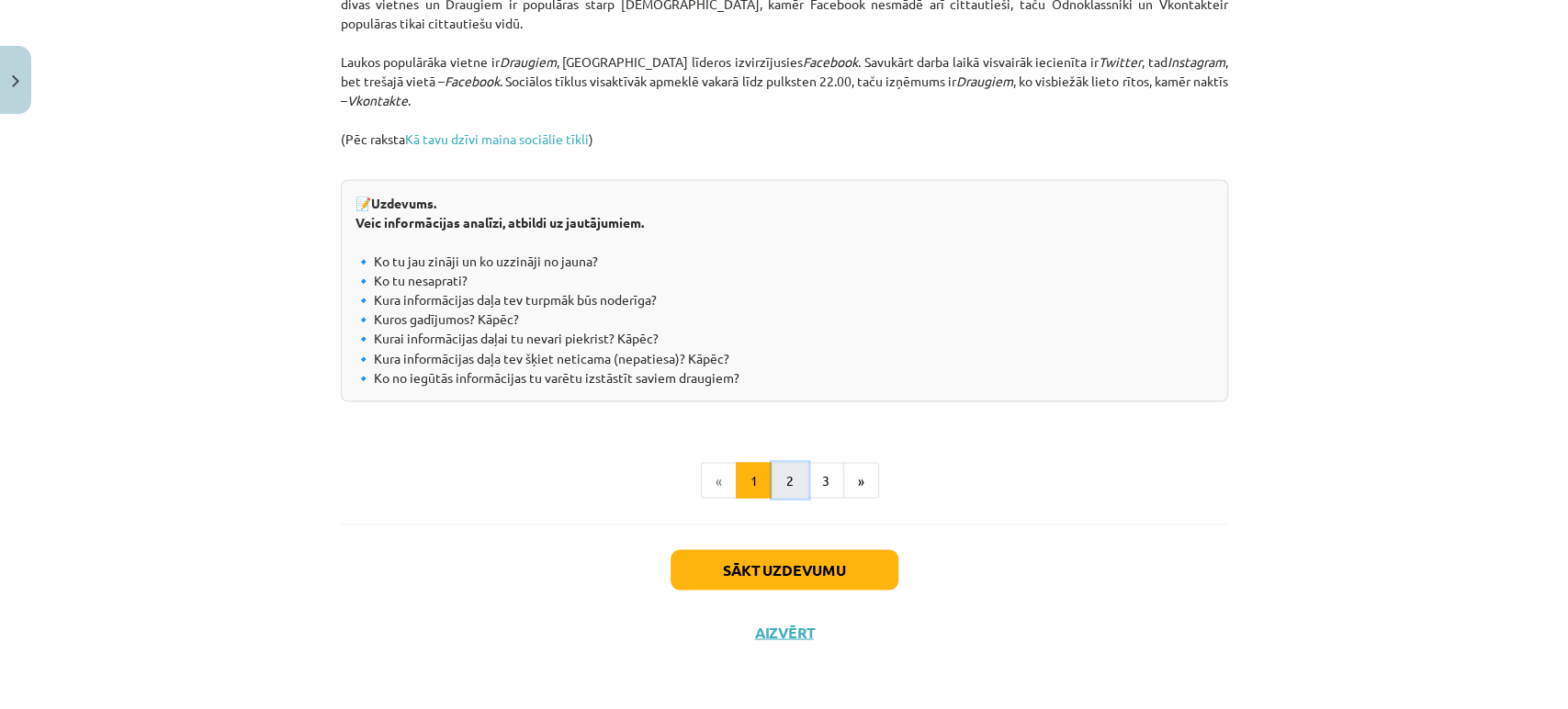
click at [795, 487] on button "2" at bounding box center [790, 481] width 37 height 37
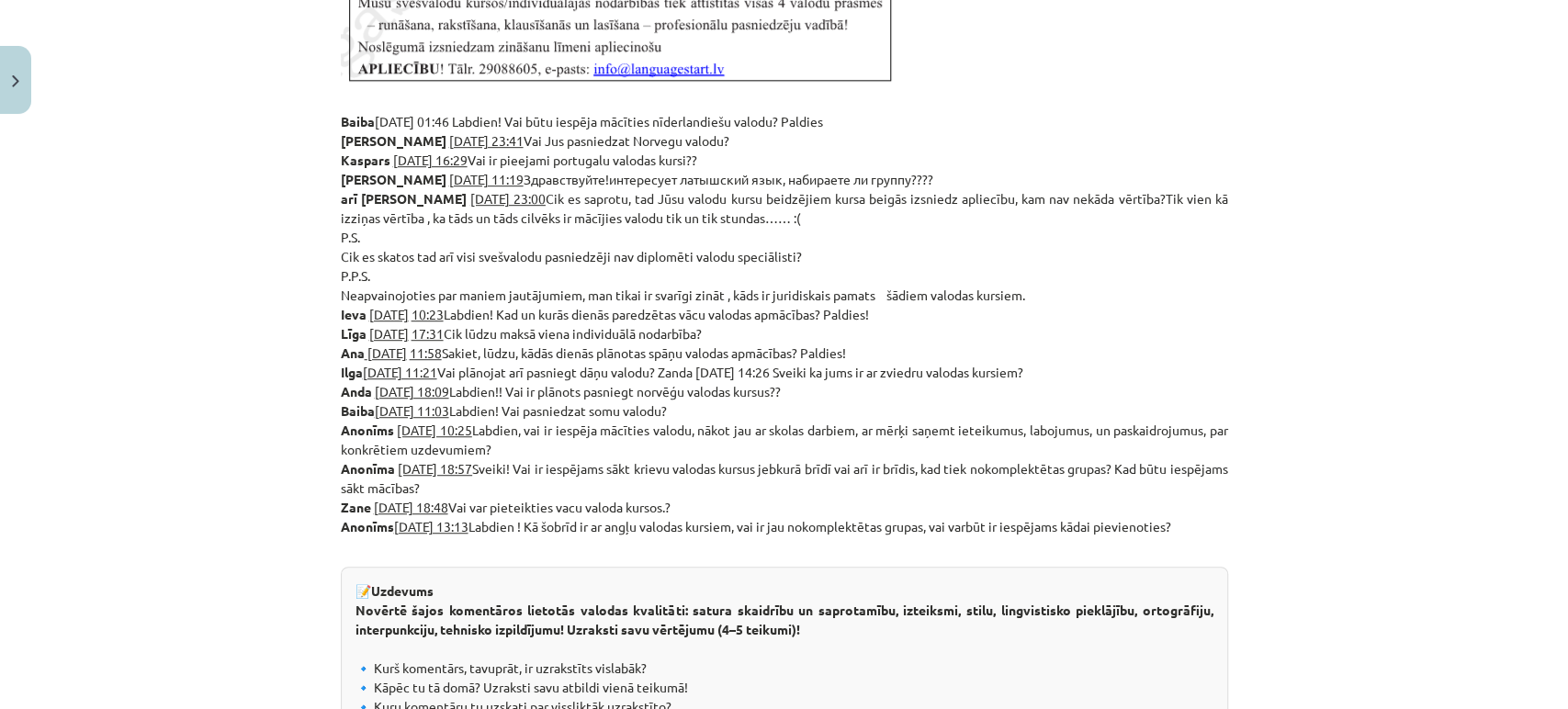
scroll to position [634, 0]
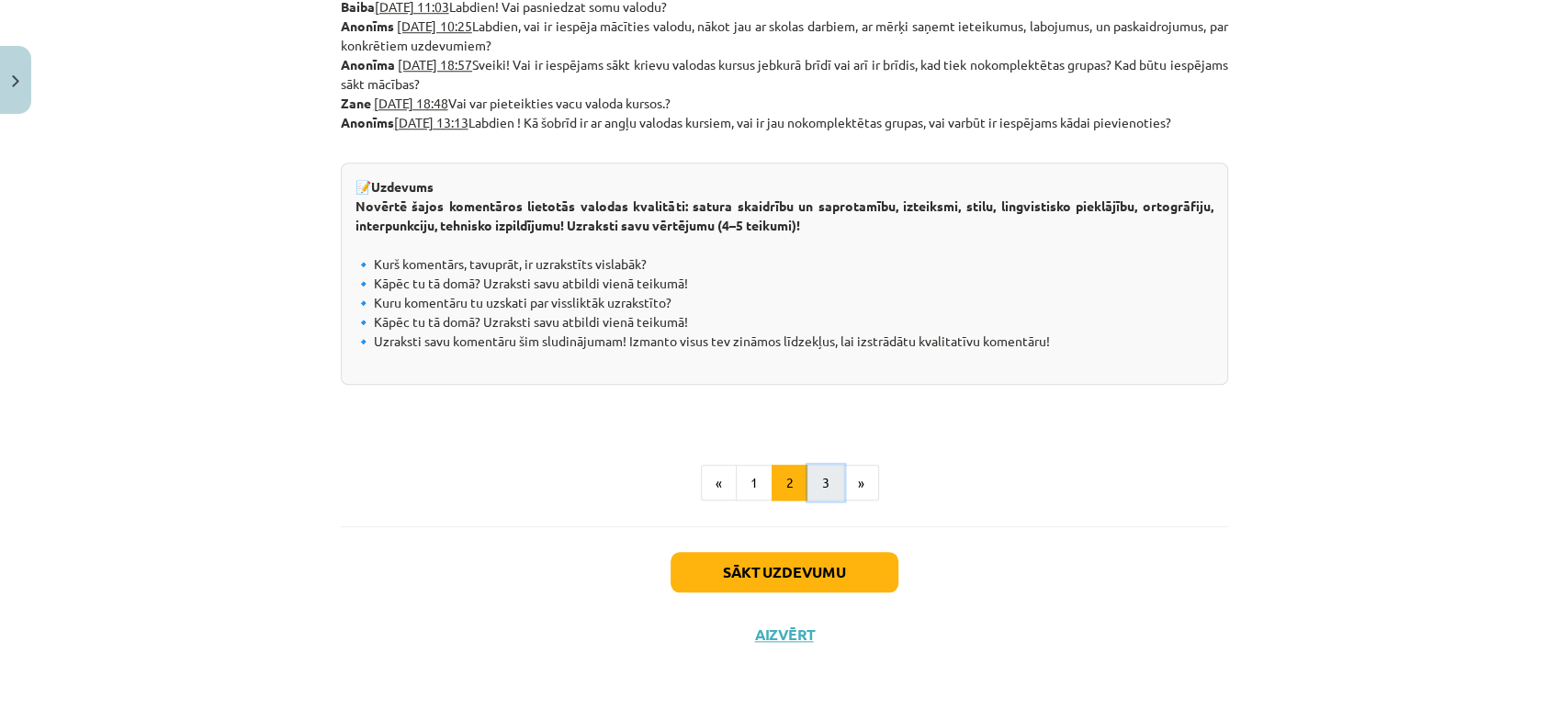
click at [829, 466] on button "3" at bounding box center [826, 483] width 37 height 37
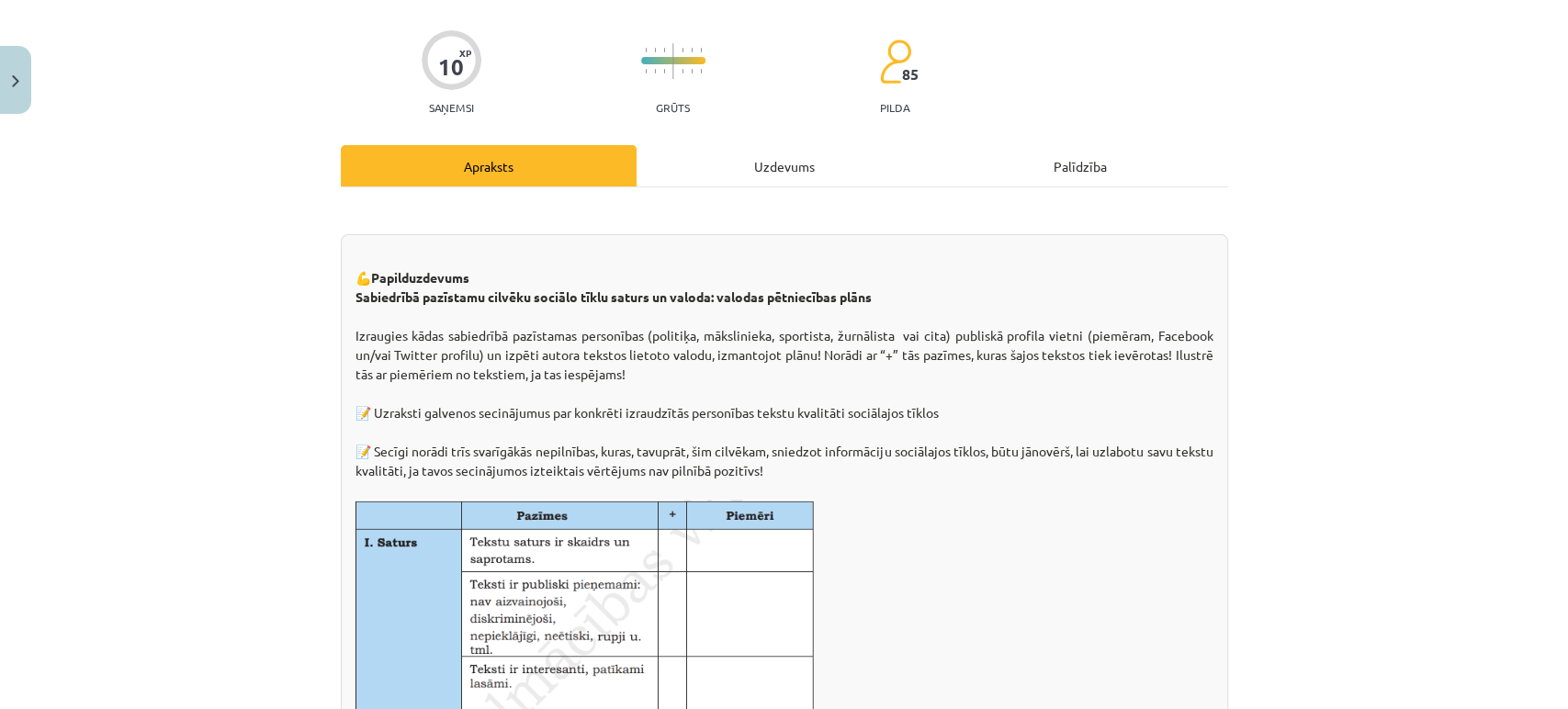
scroll to position [329, 0]
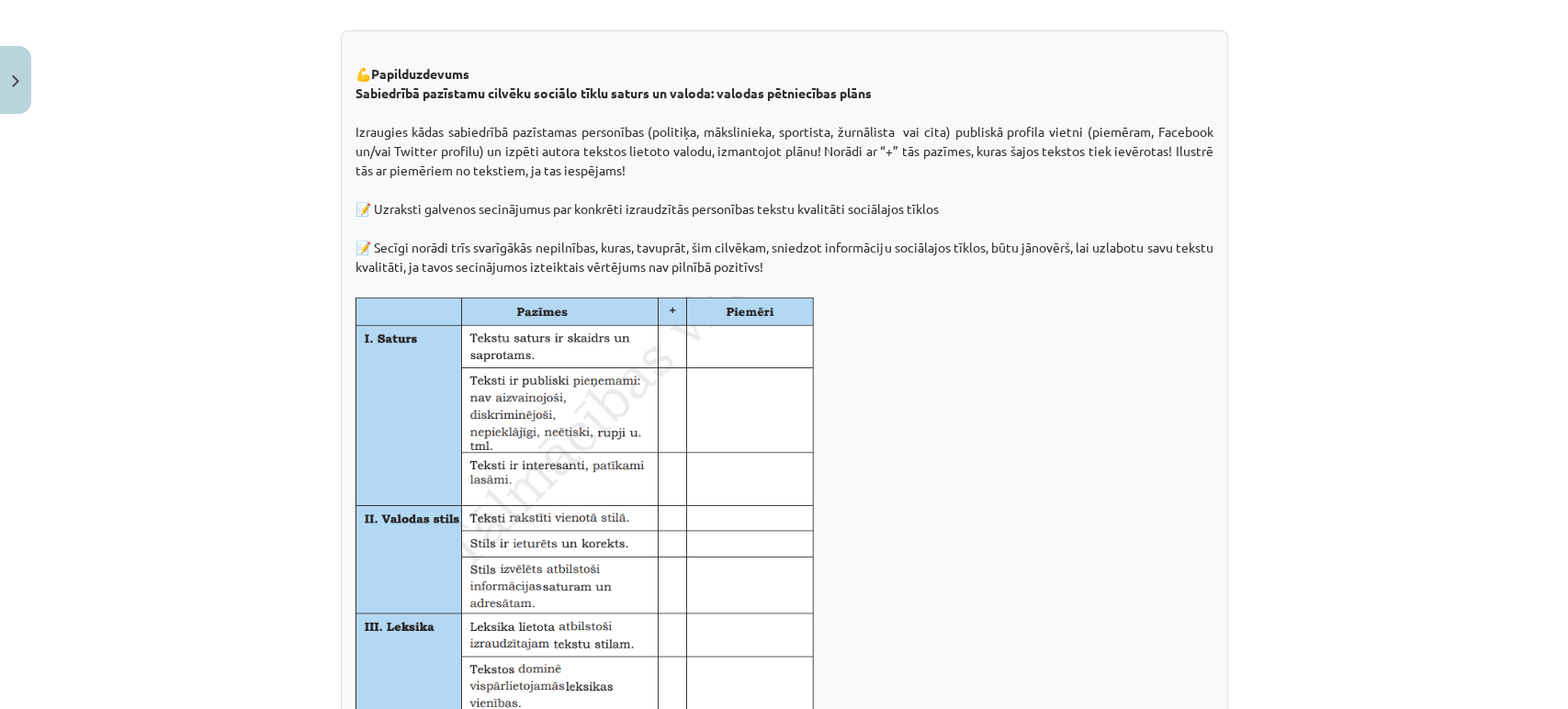
click at [704, 417] on img at bounding box center [585, 533] width 460 height 476
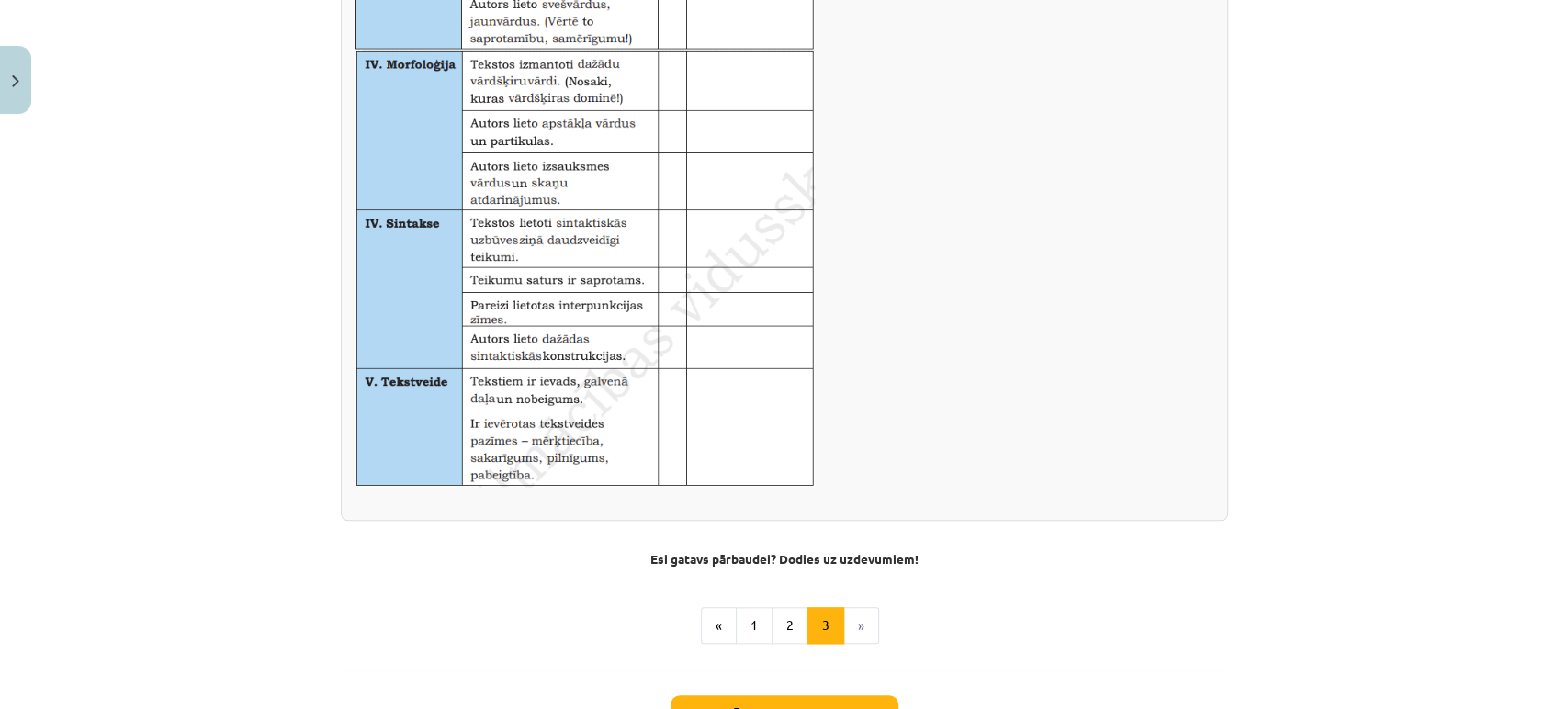
scroll to position [1195, 0]
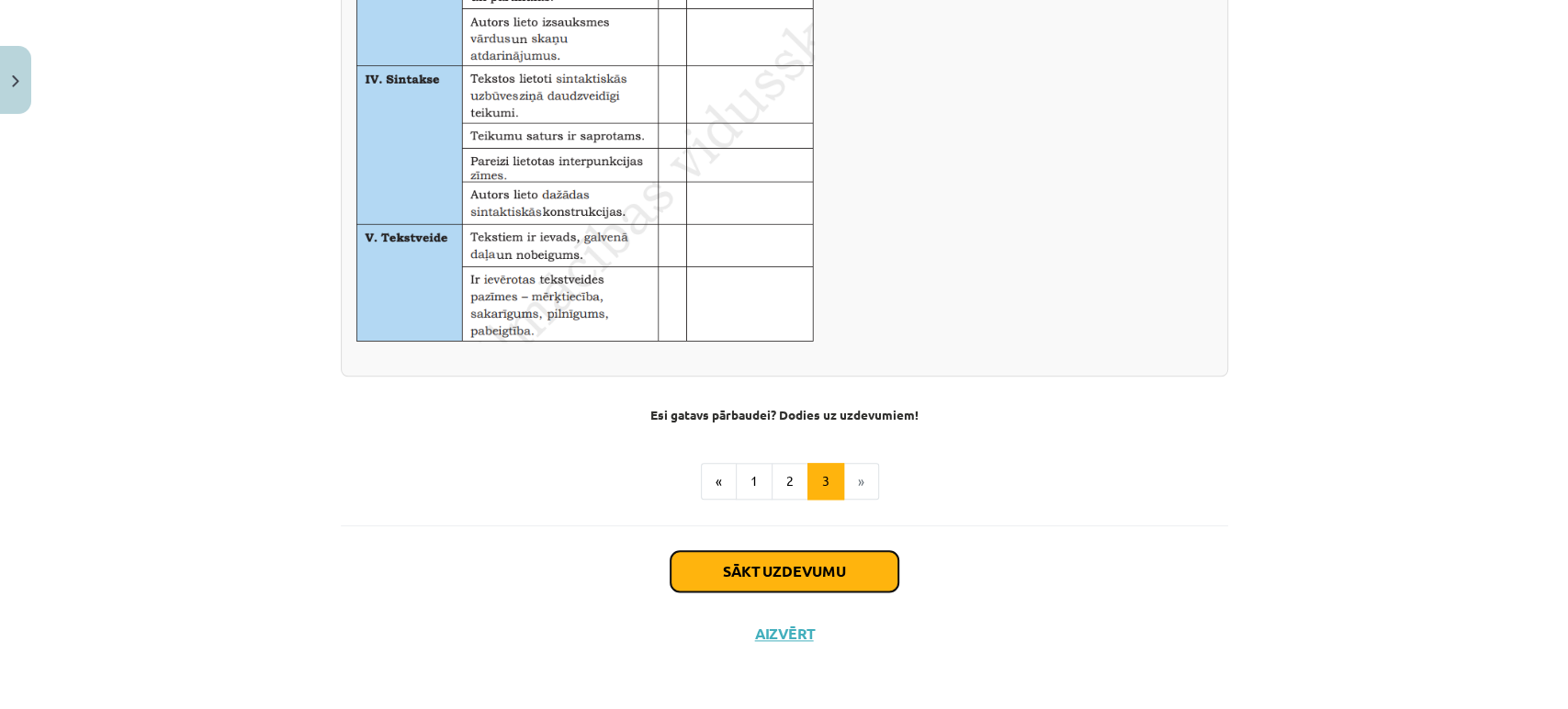
click at [706, 551] on button "Sākt uzdevumu" at bounding box center [784, 571] width 228 height 41
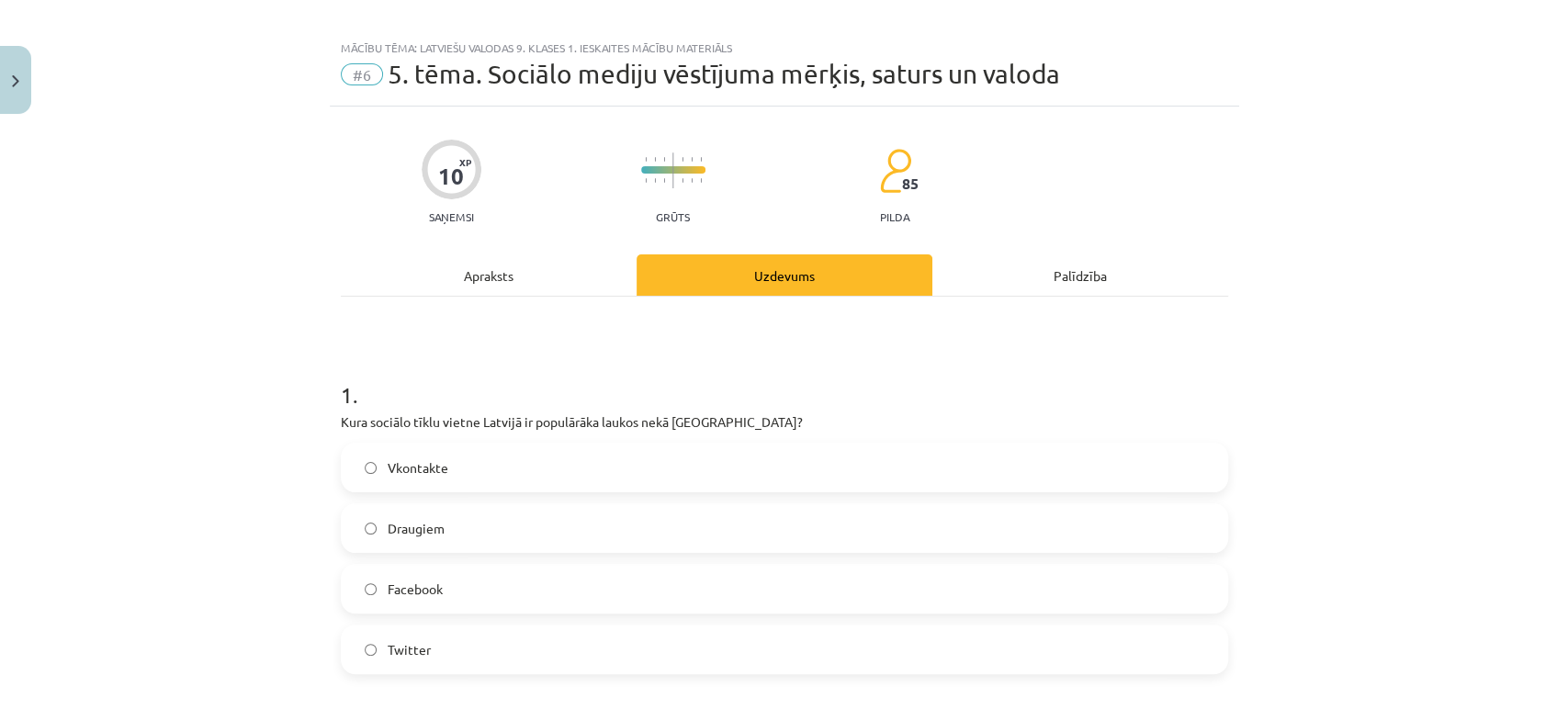
scroll to position [0, 0]
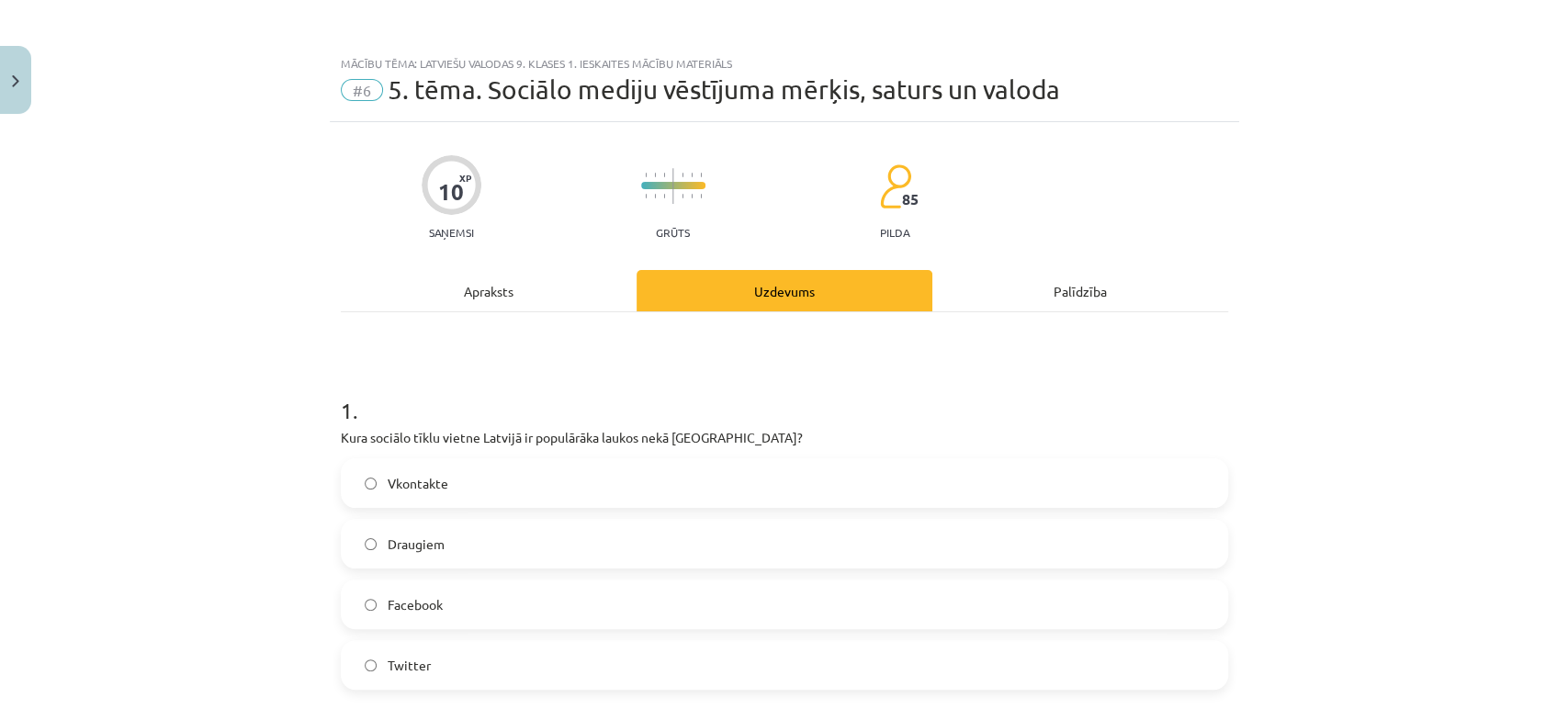
click at [470, 554] on label "Draugiem" at bounding box center [784, 543] width 883 height 46
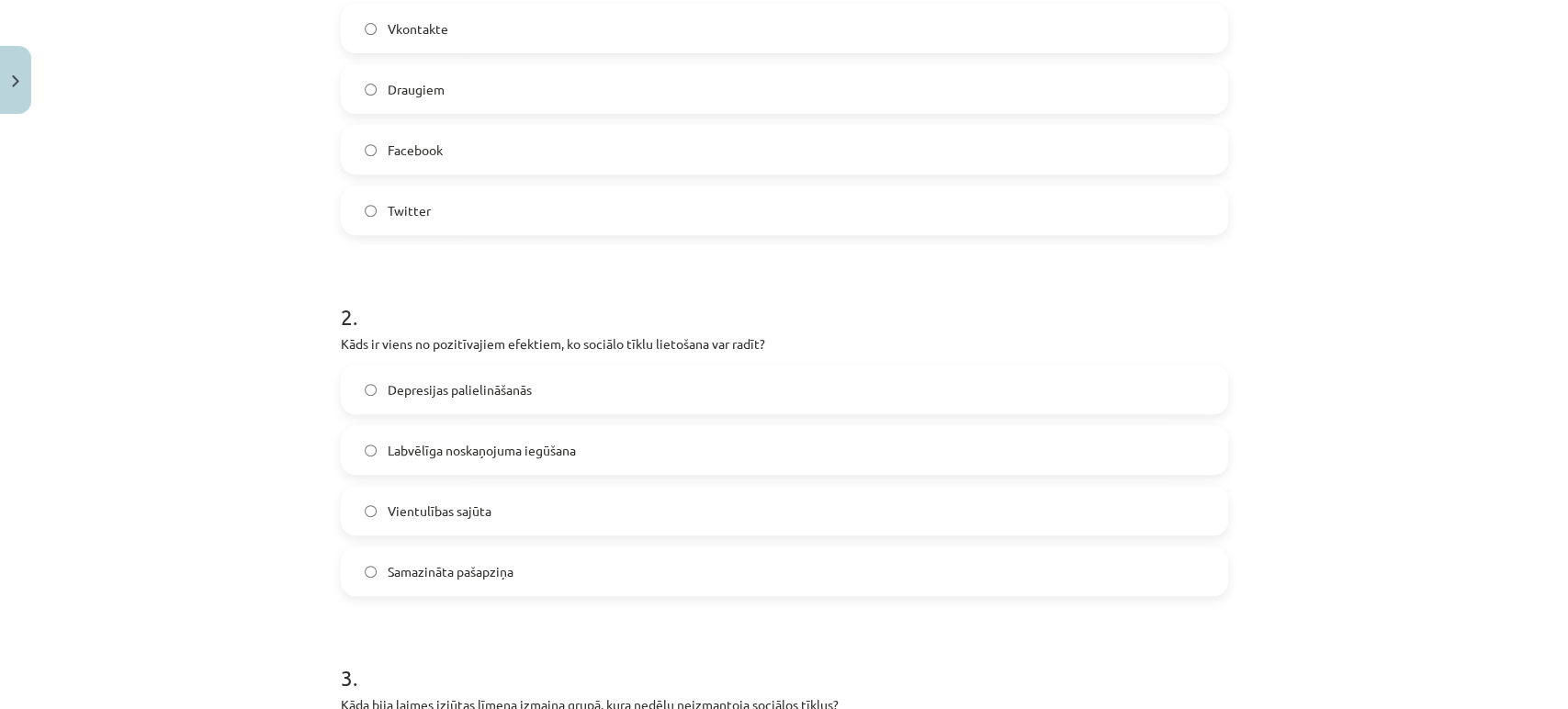
scroll to position [408, 0]
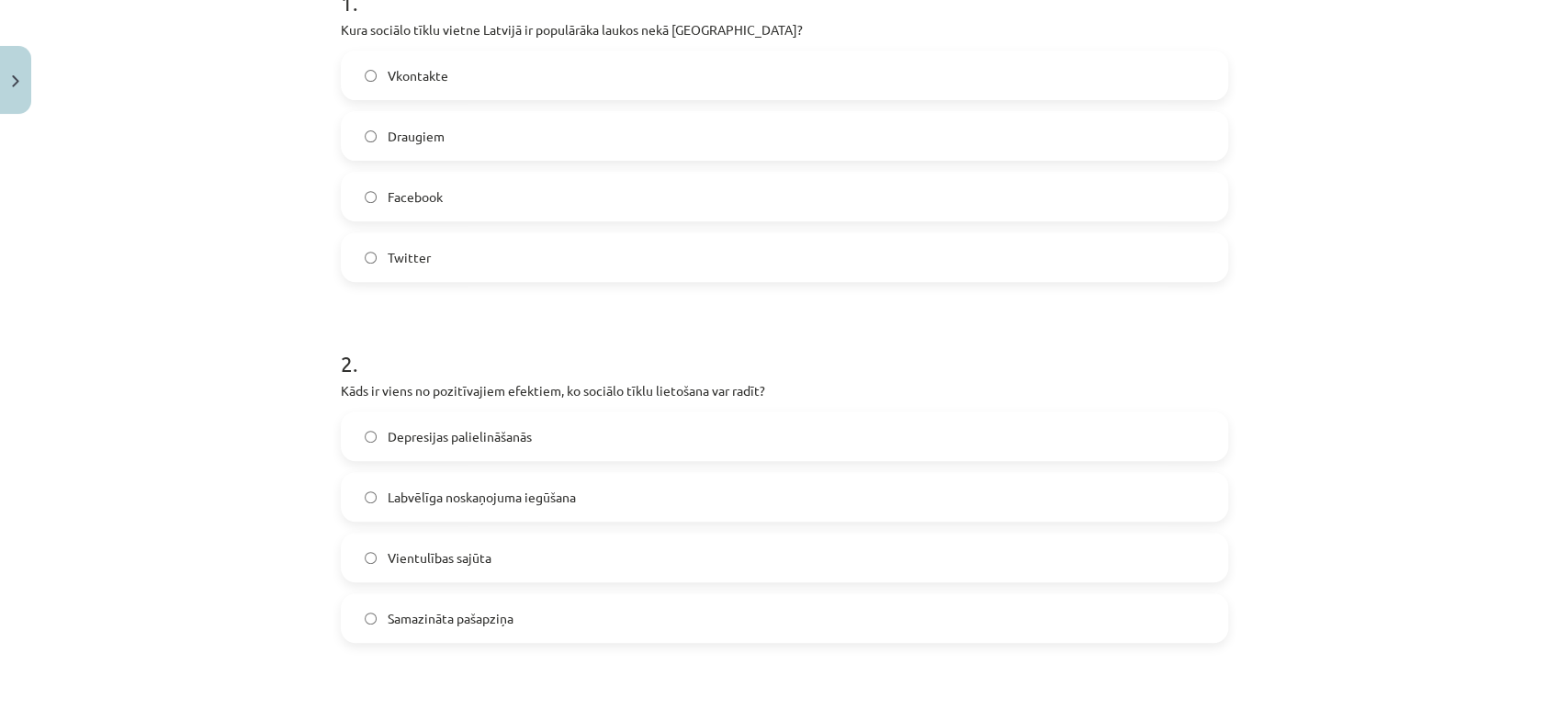
click at [521, 500] on span "Labvēlīga noskaņojuma iegūšana" at bounding box center [482, 497] width 188 height 19
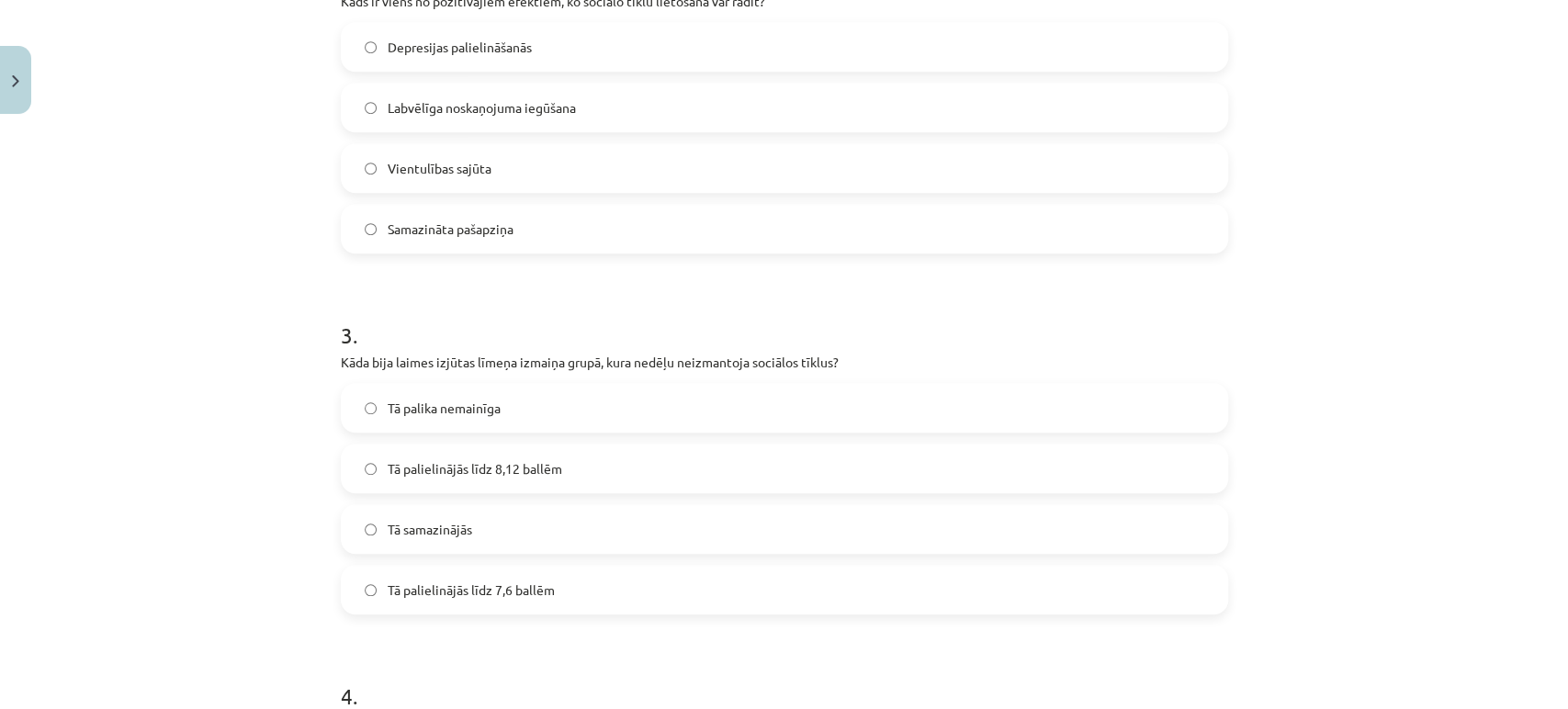
scroll to position [816, 0]
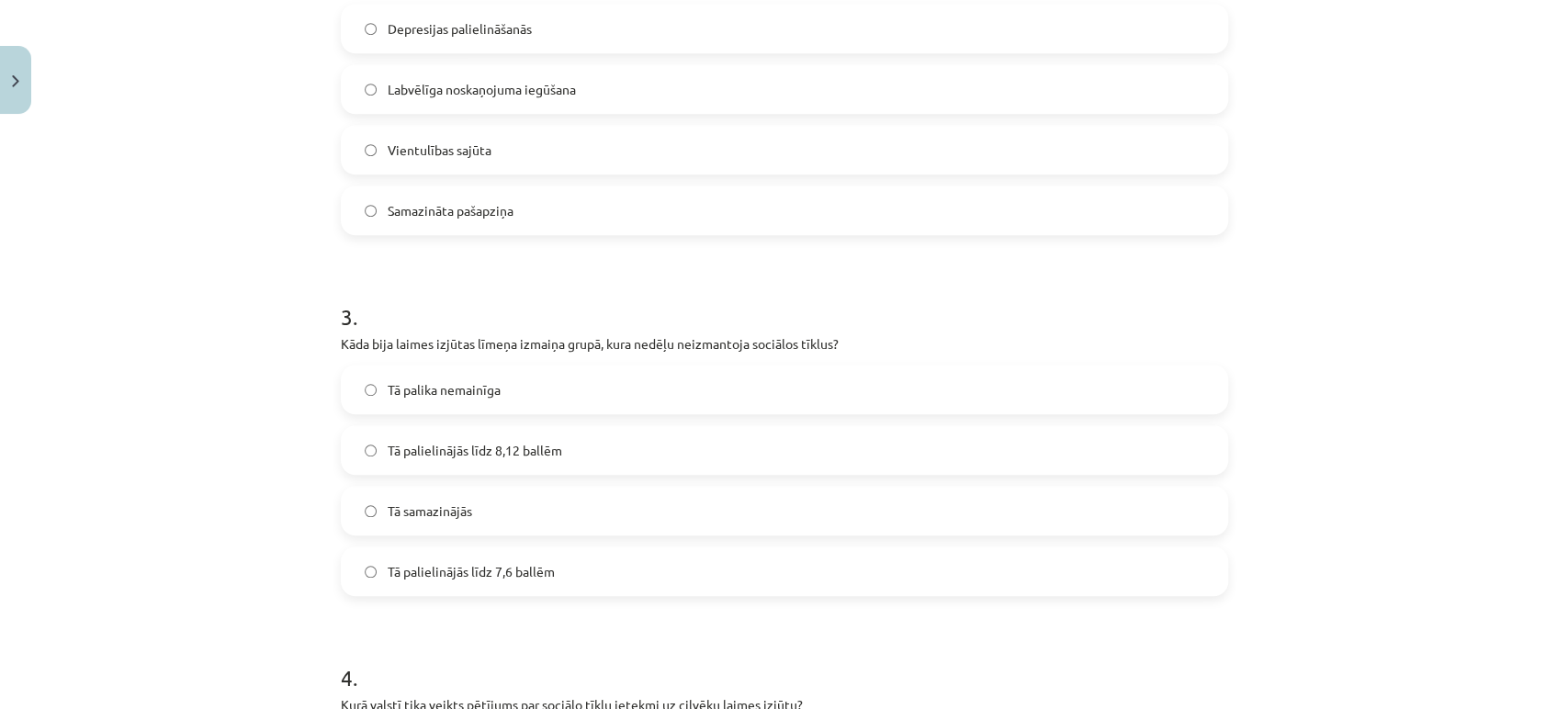
click at [687, 462] on label "Tā palielinājās līdz 8,12 ballēm" at bounding box center [784, 450] width 883 height 46
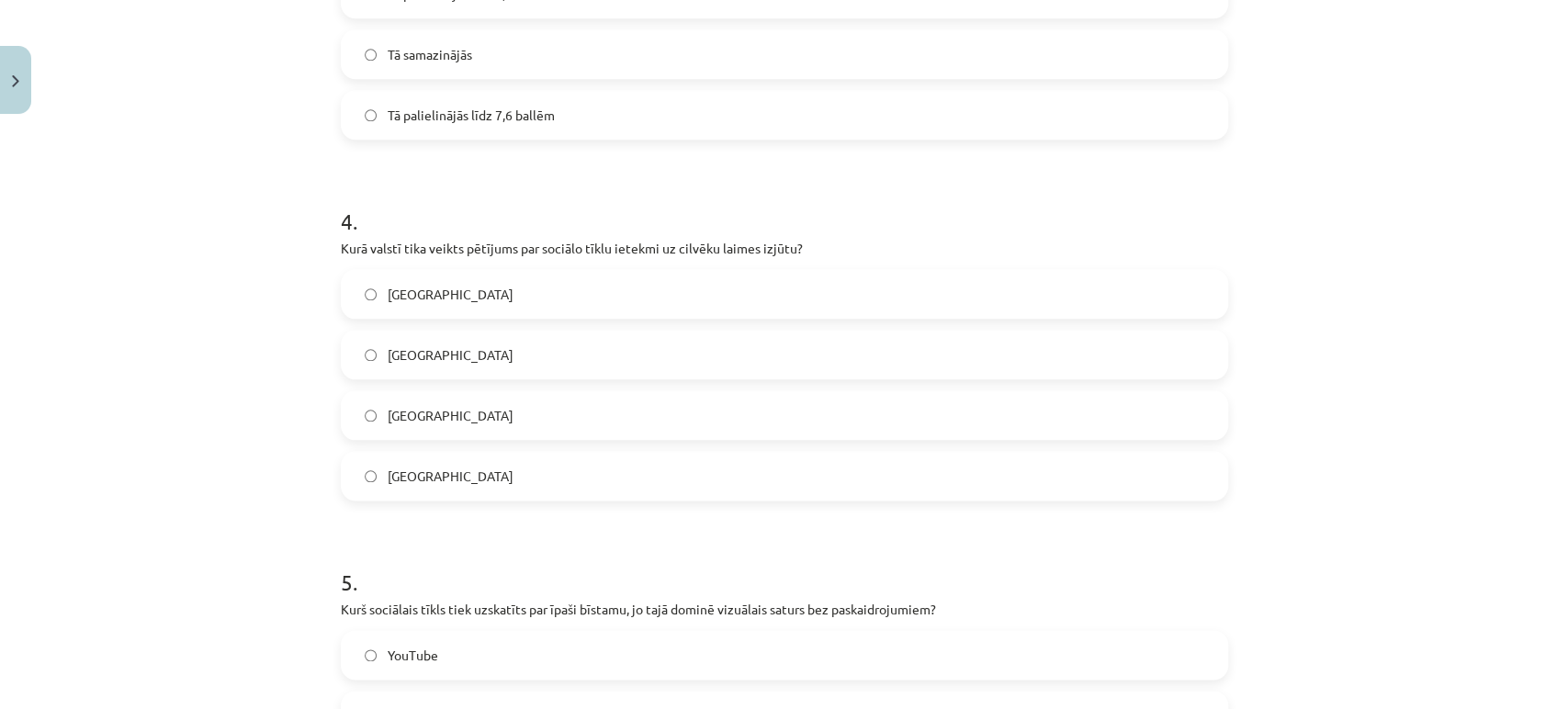
scroll to position [1224, 0]
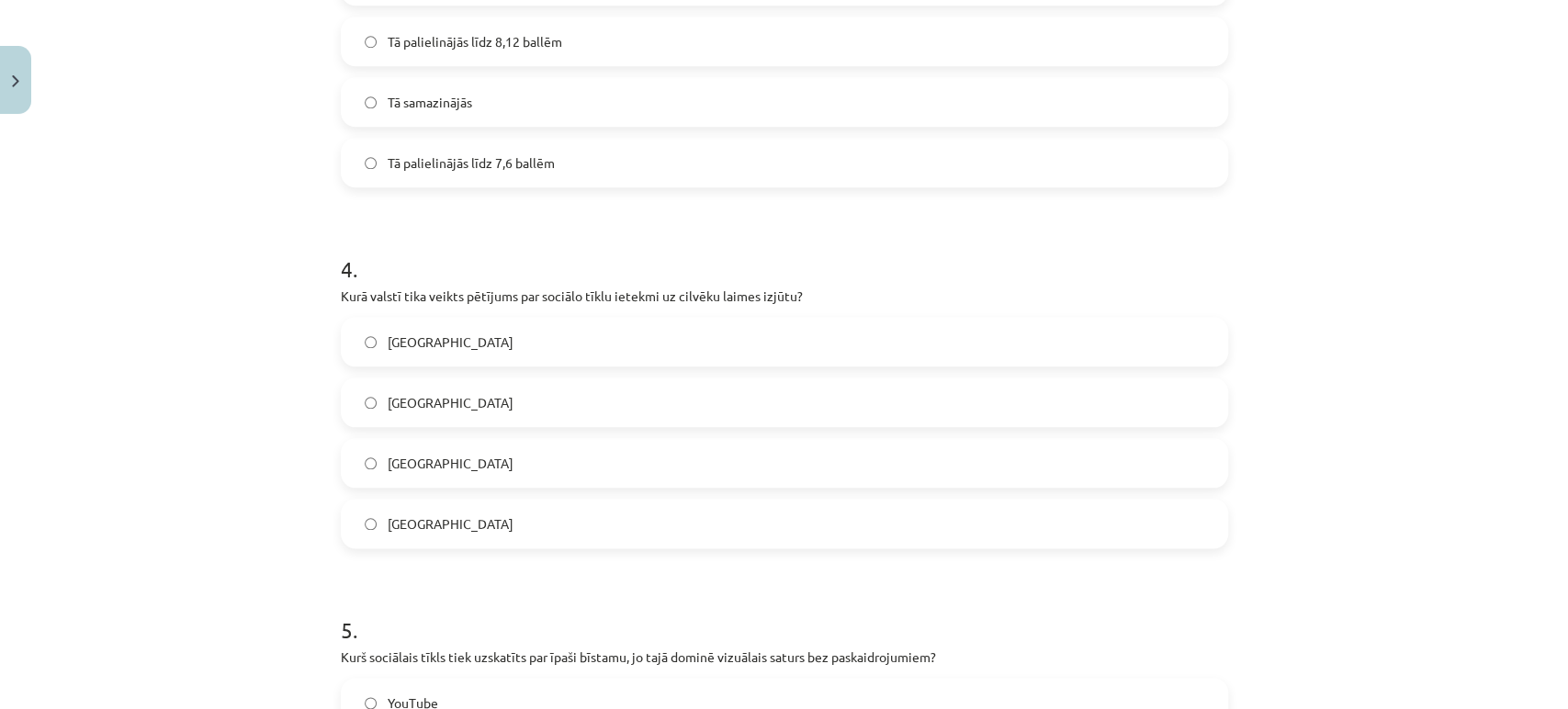
click at [456, 466] on label "Dānijā" at bounding box center [784, 463] width 883 height 46
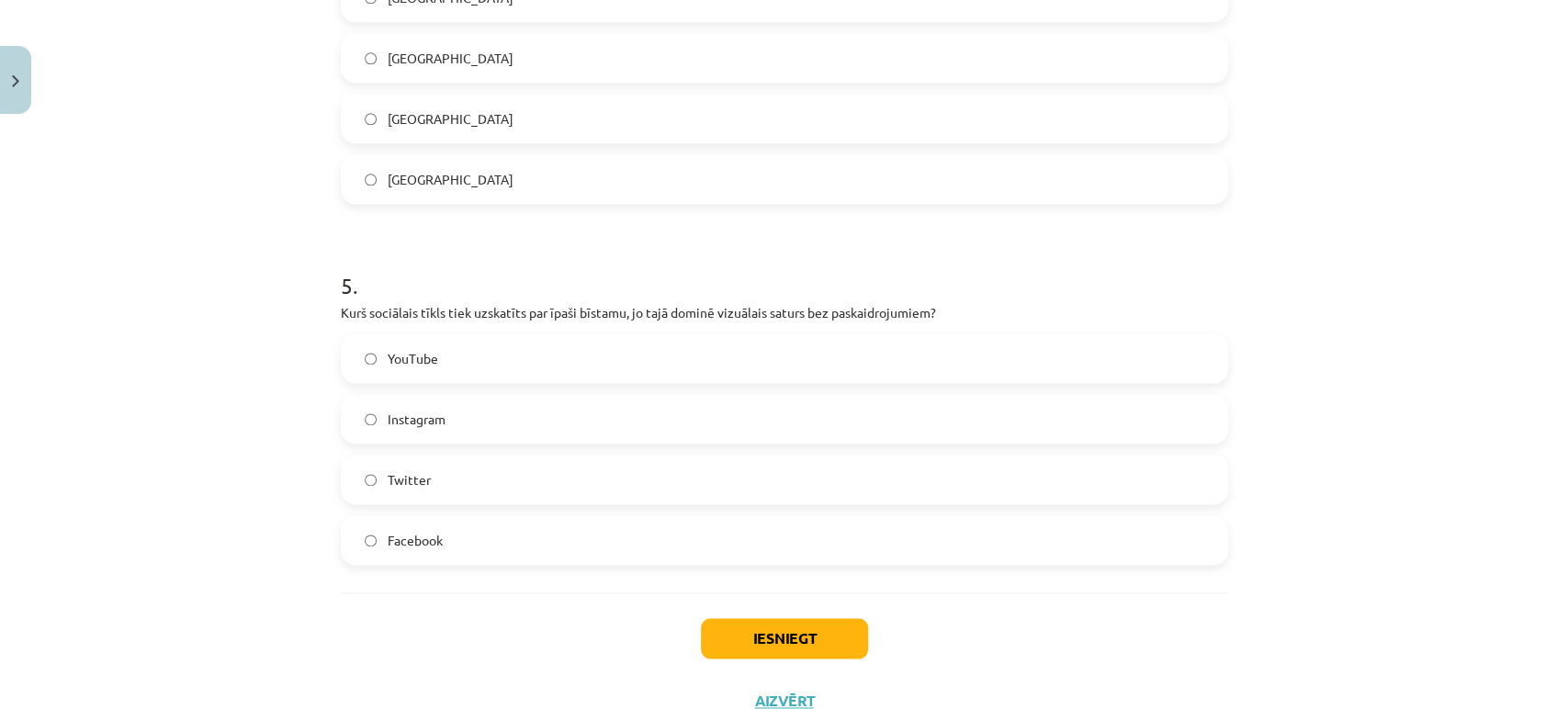
scroll to position [1535, 0]
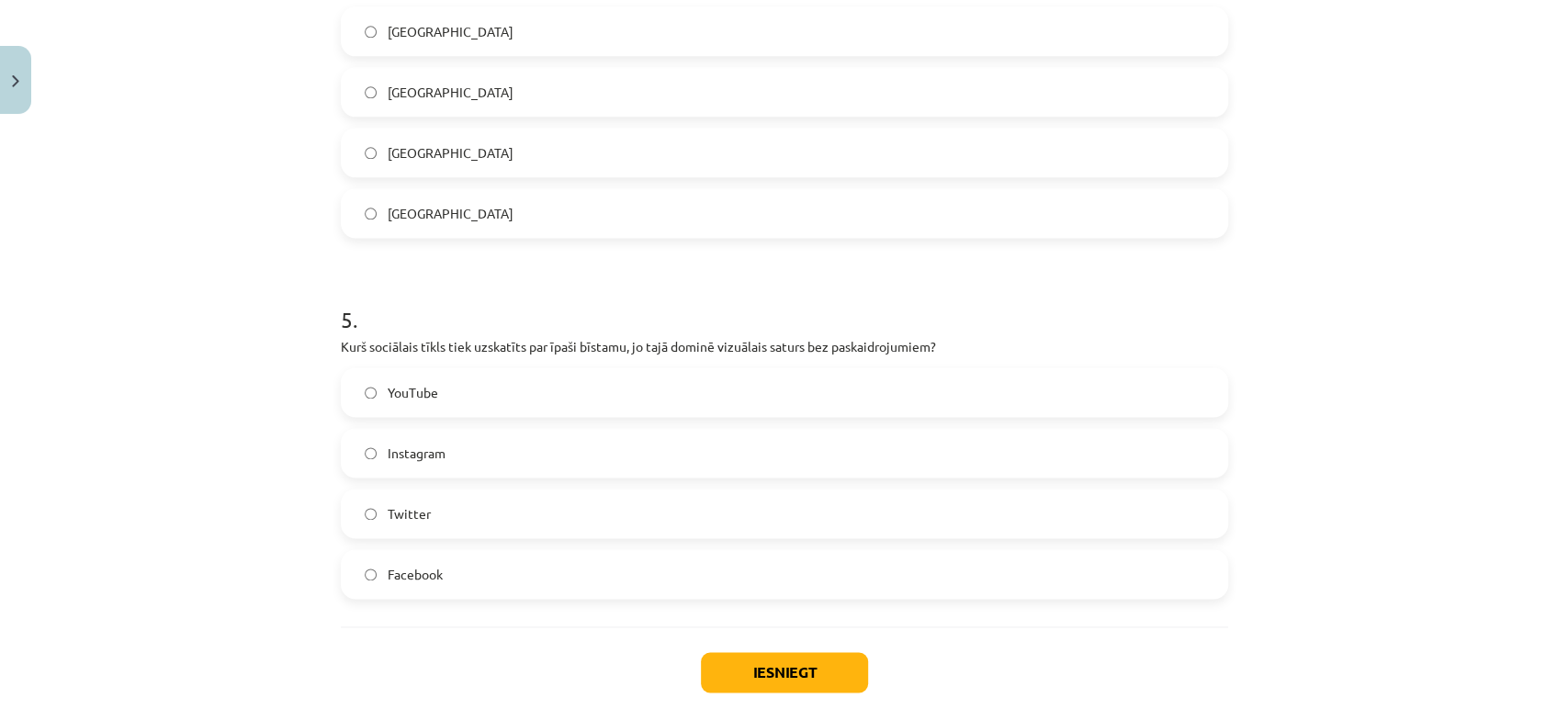
click at [479, 445] on label "Instagram" at bounding box center [784, 453] width 883 height 46
click at [786, 657] on button "Iesniegt" at bounding box center [785, 672] width 168 height 41
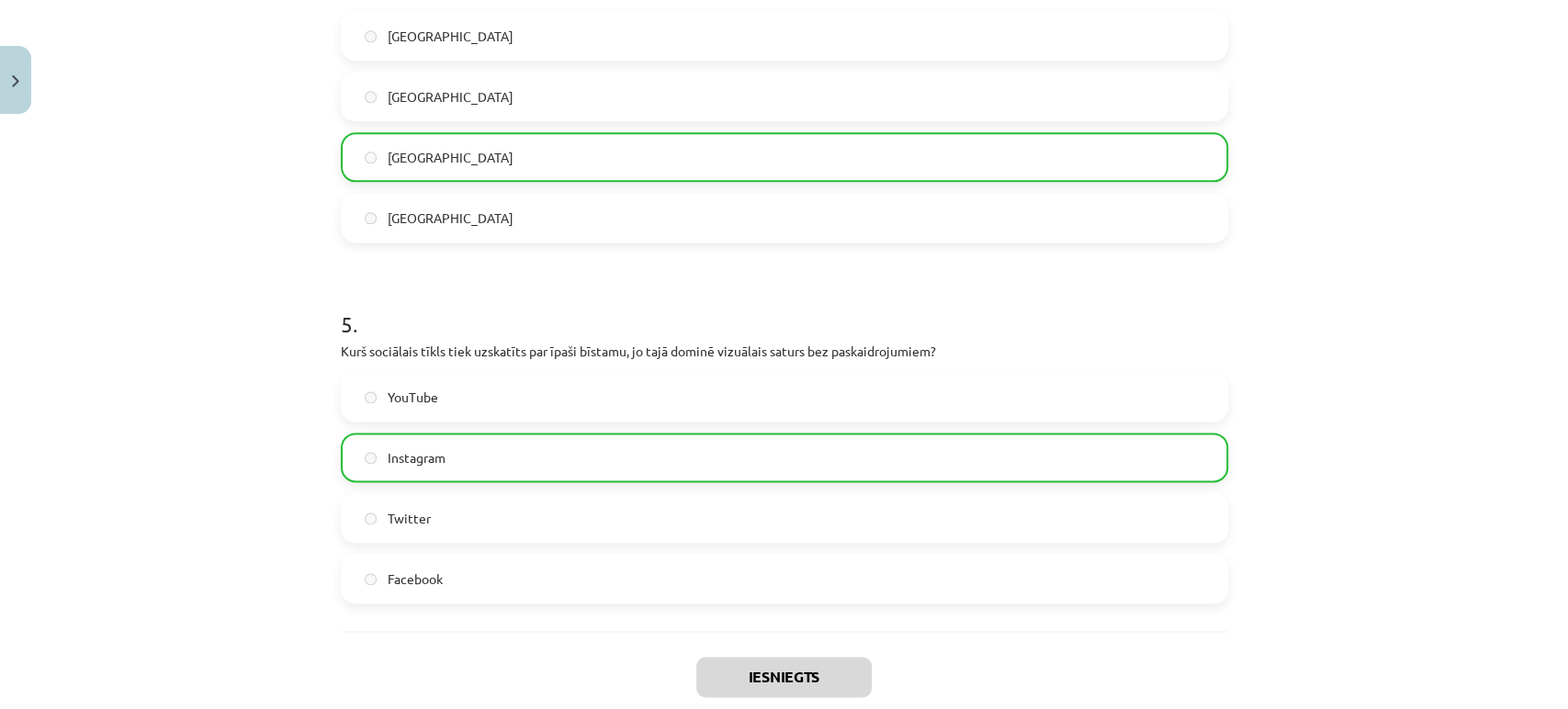
scroll to position [1694, 0]
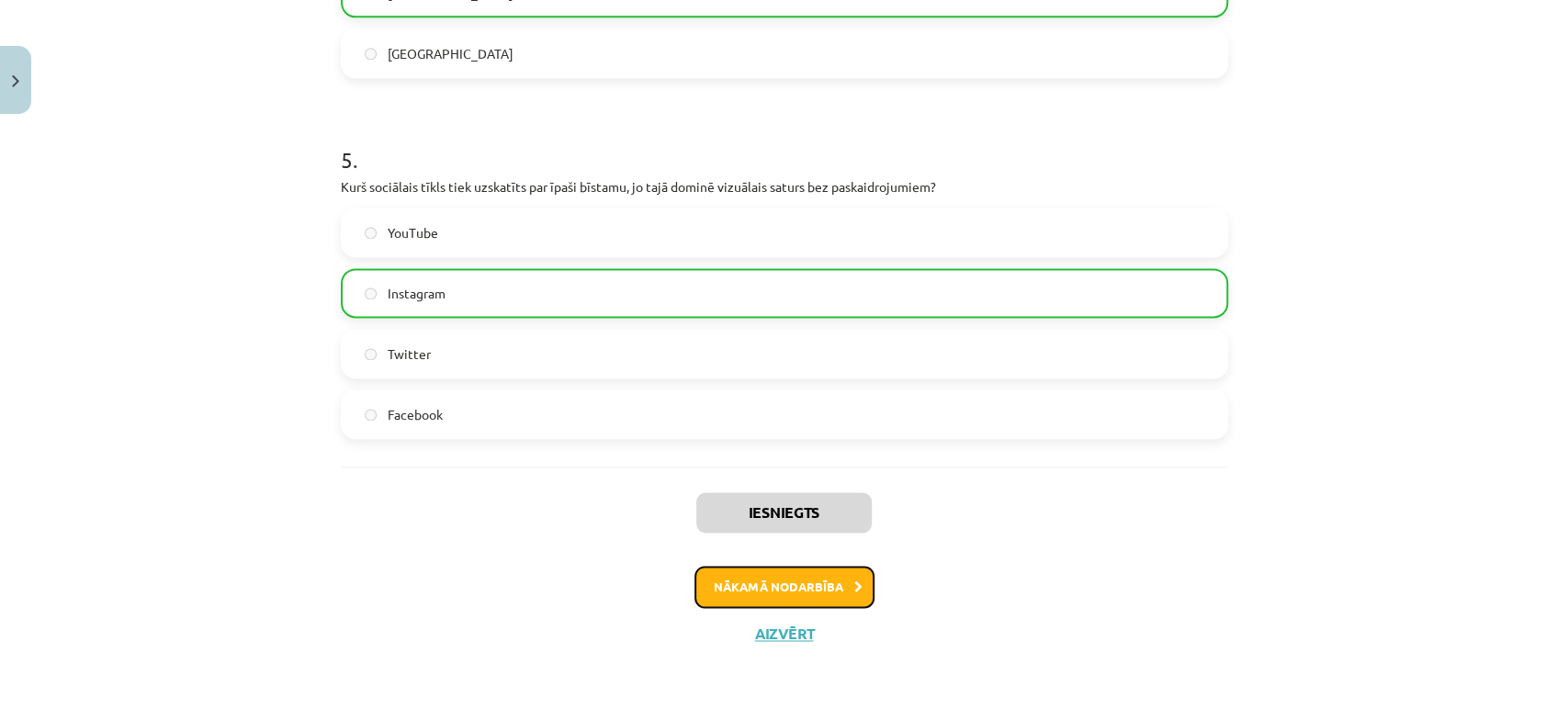
click at [799, 582] on button "Nākamā nodarbība" at bounding box center [784, 587] width 180 height 42
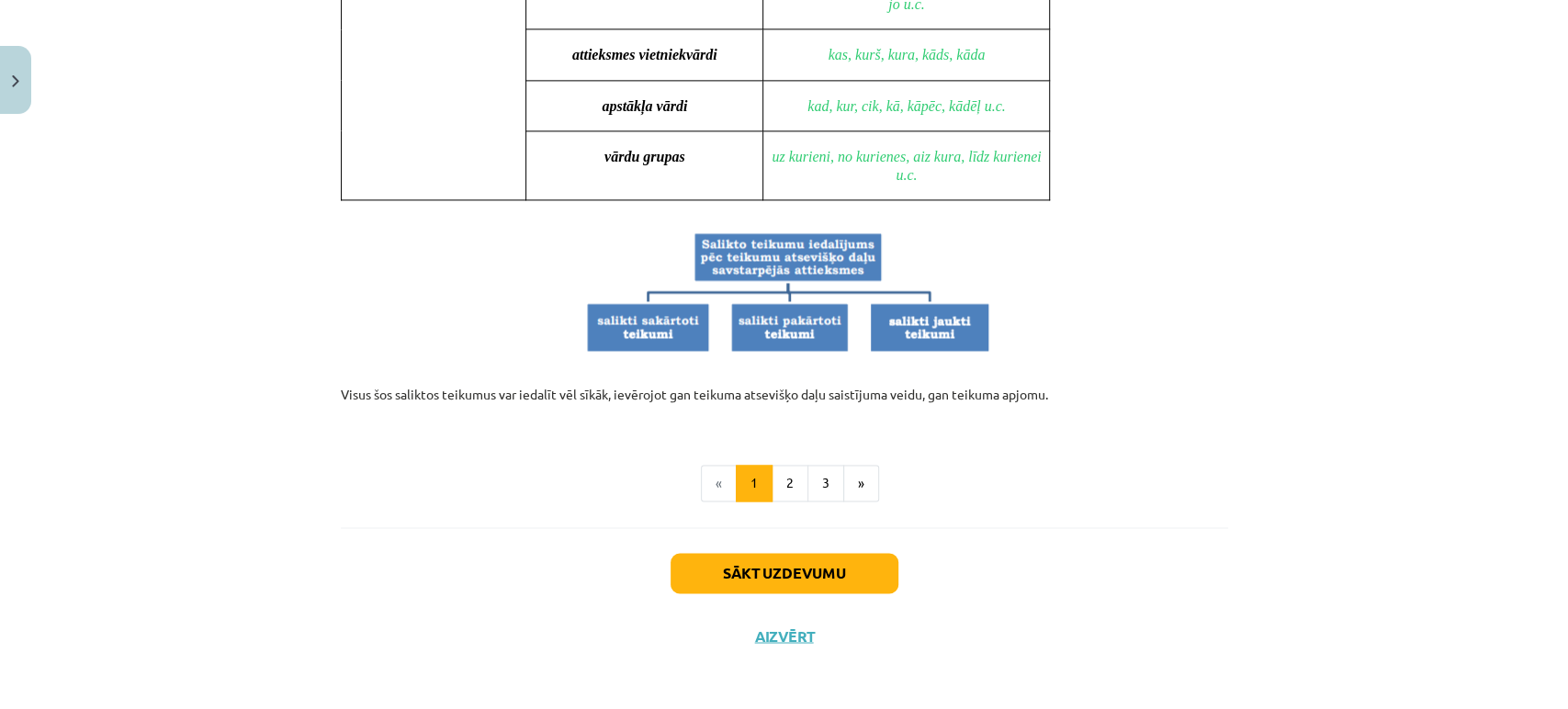
scroll to position [1747, 0]
click at [793, 492] on button "2" at bounding box center [790, 482] width 37 height 37
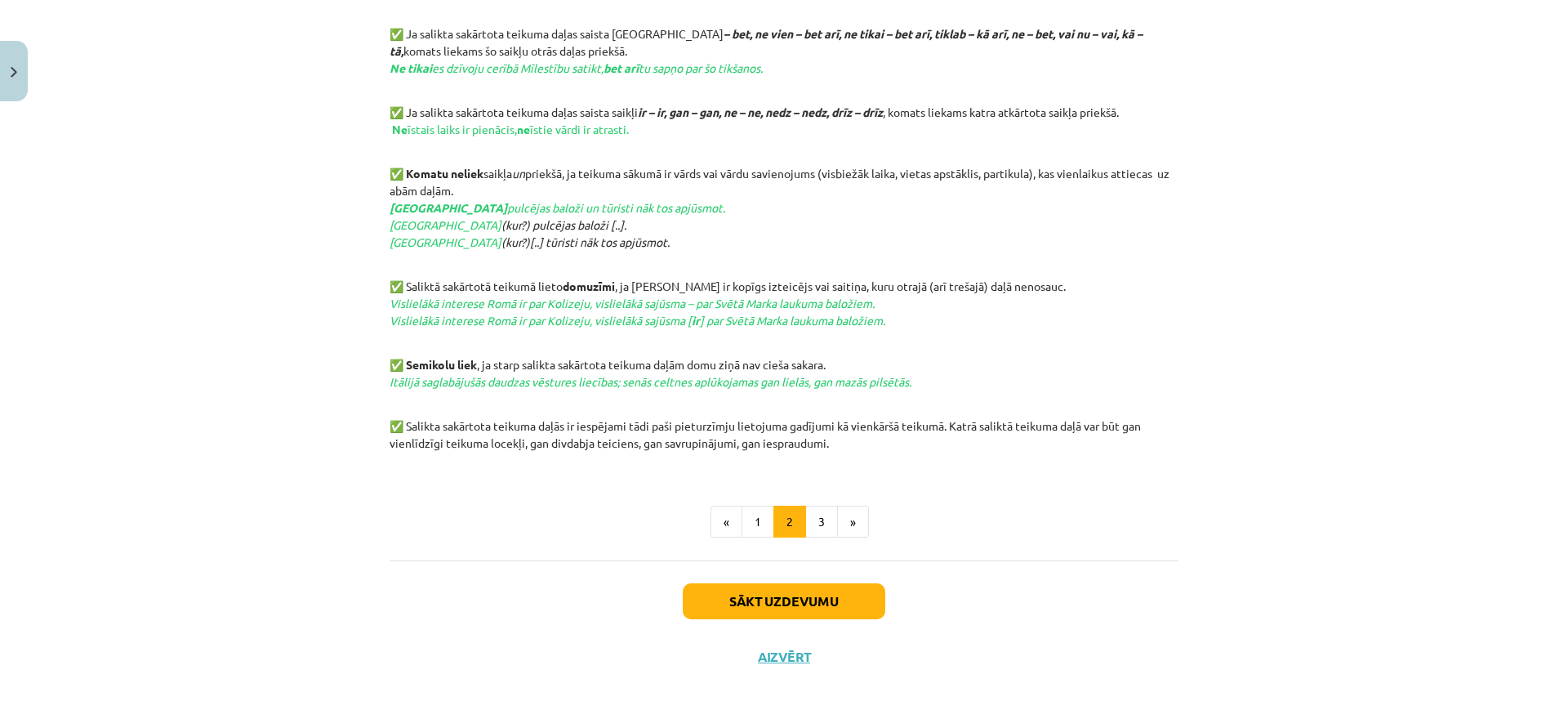
scroll to position [743, 0]
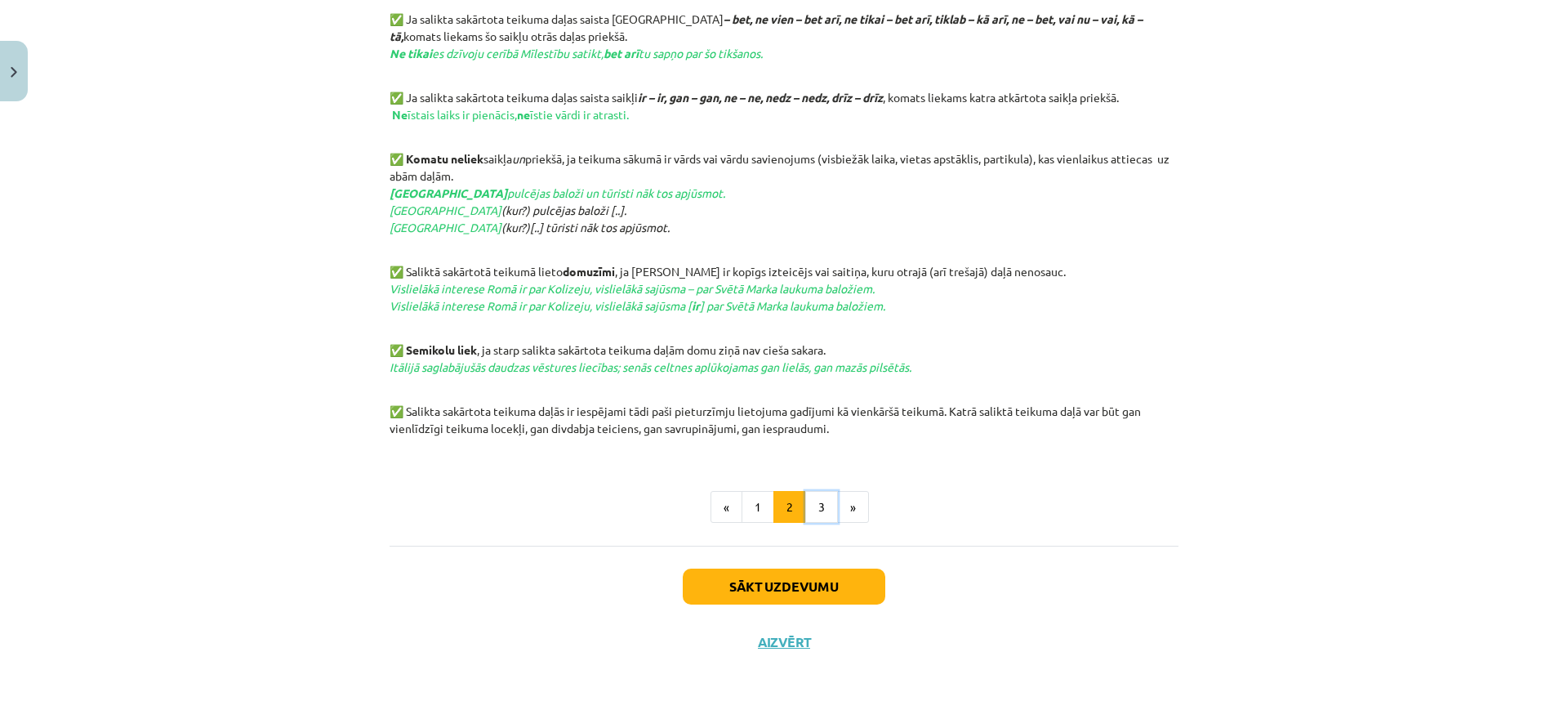
click at [820, 507] on button "3" at bounding box center [821, 507] width 33 height 33
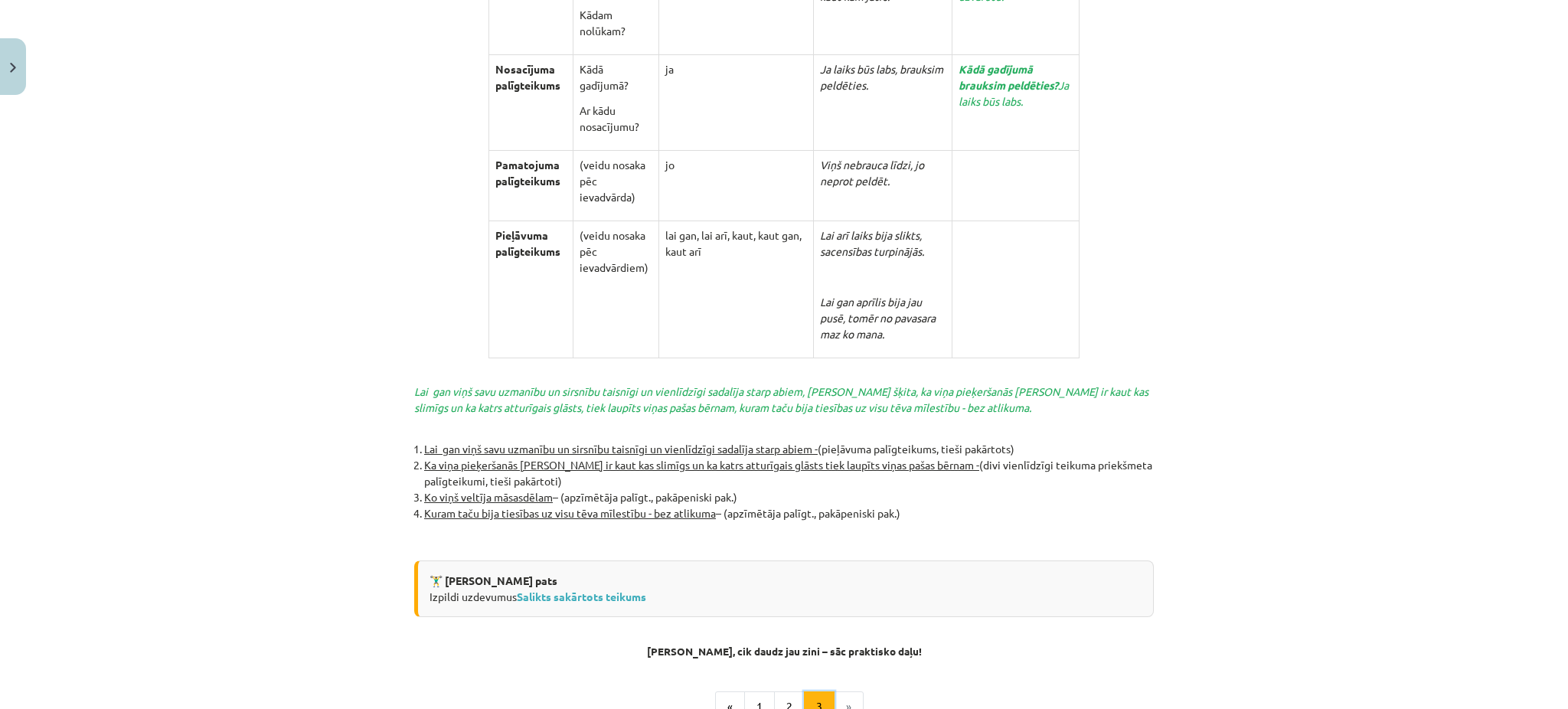
scroll to position [3263, 0]
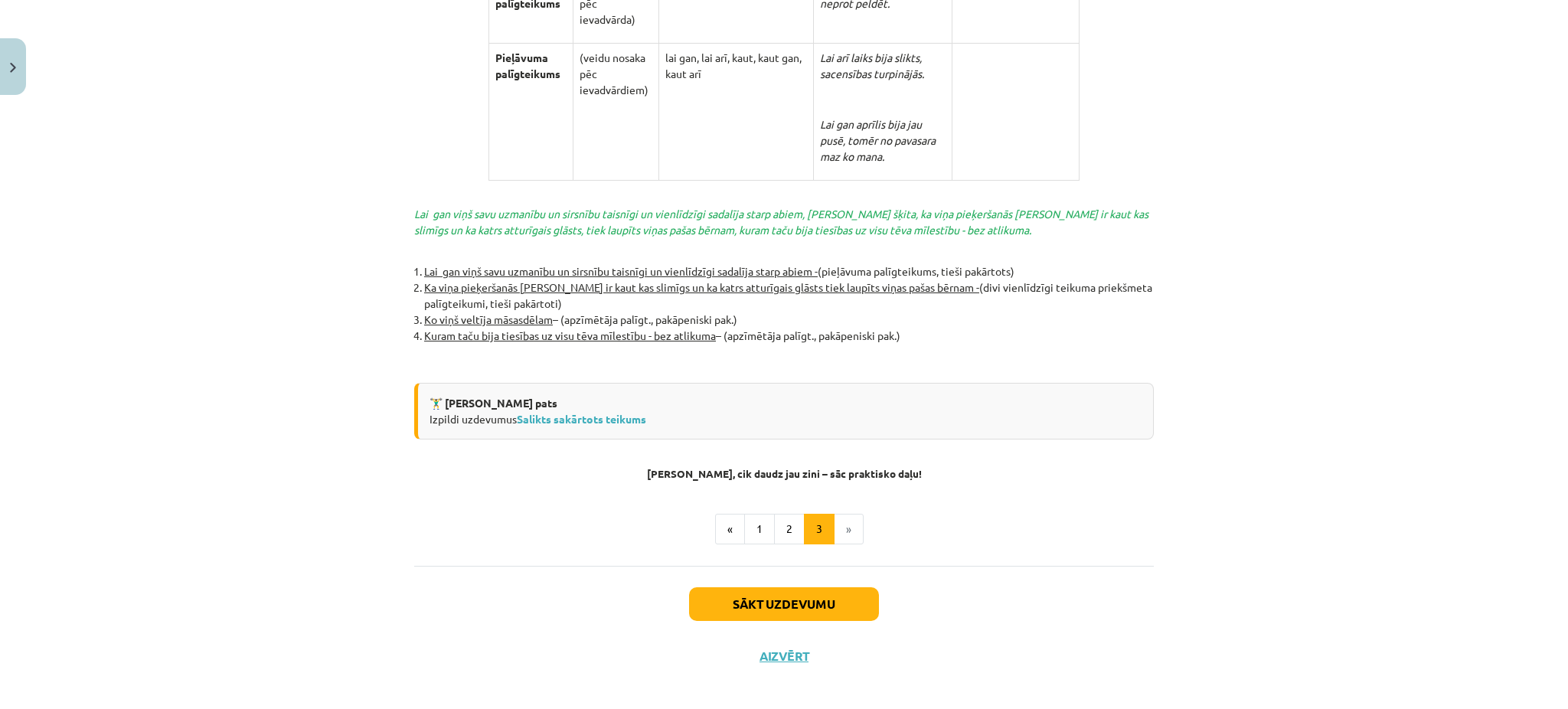
click at [836, 520] on li "»" at bounding box center [849, 529] width 29 height 31
click at [842, 520] on li "»" at bounding box center [849, 529] width 29 height 31
click at [834, 590] on button "Sākt uzdevumu" at bounding box center [784, 604] width 190 height 34
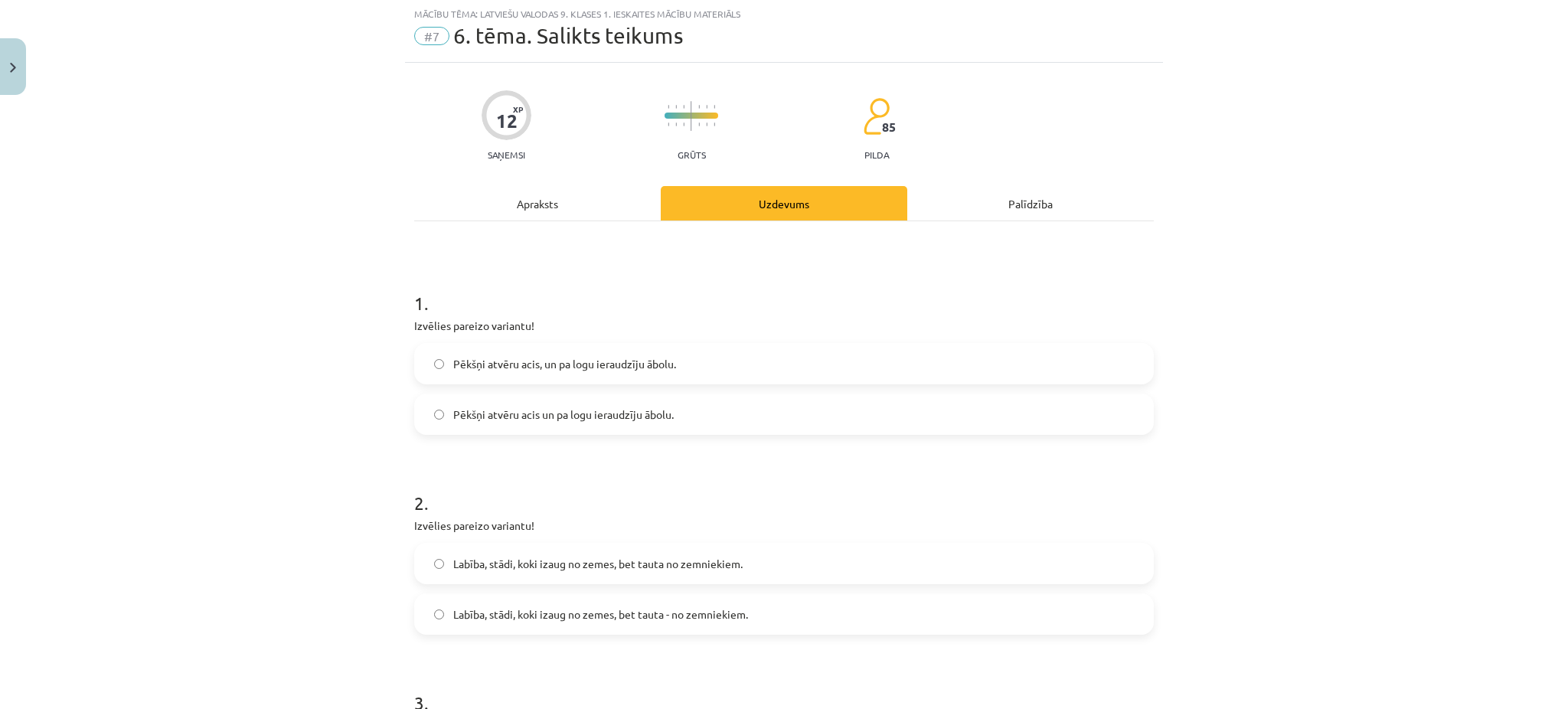
scroll to position [38, 0]
click at [1207, 194] on div "Mācību tēma: Latviešu valodas 9. klases 1. ieskaites mācību materiāls #7 6. tēm…" at bounding box center [784, 354] width 1568 height 709
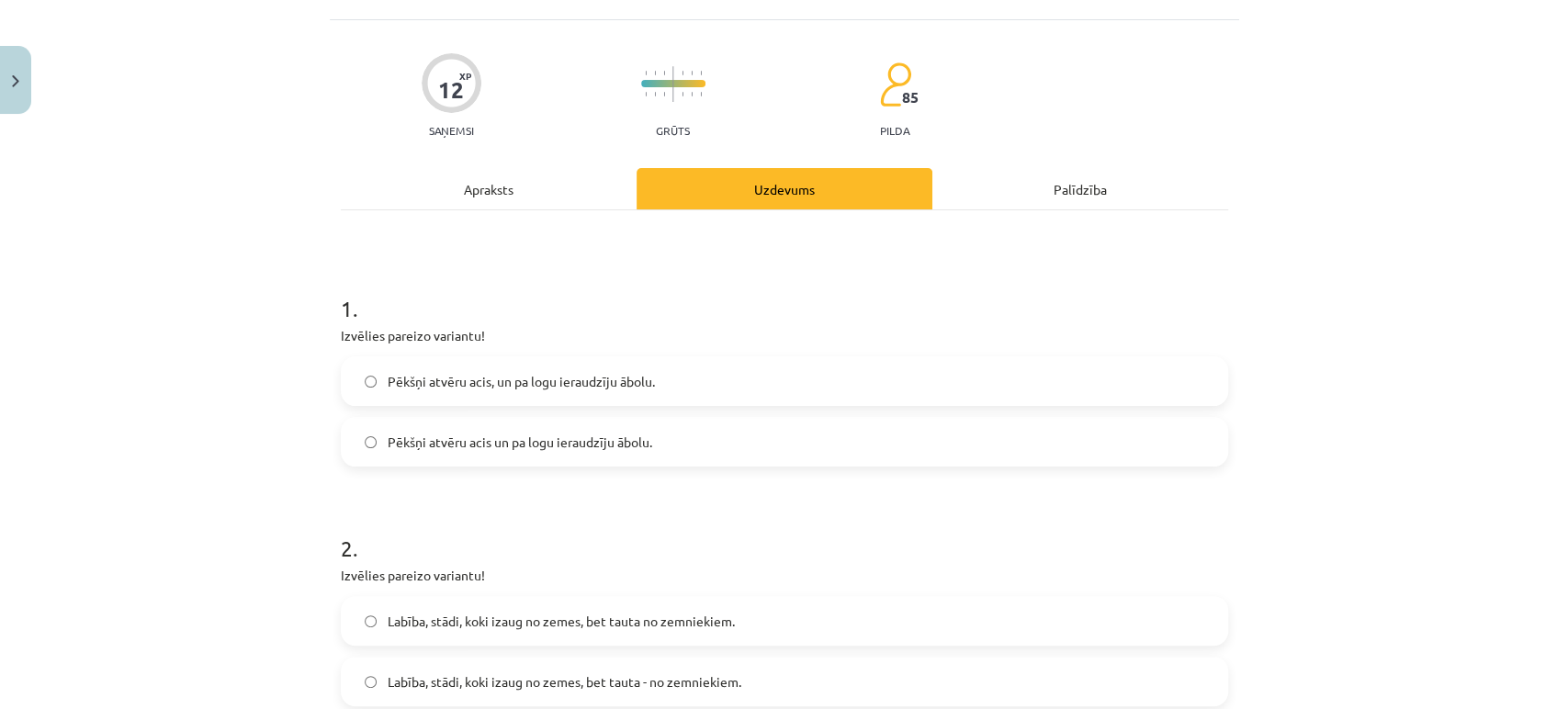
scroll to position [147, 0]
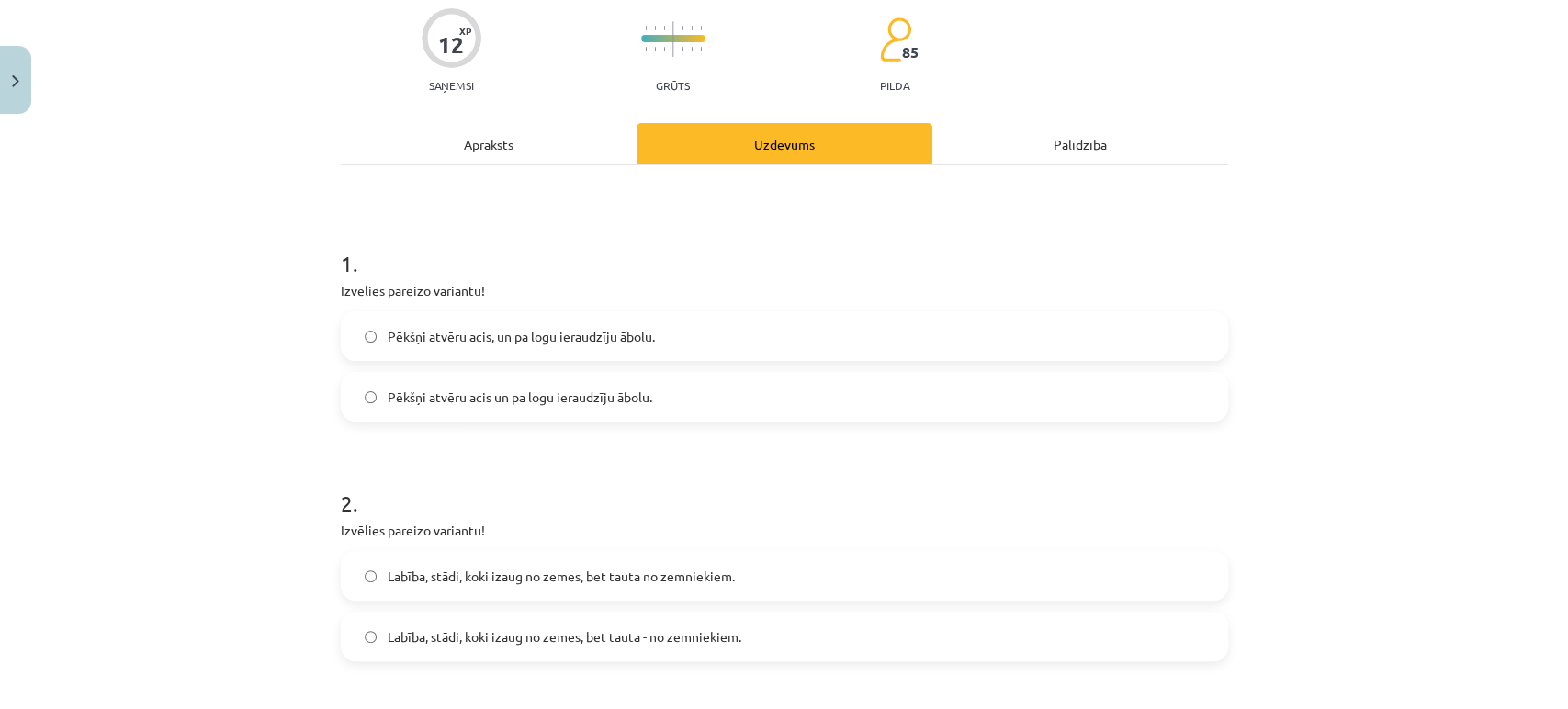
click at [353, 392] on label "Pēkšņi atvēru acis un pa logu ieraudzīju ābolu." at bounding box center [784, 397] width 883 height 46
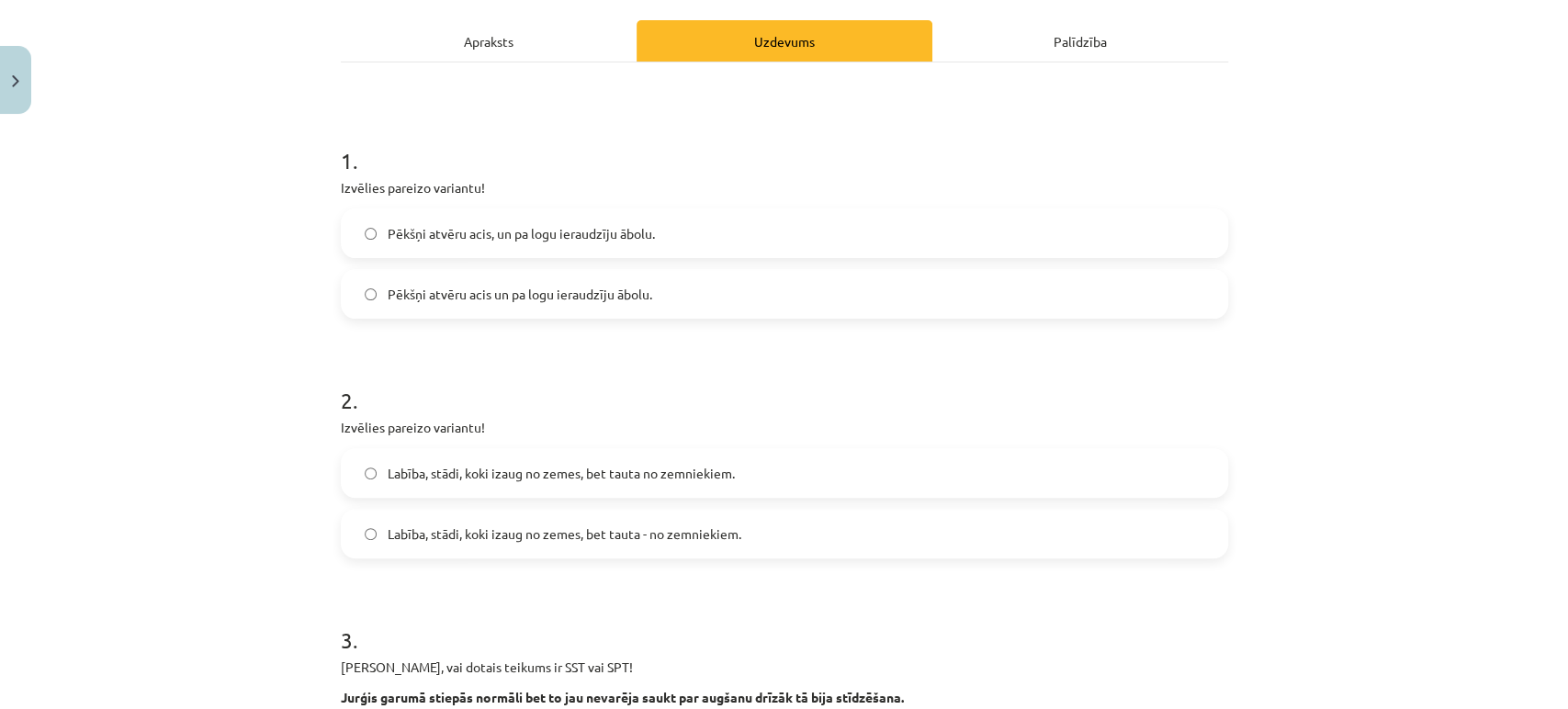
scroll to position [454, 0]
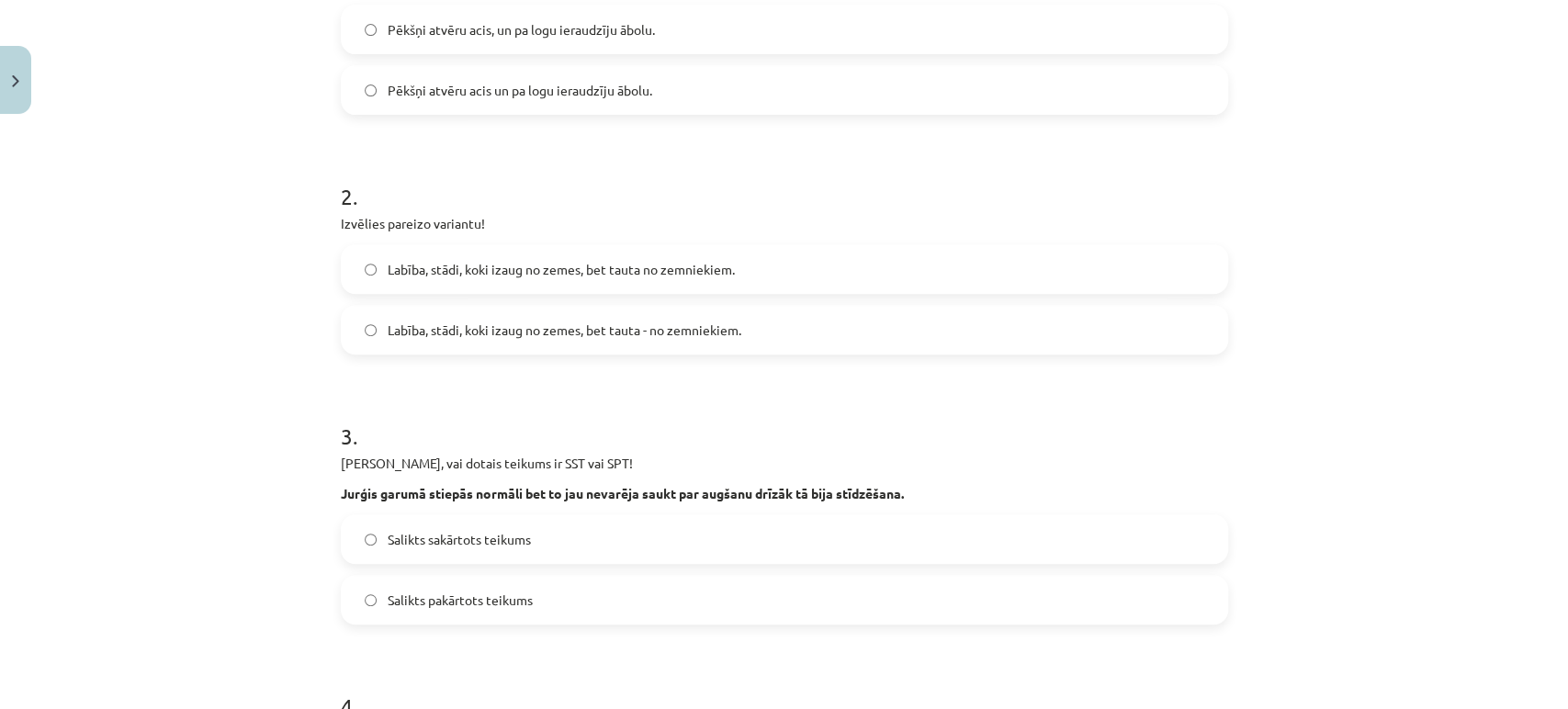
click at [377, 268] on label "Labība, stādi, koki izaug no zemes, bet tauta no zemniekiem." at bounding box center [784, 269] width 883 height 46
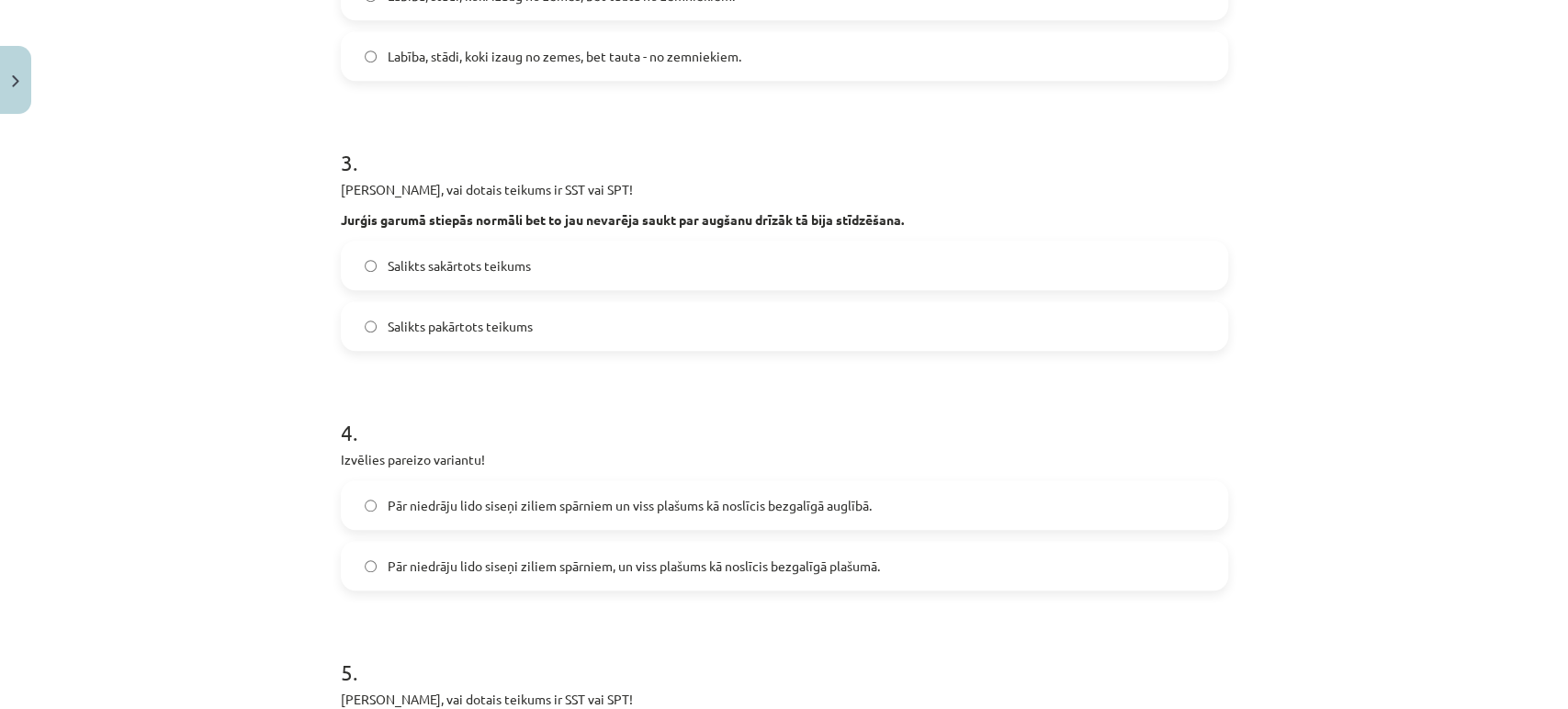
scroll to position [760, 0]
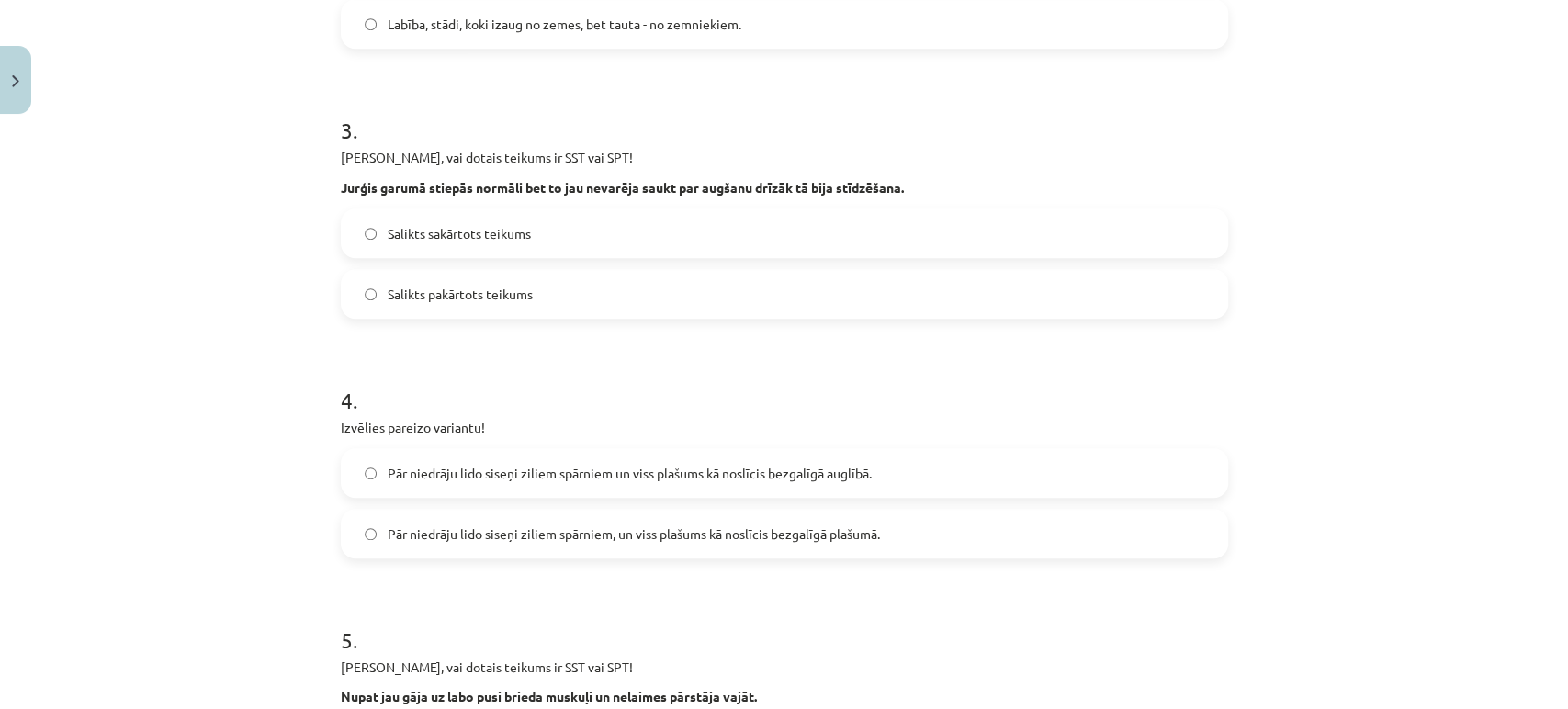
click at [416, 218] on label "Salikts sakārtots teikums" at bounding box center [784, 233] width 883 height 46
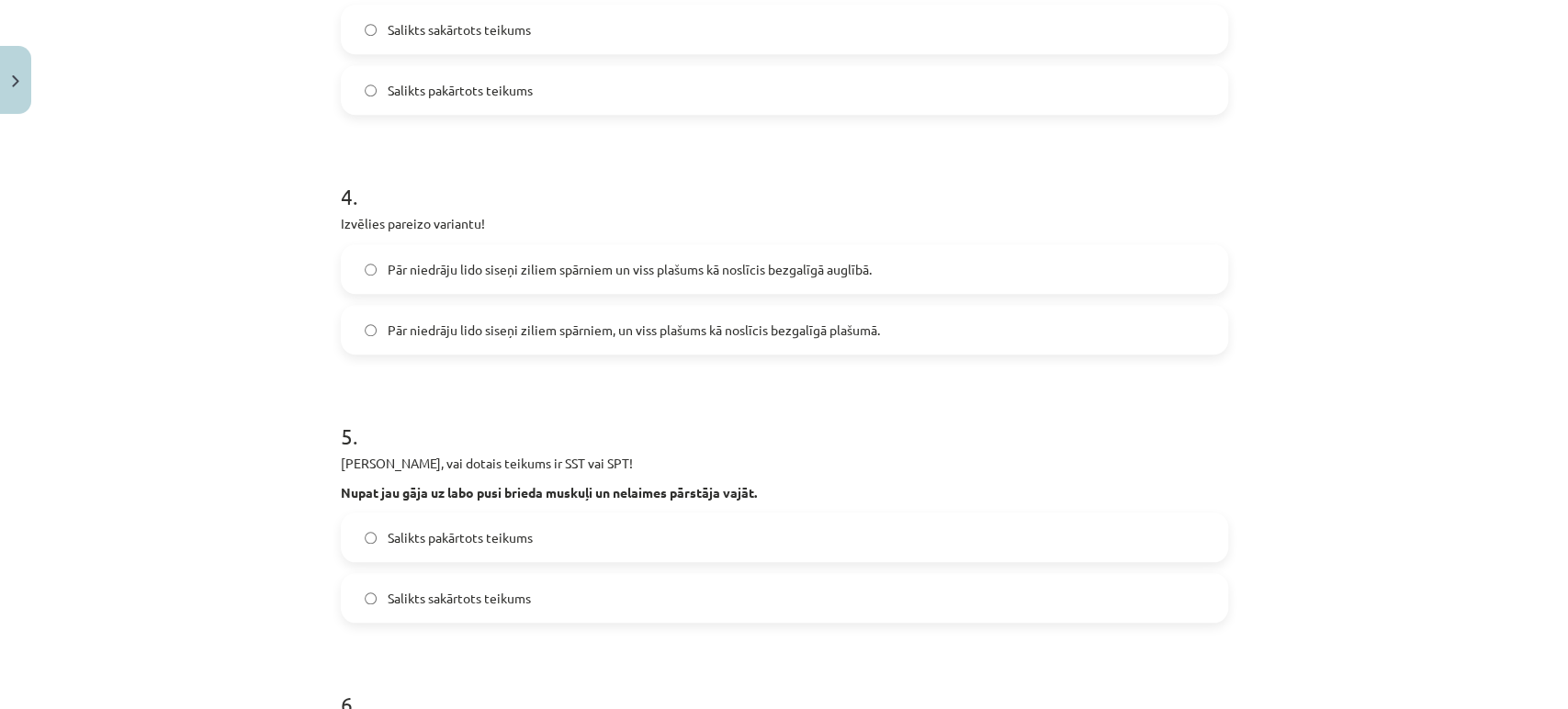
click at [509, 271] on span "Pār niedrāju lido siseņi ziliem spārniem un viss plašums kā noslīcis bezgalīgā …" at bounding box center [630, 269] width 485 height 19
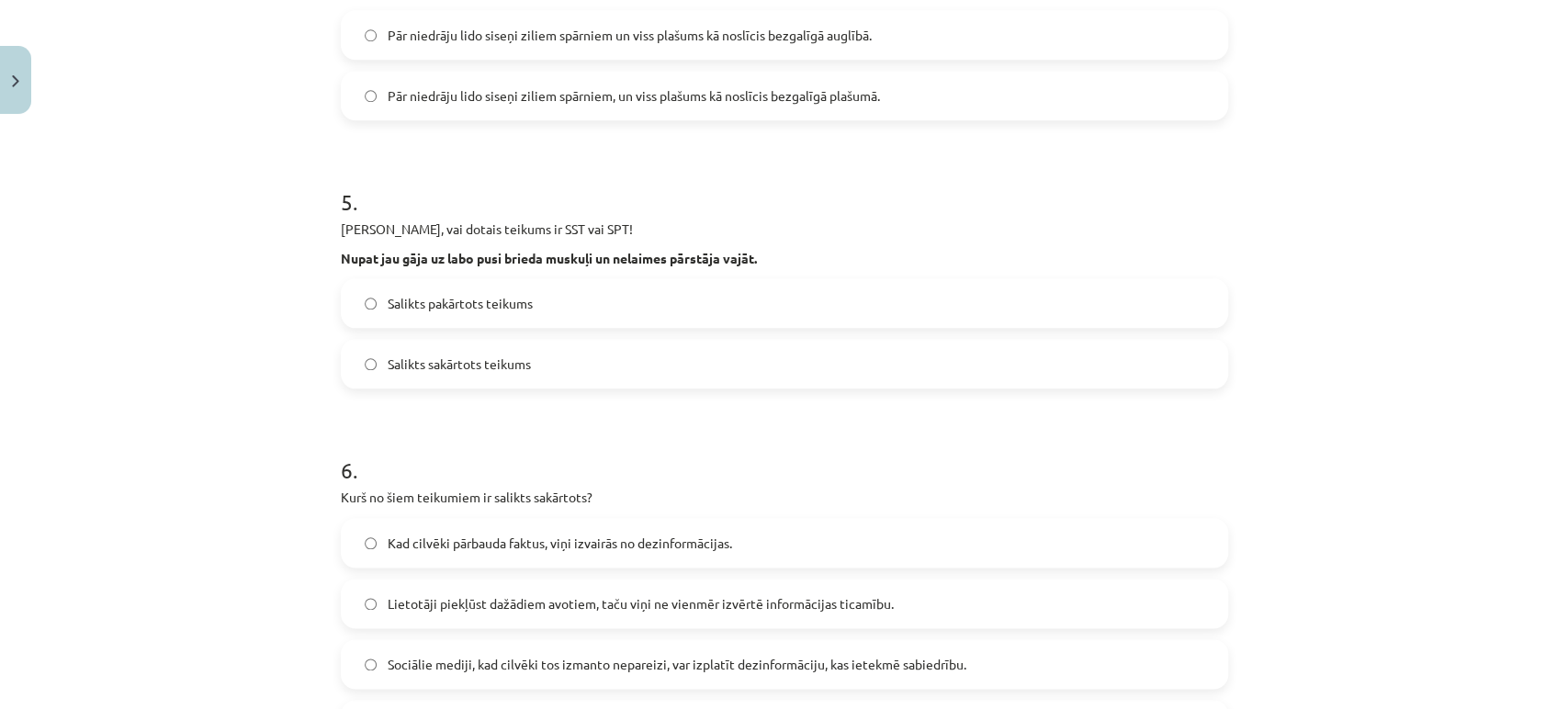
scroll to position [1270, 0]
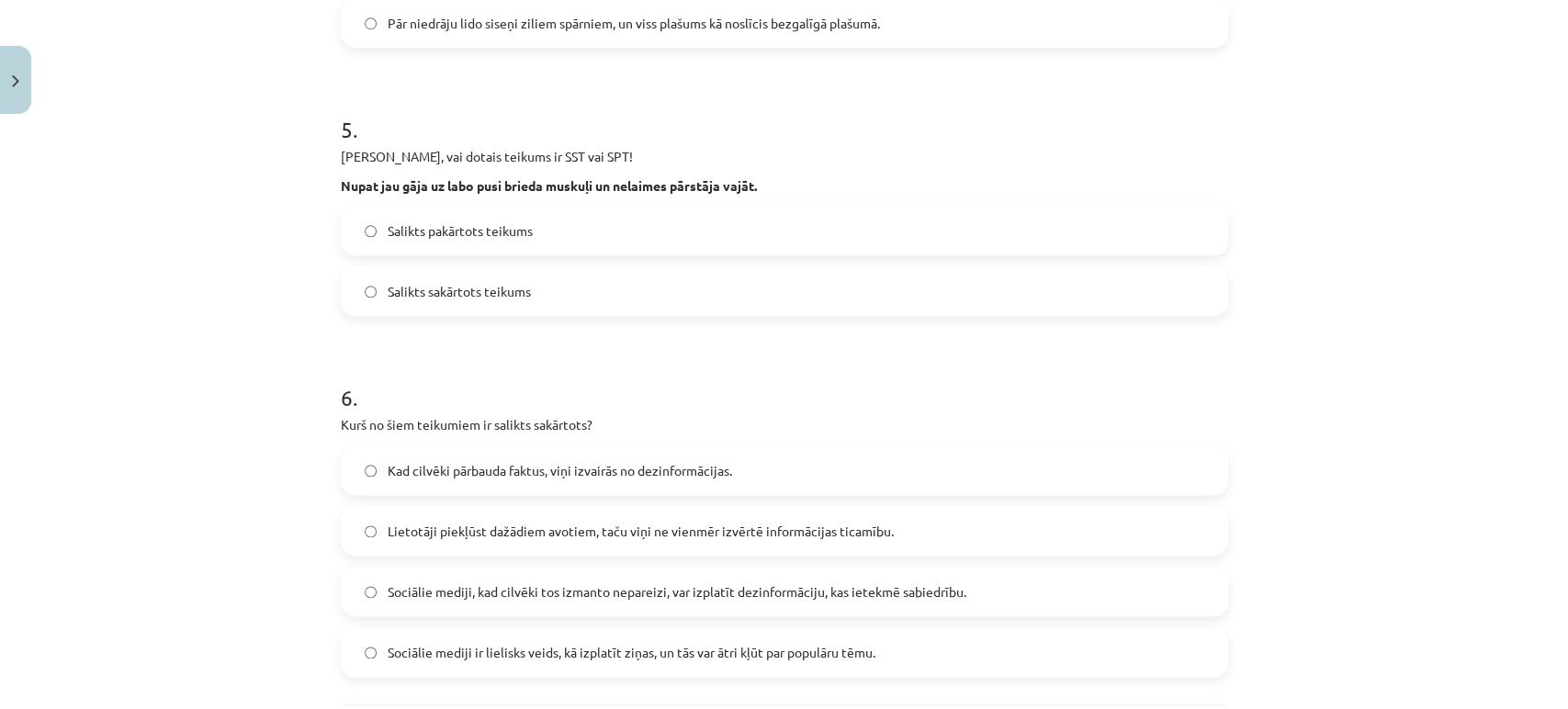
click at [415, 238] on span "Salikts pakārtots teikums" at bounding box center [461, 230] width 146 height 19
click at [432, 205] on div "Salikts pakārtots teikums" at bounding box center [784, 230] width 887 height 50
click at [435, 229] on span "Salikts pakārtots teikums" at bounding box center [461, 230] width 146 height 19
click at [420, 288] on span "Salikts sakārtots teikums" at bounding box center [460, 291] width 144 height 19
click at [427, 230] on span "Salikts pakārtots teikums" at bounding box center [461, 230] width 146 height 19
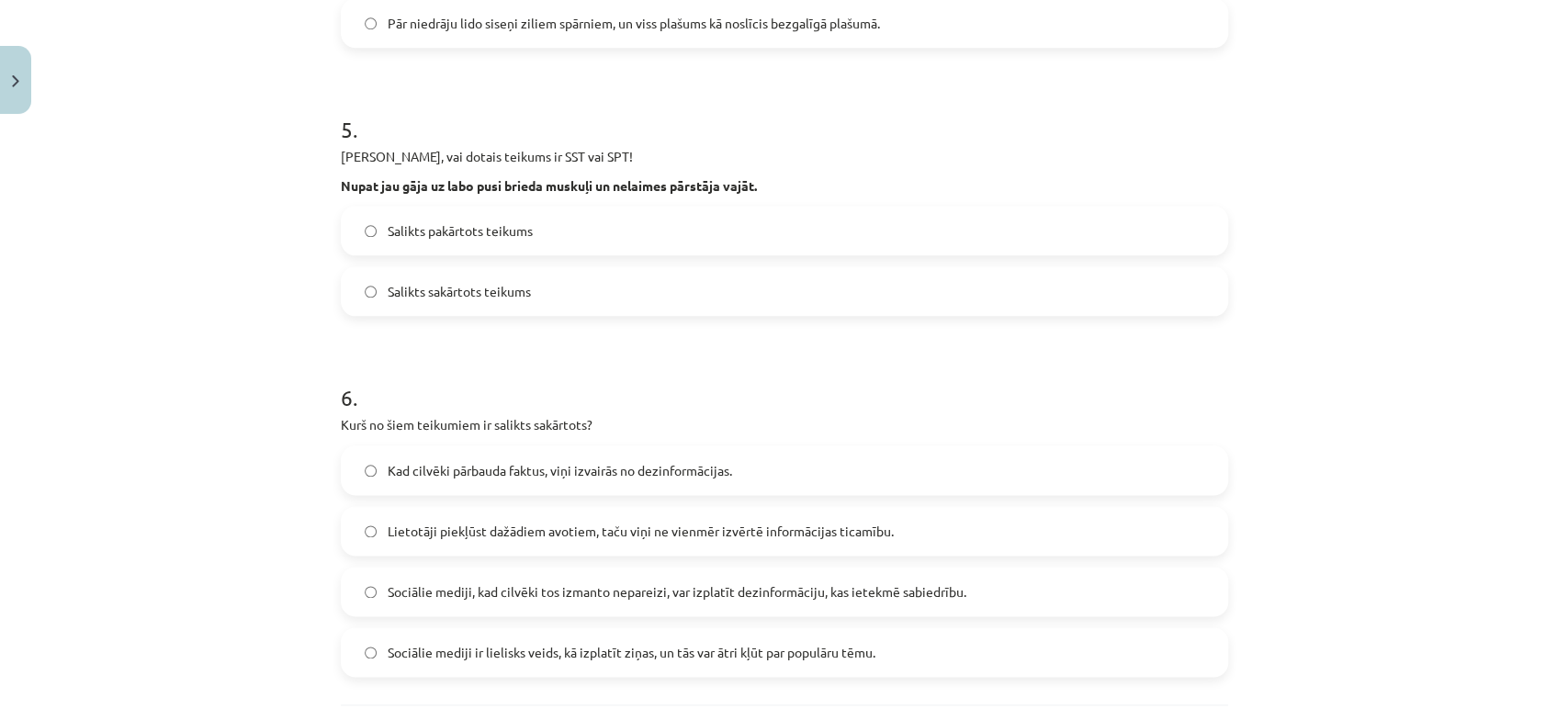
scroll to position [1450, 0]
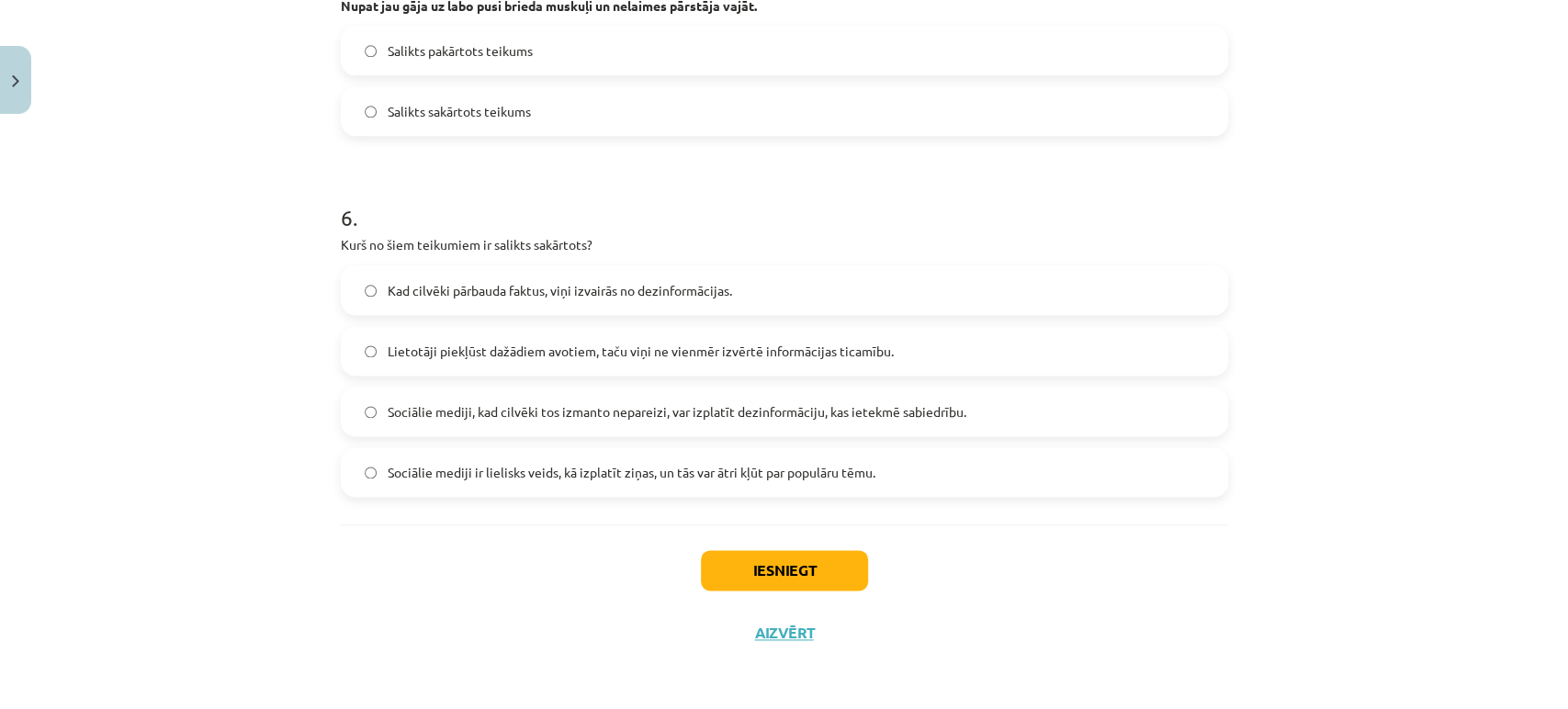
click at [487, 343] on span "Lietotāji piekļūst dažādiem avotiem, taču viņi ne vienmēr izvērtē informācijas …" at bounding box center [641, 351] width 507 height 19
click at [474, 389] on label "Sociālie mediji, kad cilvēki tos izmanto nepareizi, var izplatīt dezinformāciju…" at bounding box center [784, 412] width 883 height 46
click at [415, 284] on span "Kad cilvēki pārbauda faktus, viņi izvairās no dezinformācijas." at bounding box center [560, 290] width 345 height 19
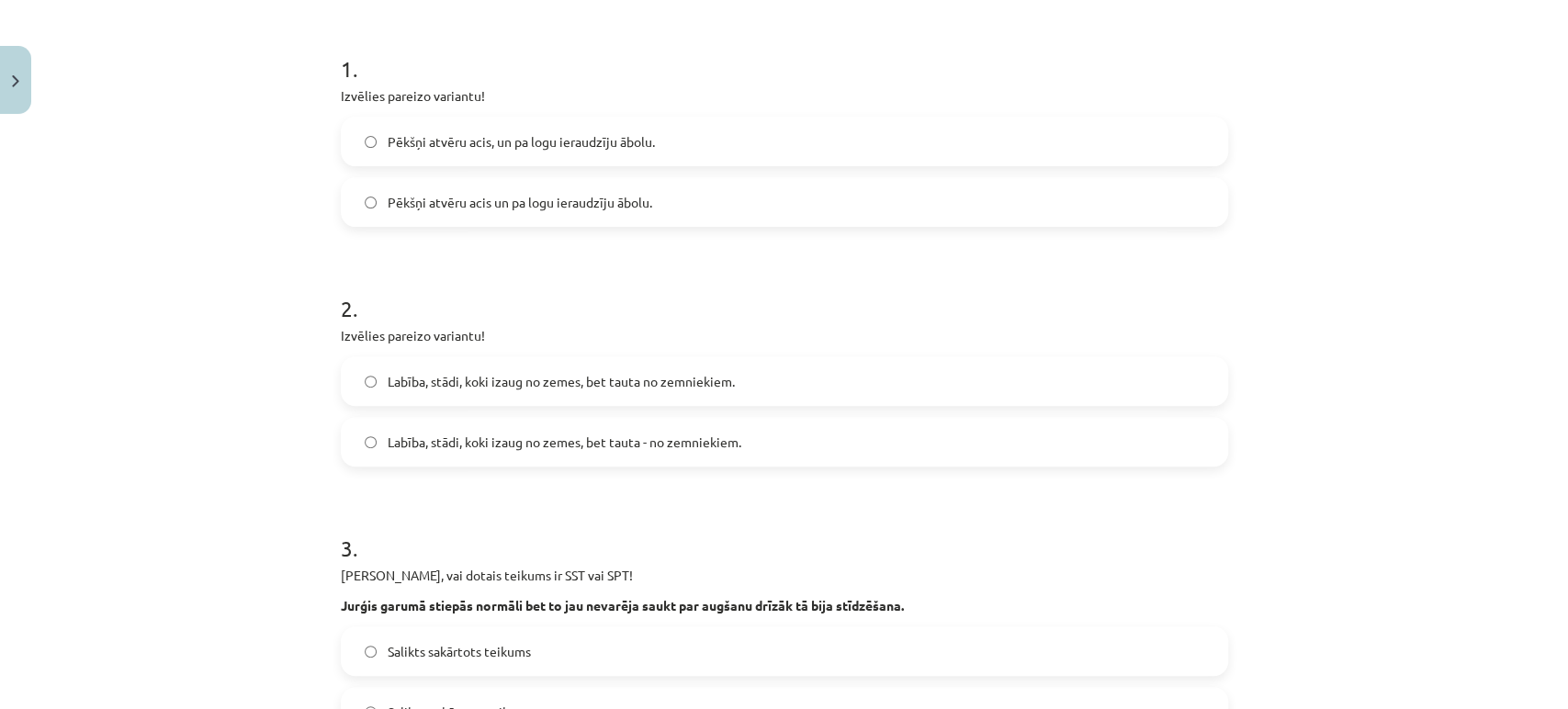
scroll to position [306, 0]
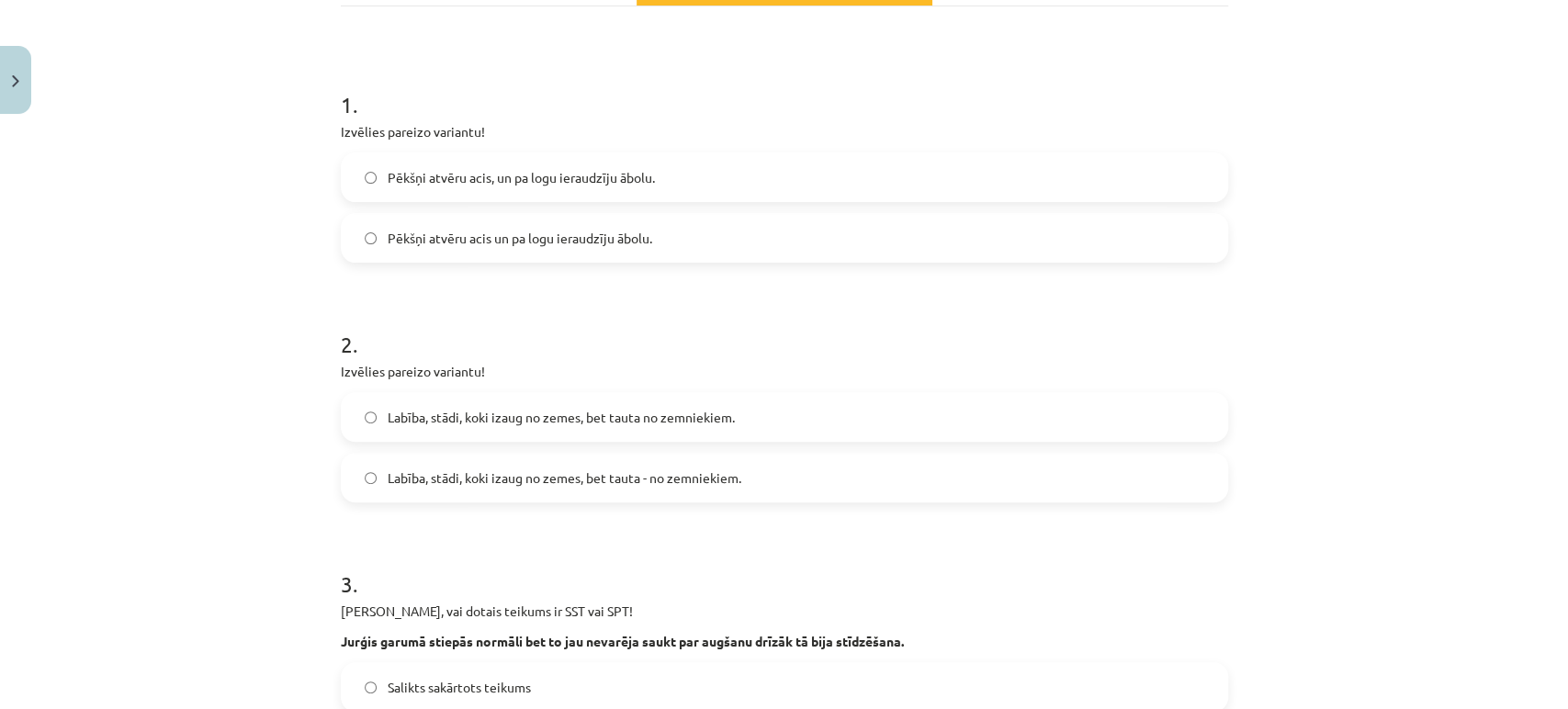
click at [595, 181] on span "Pēkšņi atvēru acis, un pa logu ieraudzīju ābolu." at bounding box center [521, 178] width 267 height 19
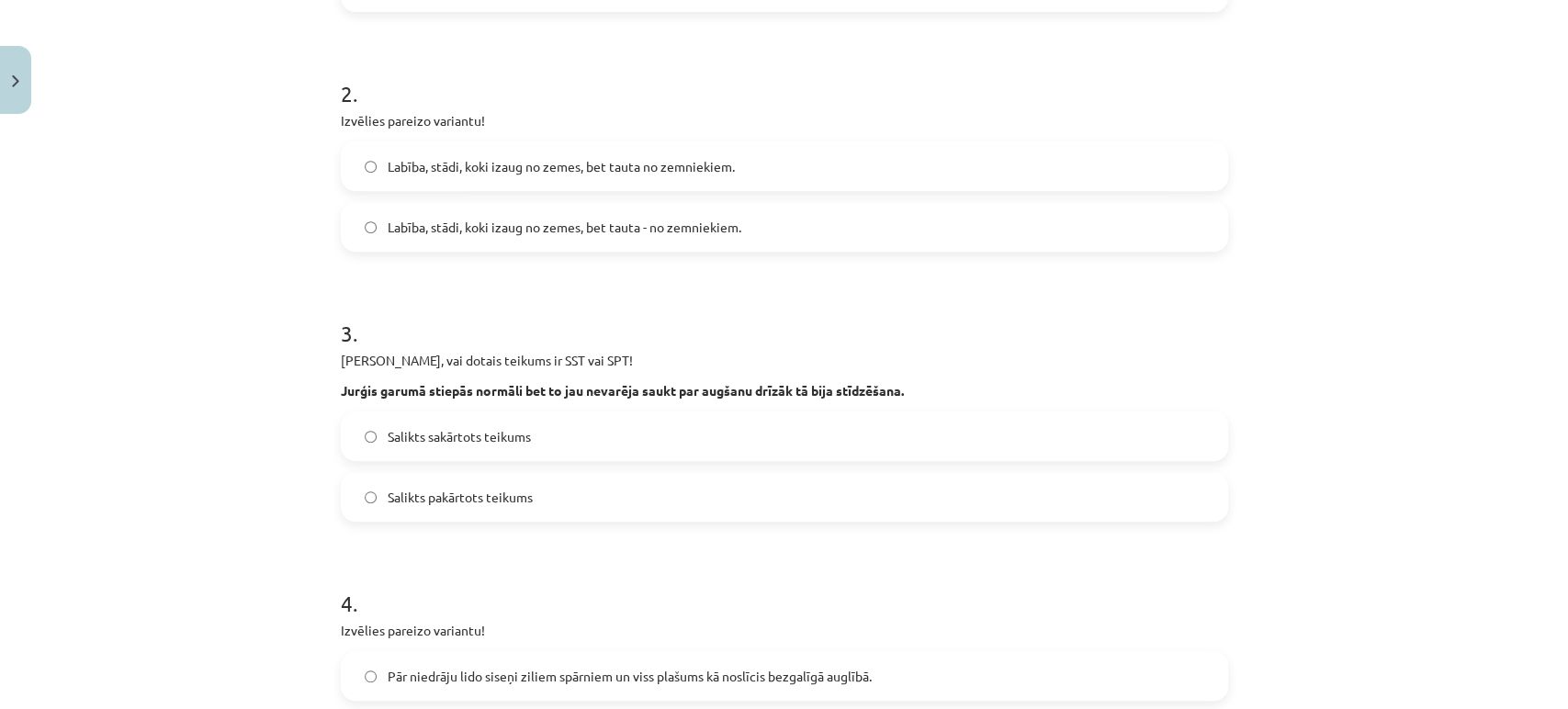
scroll to position [611, 0]
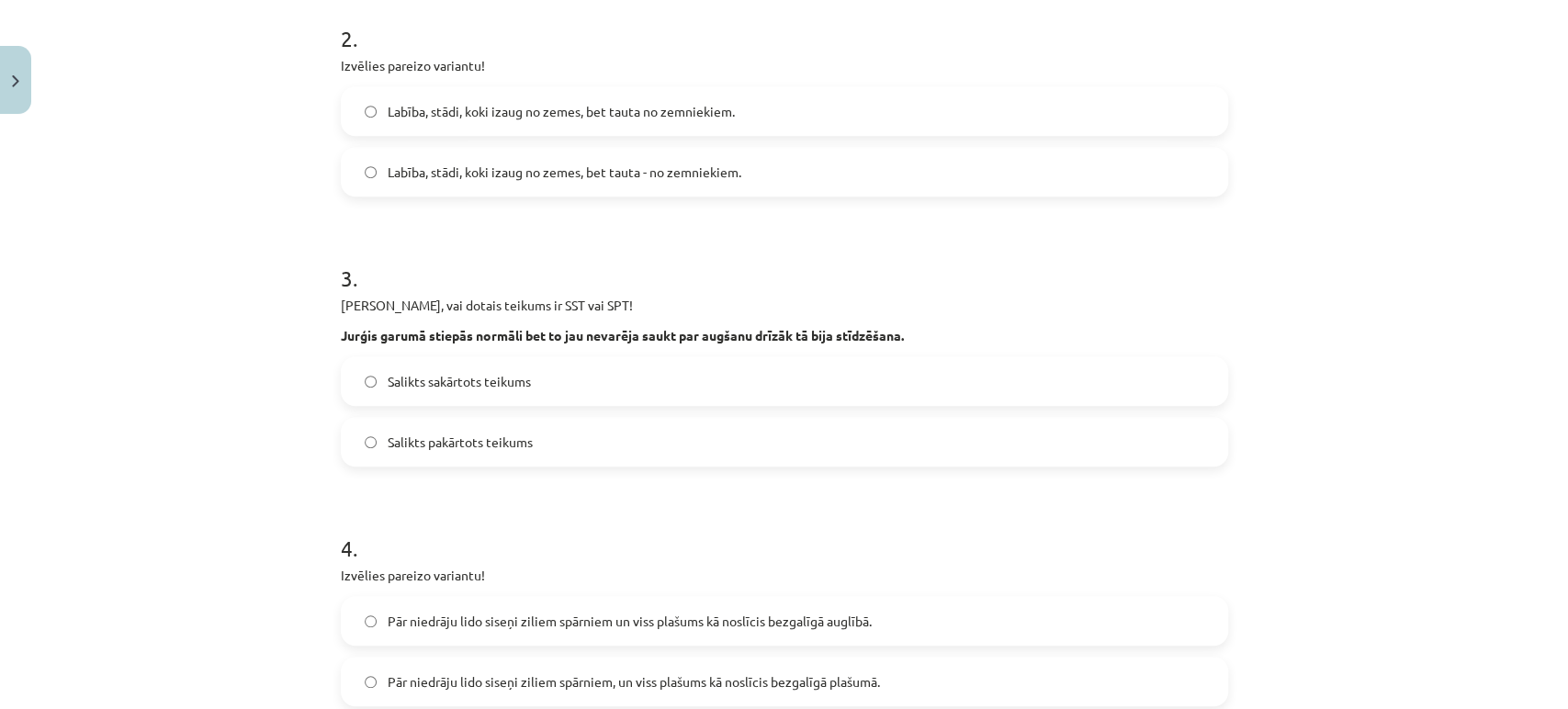
click at [470, 436] on span "Salikts pakārtots teikums" at bounding box center [461, 442] width 146 height 19
click at [528, 149] on label "Labība, stādi, koki izaug no zemes, bet tauta - no zemniekiem." at bounding box center [784, 172] width 883 height 46
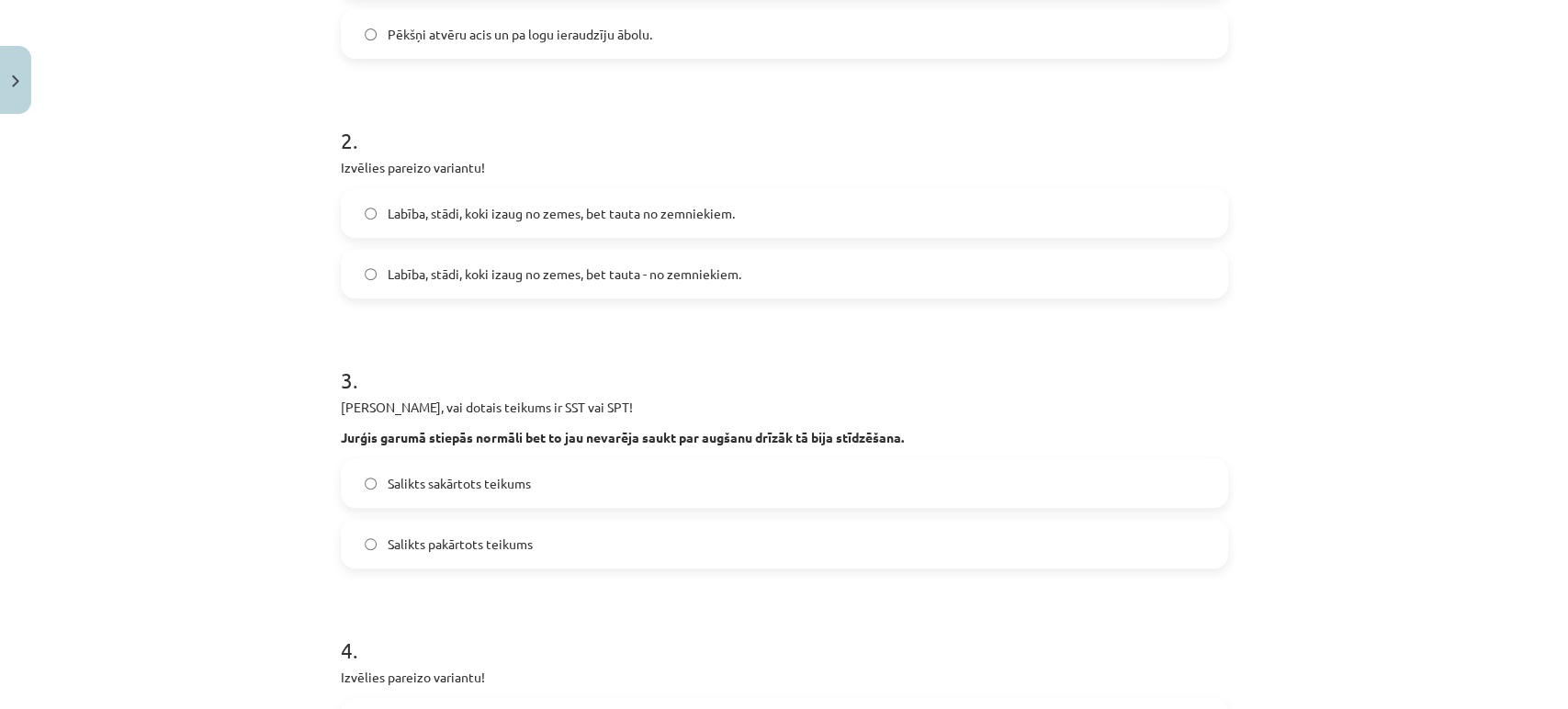
click at [393, 484] on span "Salikts sakārtots teikums" at bounding box center [460, 483] width 144 height 19
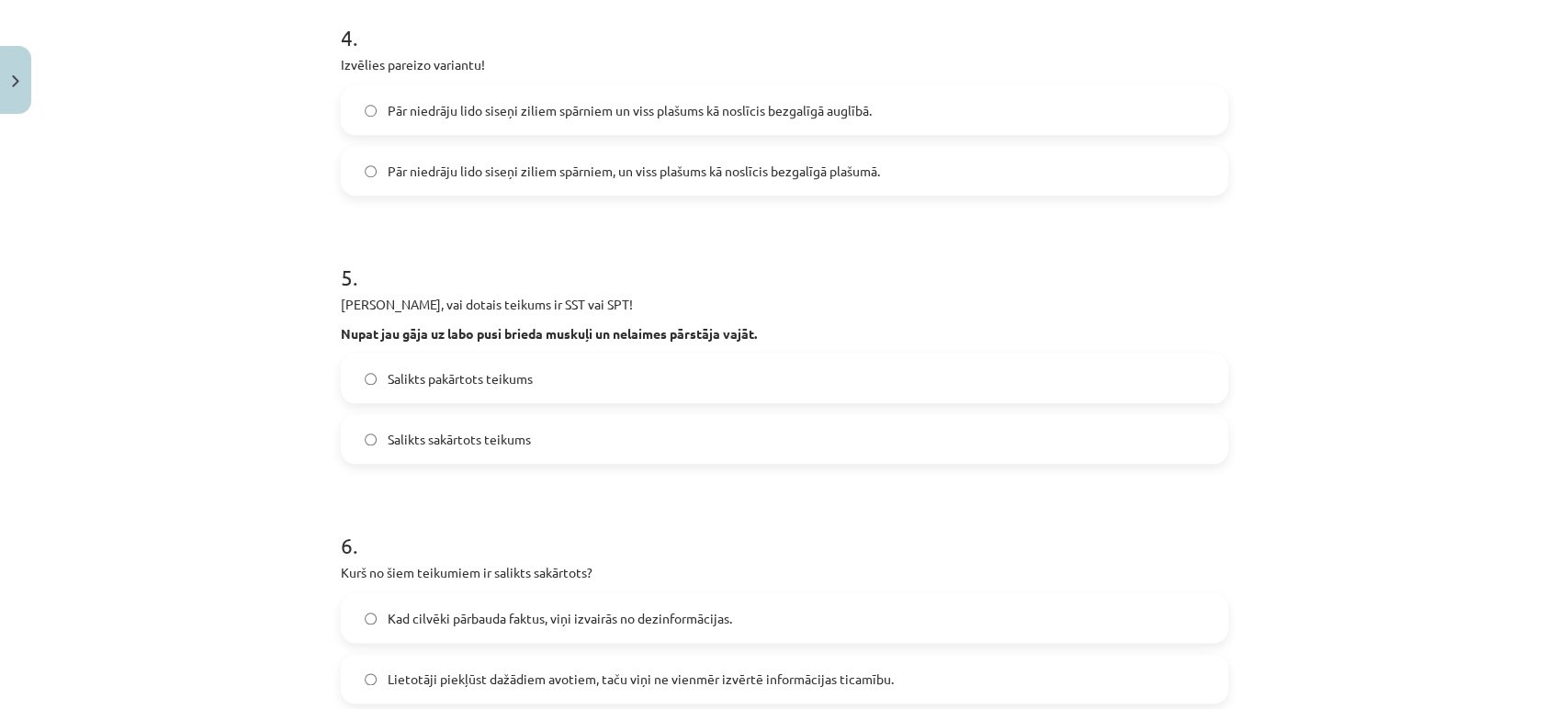
scroll to position [1020, 0]
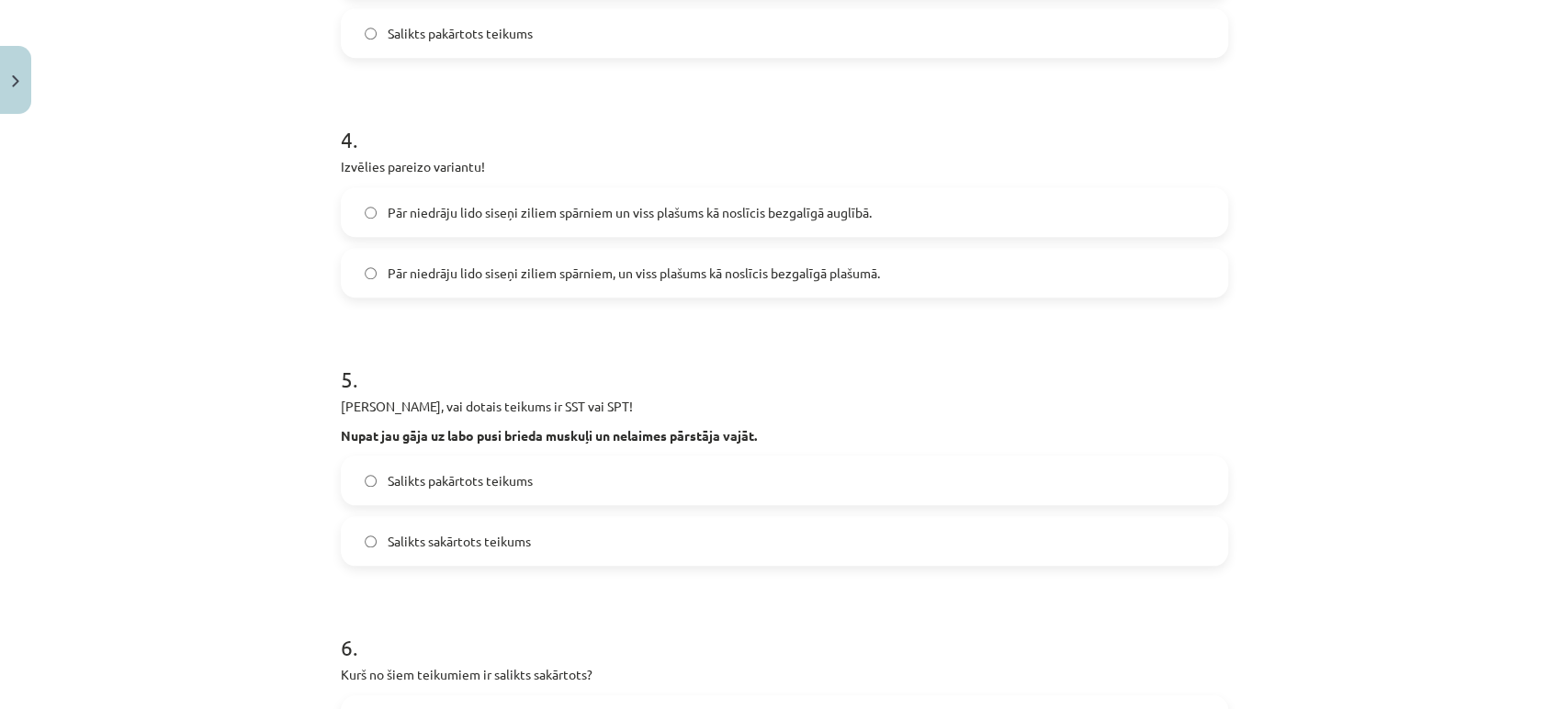
click at [631, 263] on span "Pār niedrāju lido siseņi ziliem spārniem, un viss plašums kā noslīcis bezgalīgā…" at bounding box center [634, 273] width 493 height 19
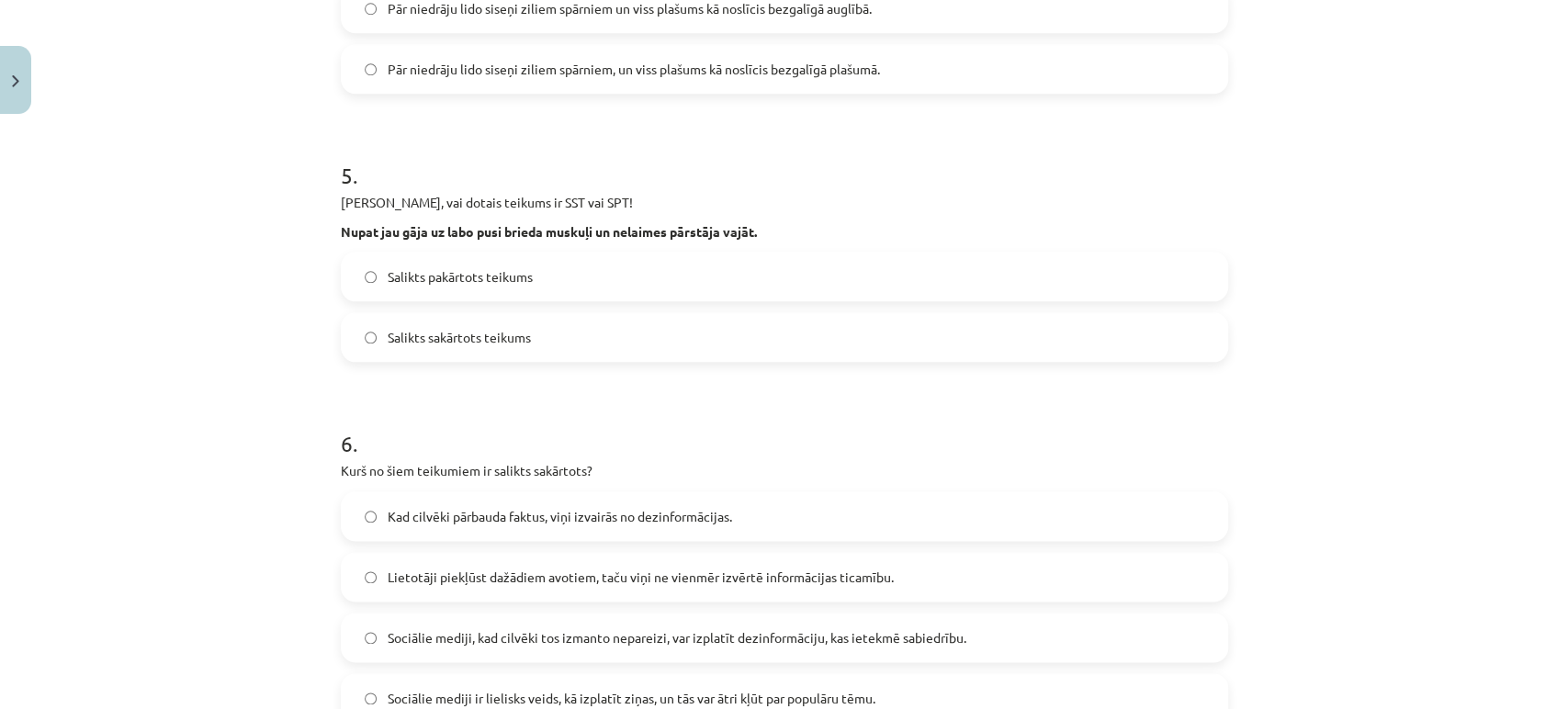
click at [515, 330] on span "Salikts sakārtots teikums" at bounding box center [460, 337] width 144 height 19
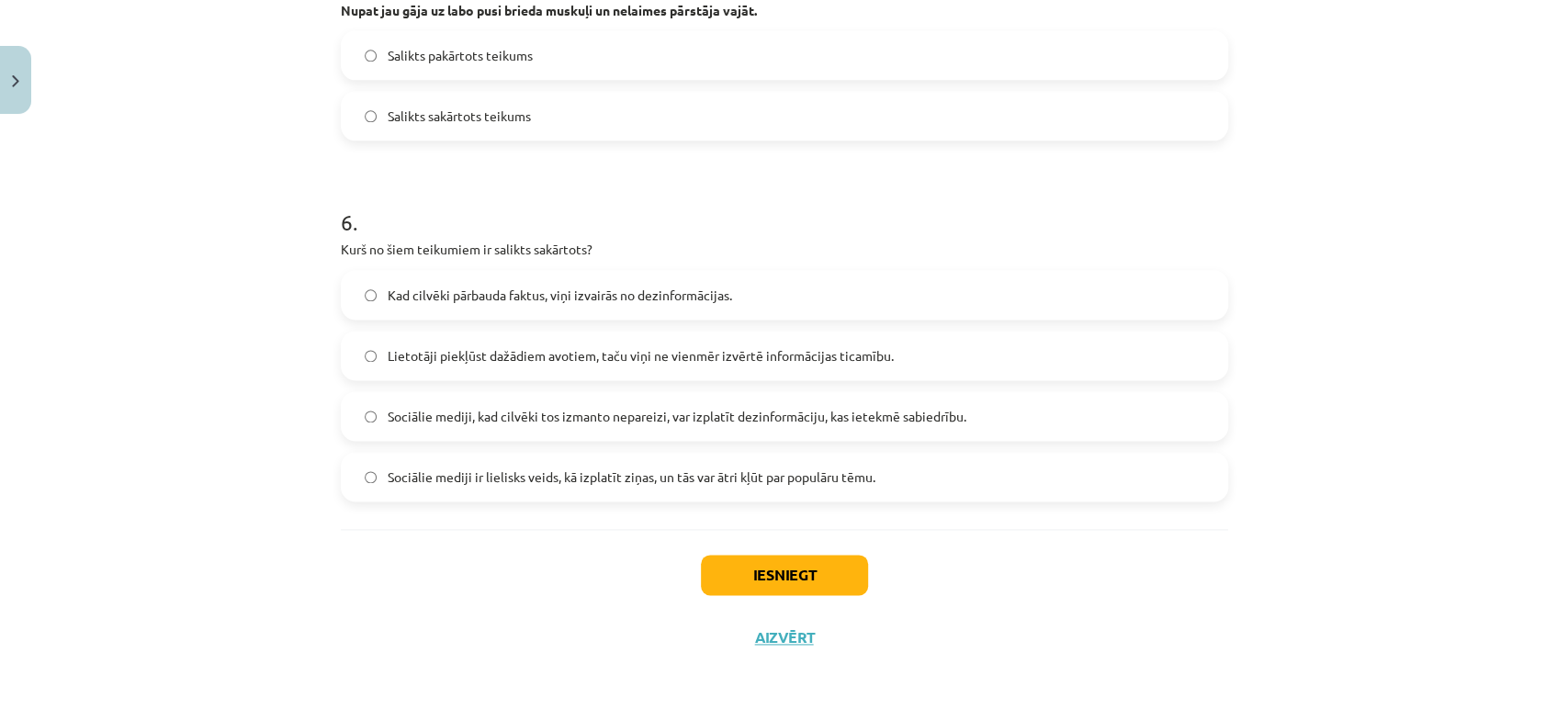
scroll to position [1450, 0]
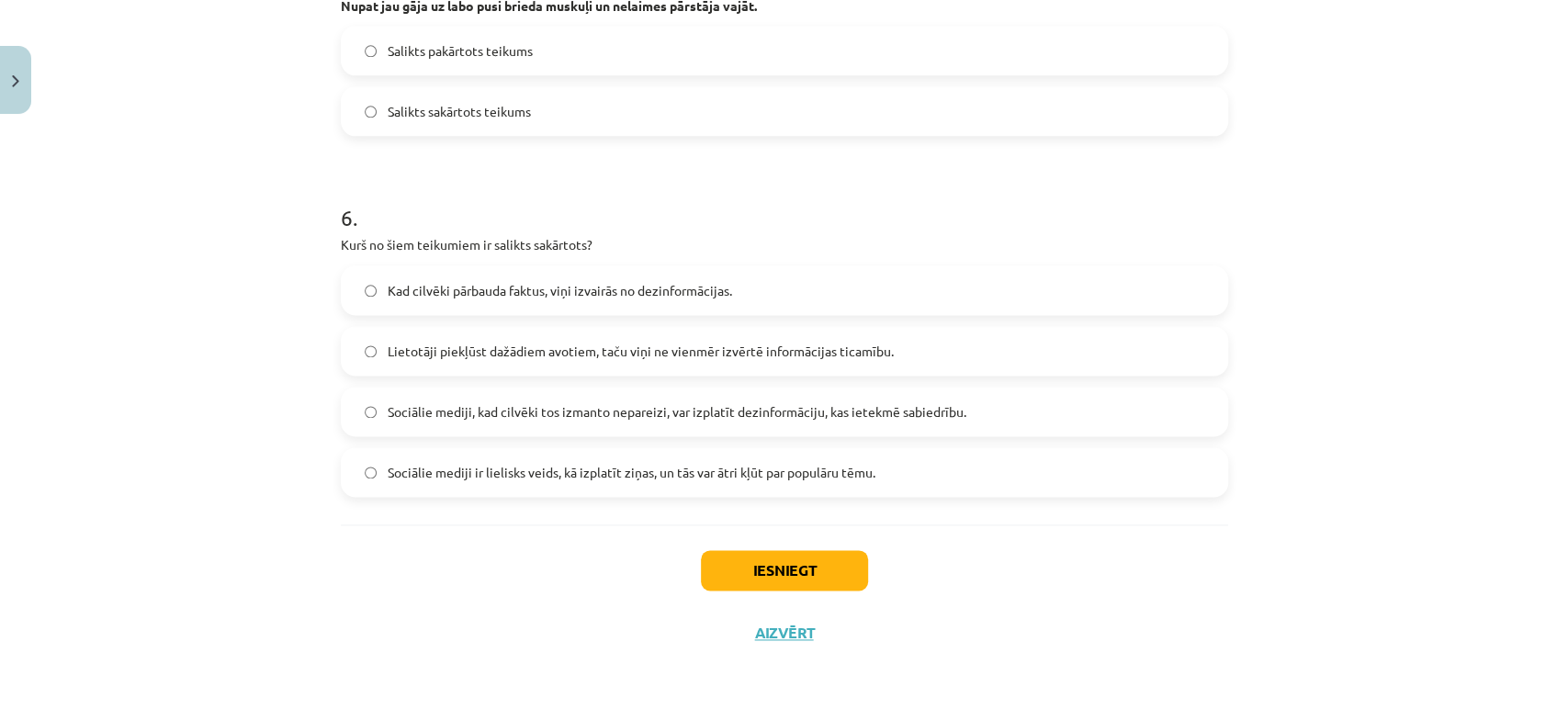
click at [427, 351] on span "Lietotāji piekļūst dažādiem avotiem, taču viņi ne vienmēr izvērtē informācijas …" at bounding box center [641, 351] width 507 height 19
click at [838, 580] on button "Iesniegt" at bounding box center [785, 570] width 168 height 41
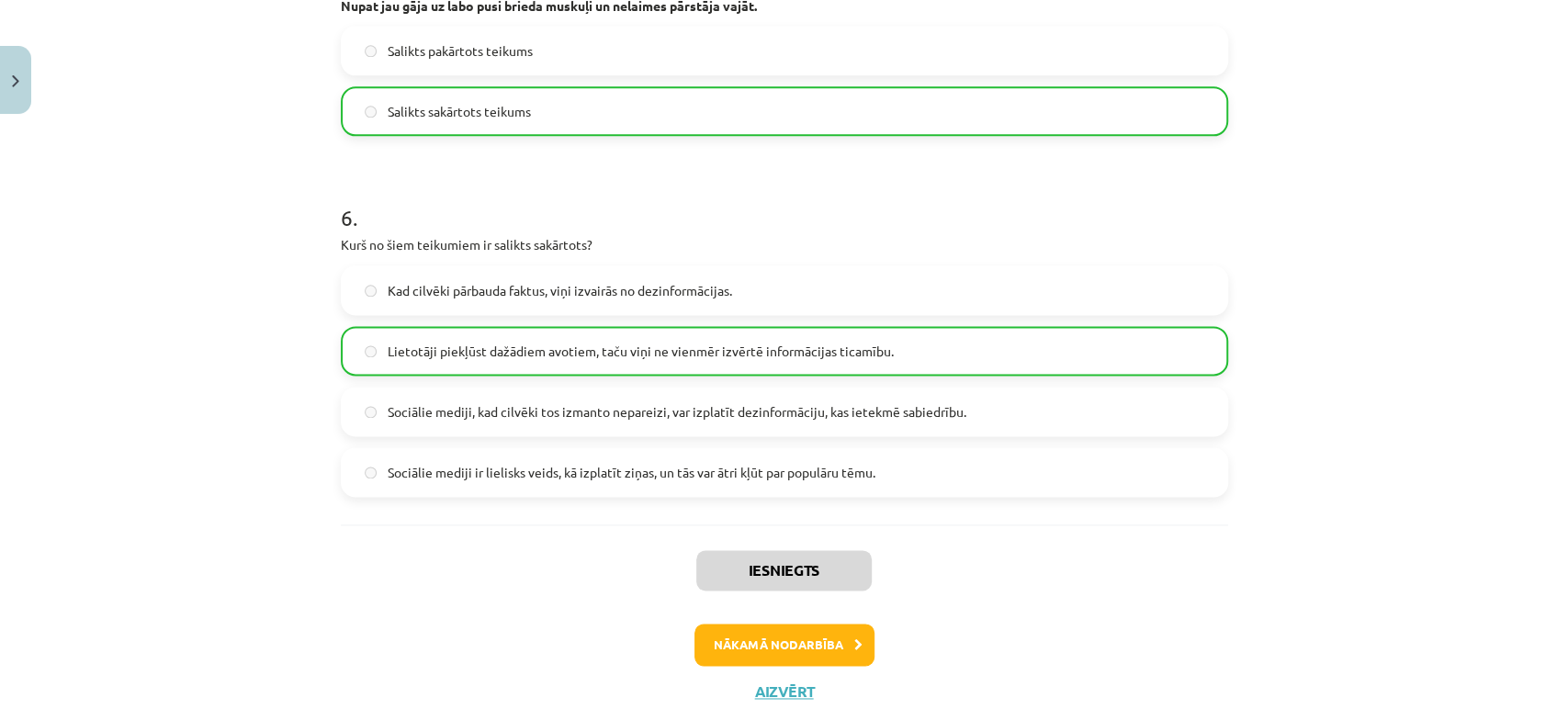
scroll to position [1508, 0]
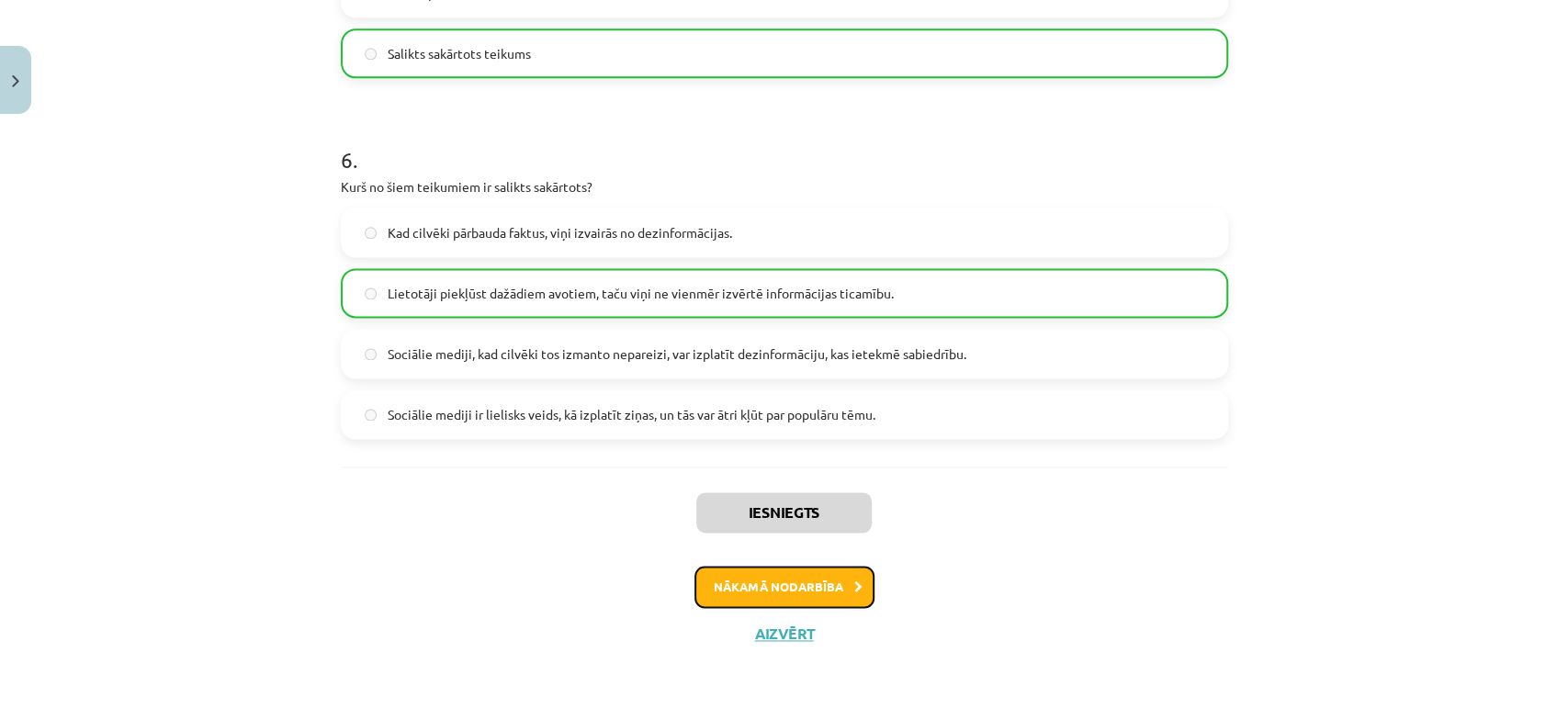
click at [791, 582] on button "Nākamā nodarbība" at bounding box center [784, 587] width 180 height 42
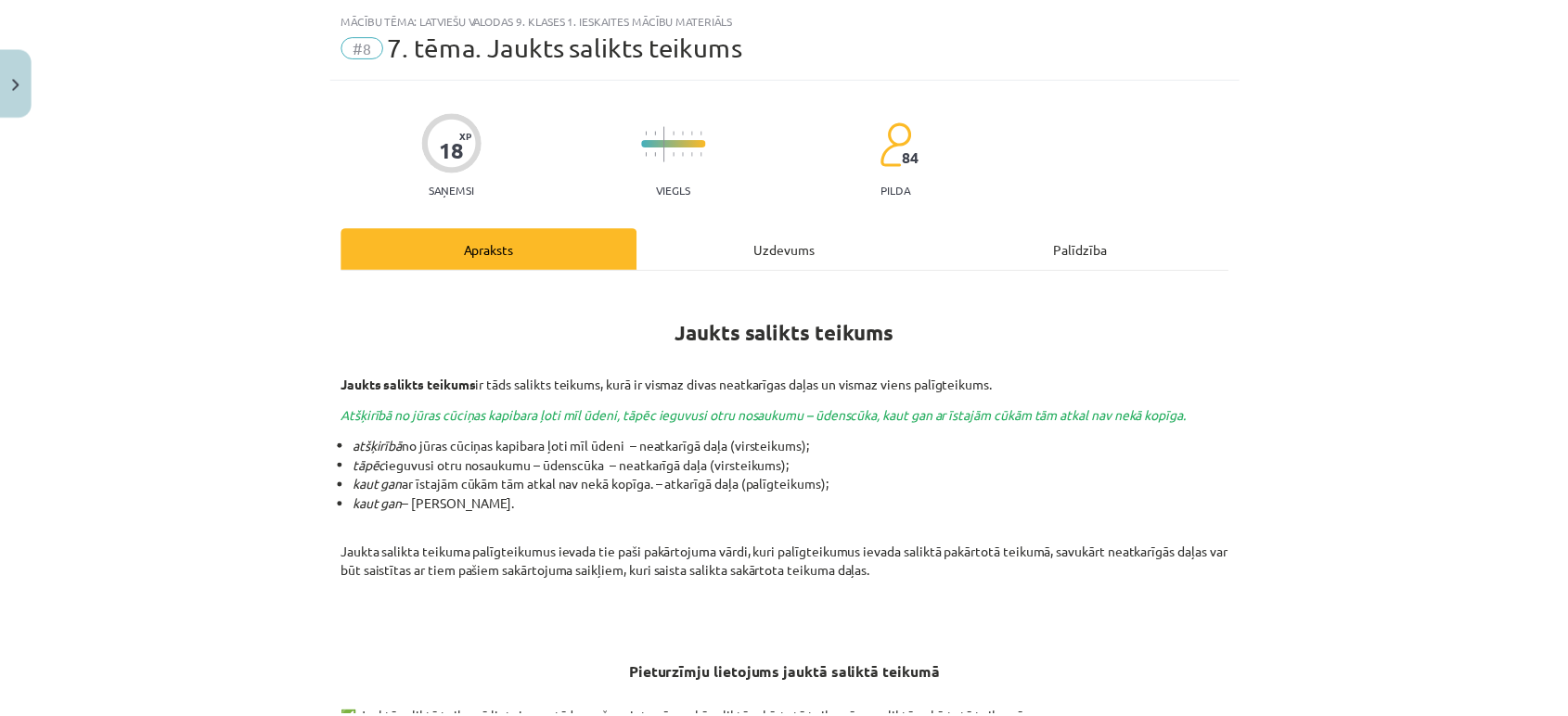
scroll to position [0, 0]
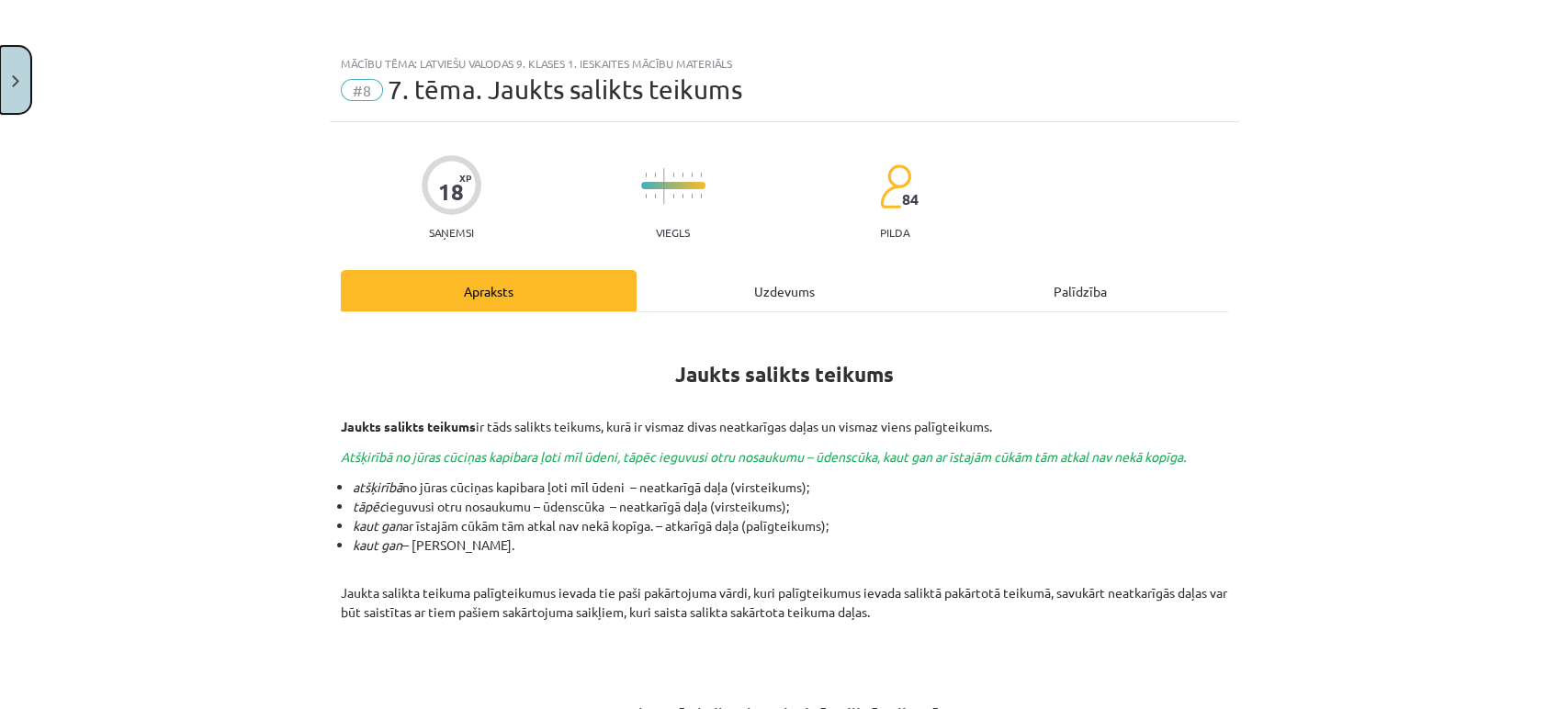
click at [10, 72] on button "Close" at bounding box center [16, 80] width 31 height 68
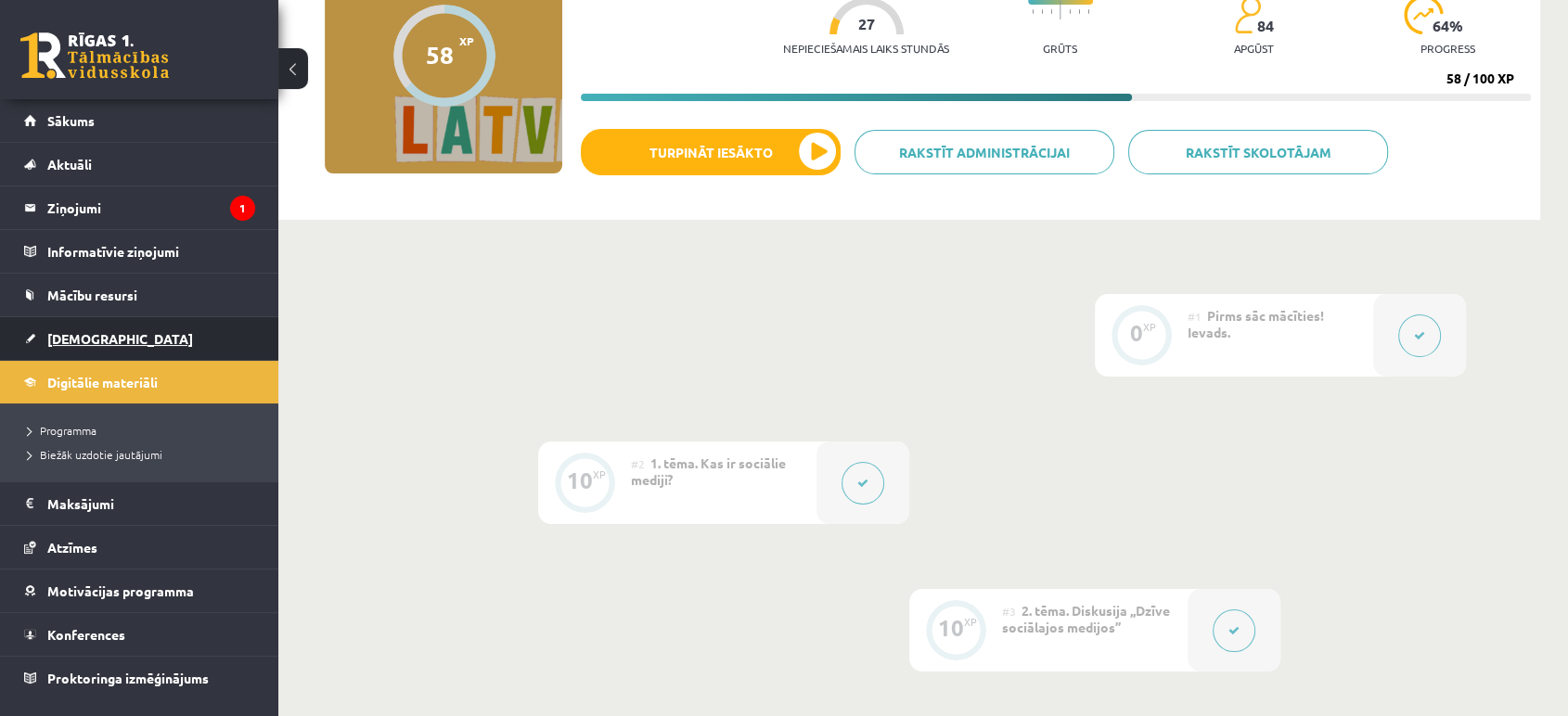
click at [100, 343] on span "[DEMOGRAPHIC_DATA]" at bounding box center [120, 338] width 146 height 17
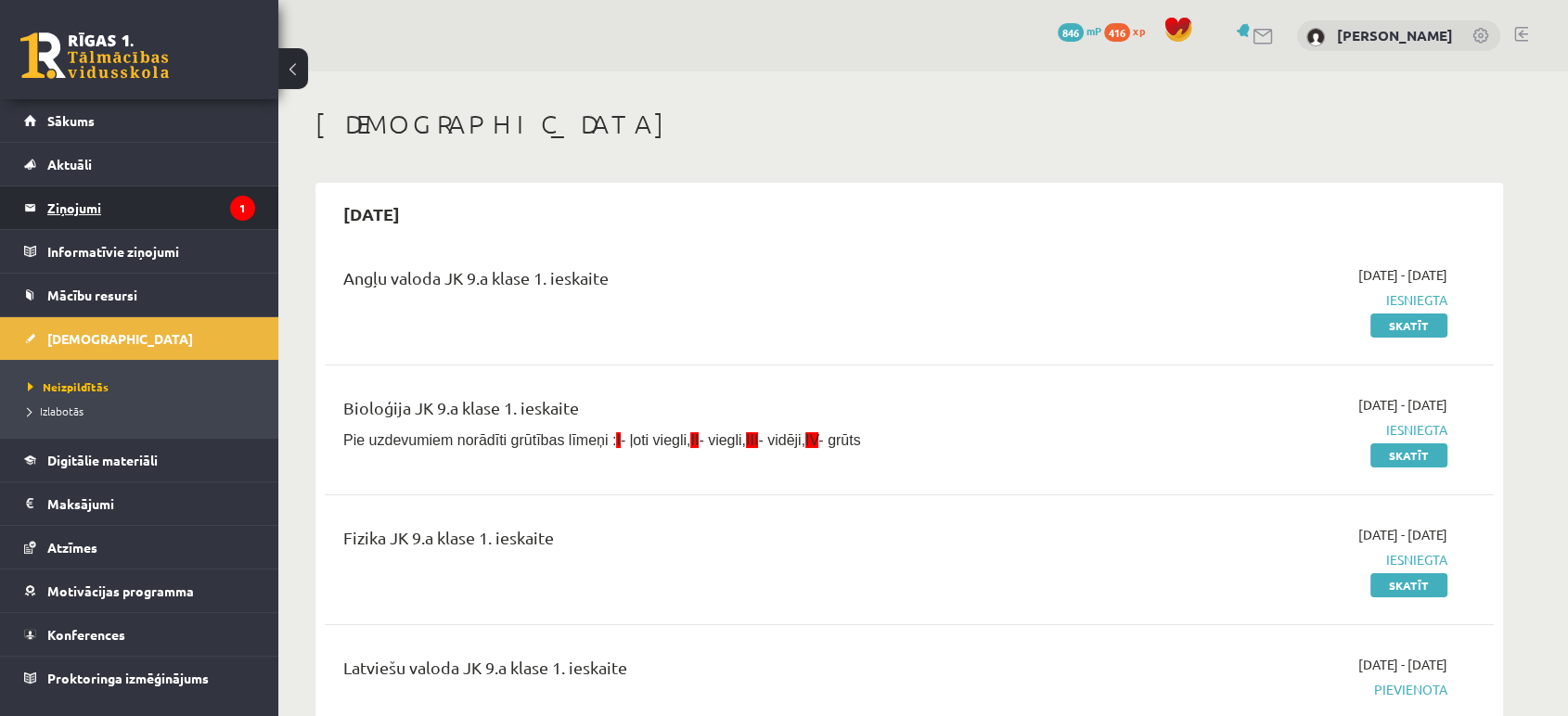
click at [145, 212] on legend "Ziņojumi 1" at bounding box center [151, 207] width 207 height 43
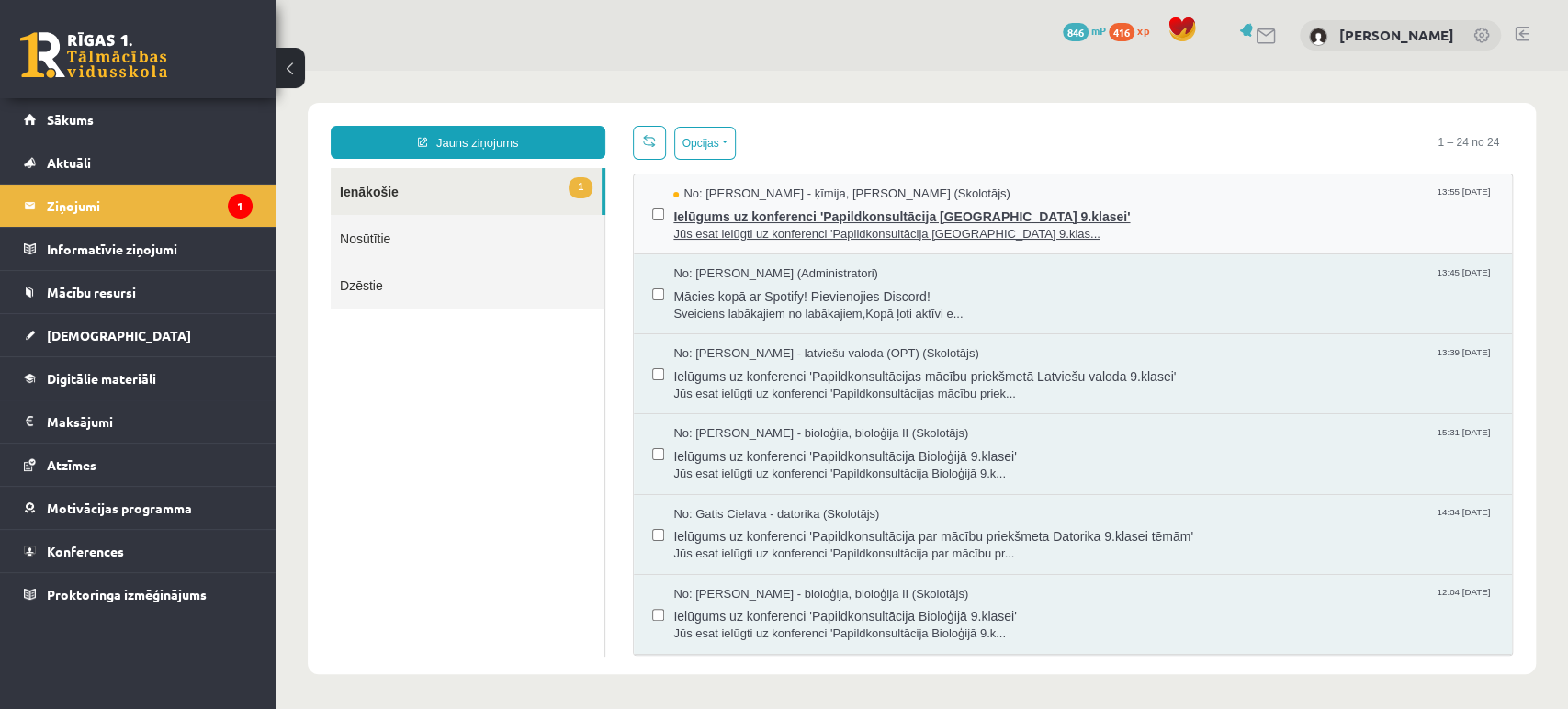
click at [943, 226] on span "Jūs esat ielūgti uz konferenci 'Papildkonsultācija Ķīmijā 9.klas..." at bounding box center [1083, 234] width 821 height 17
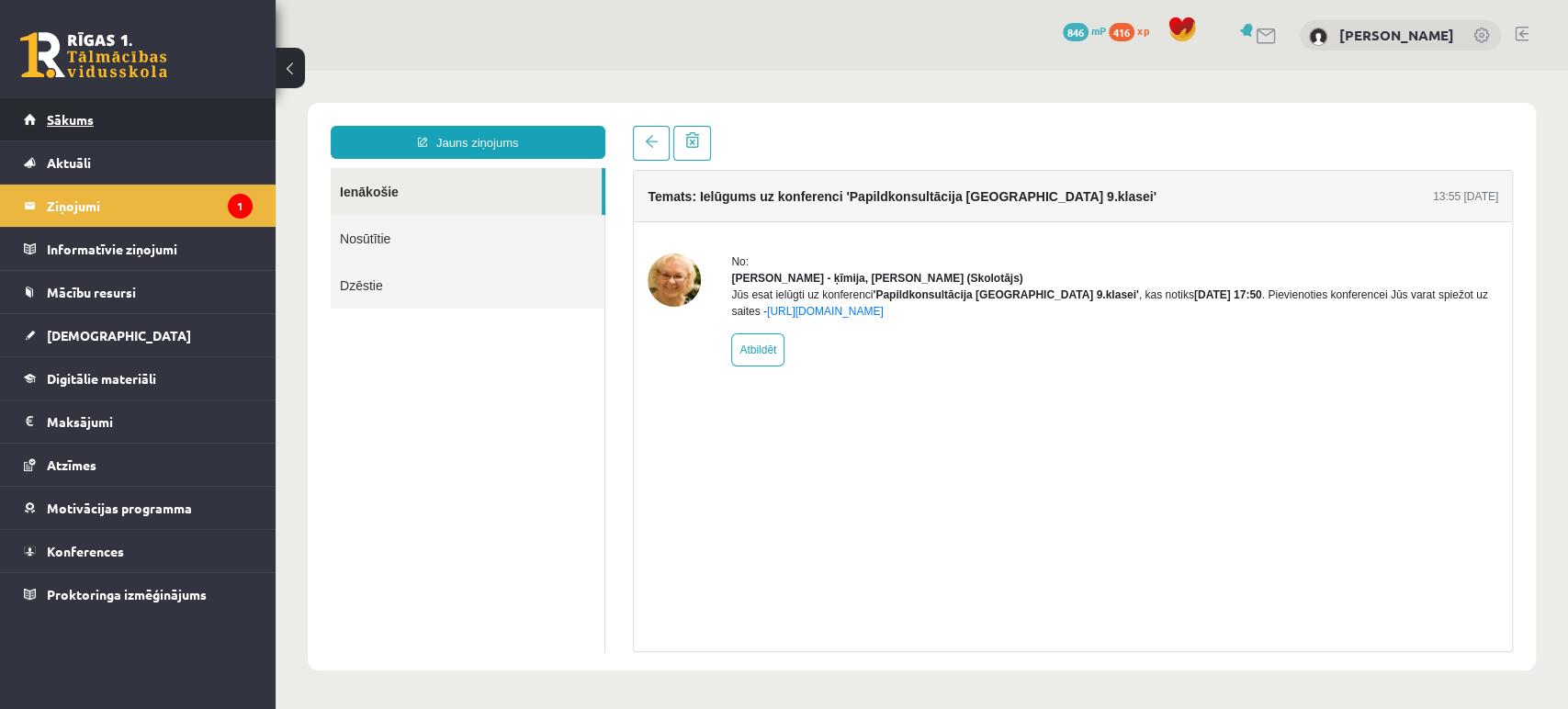
click at [76, 123] on span "Sākums" at bounding box center [70, 120] width 47 height 17
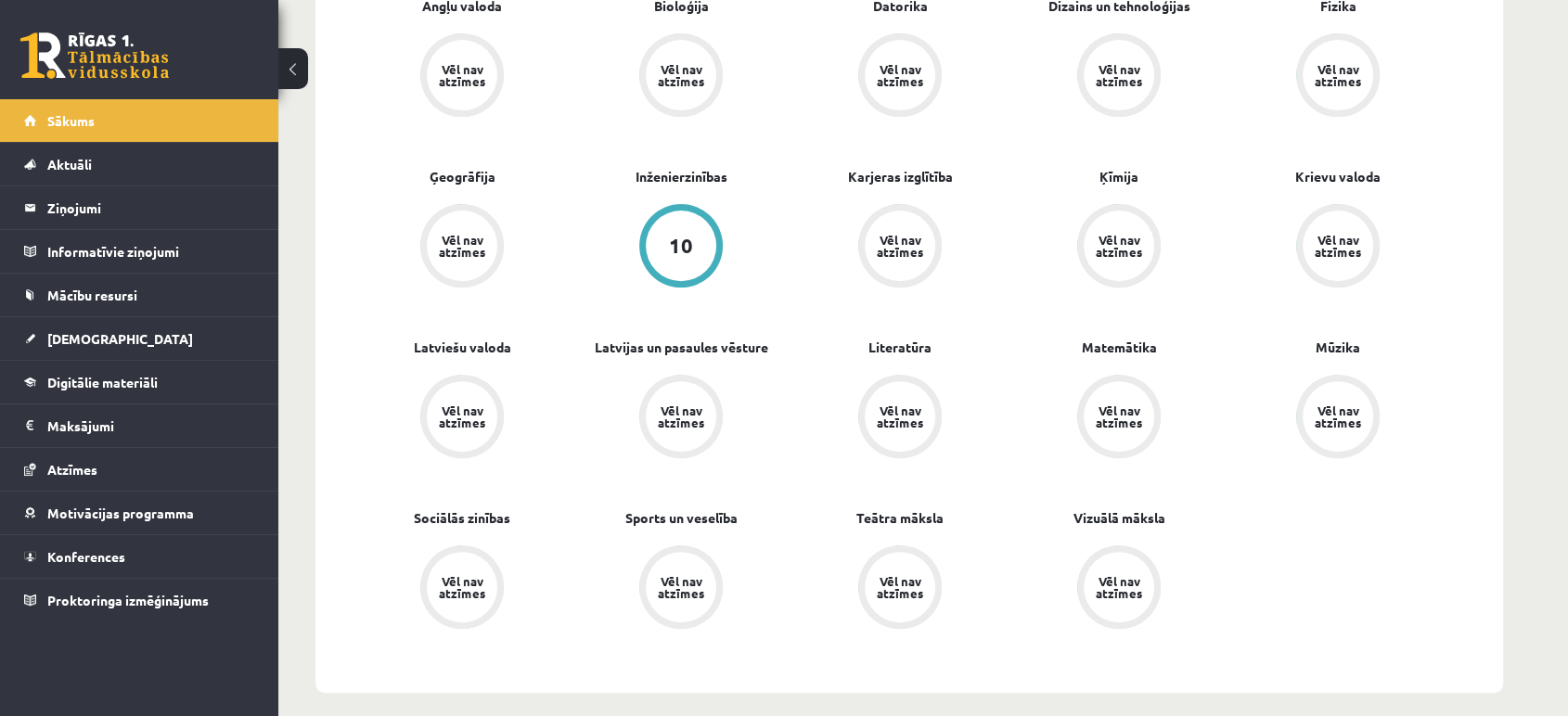
scroll to position [206, 0]
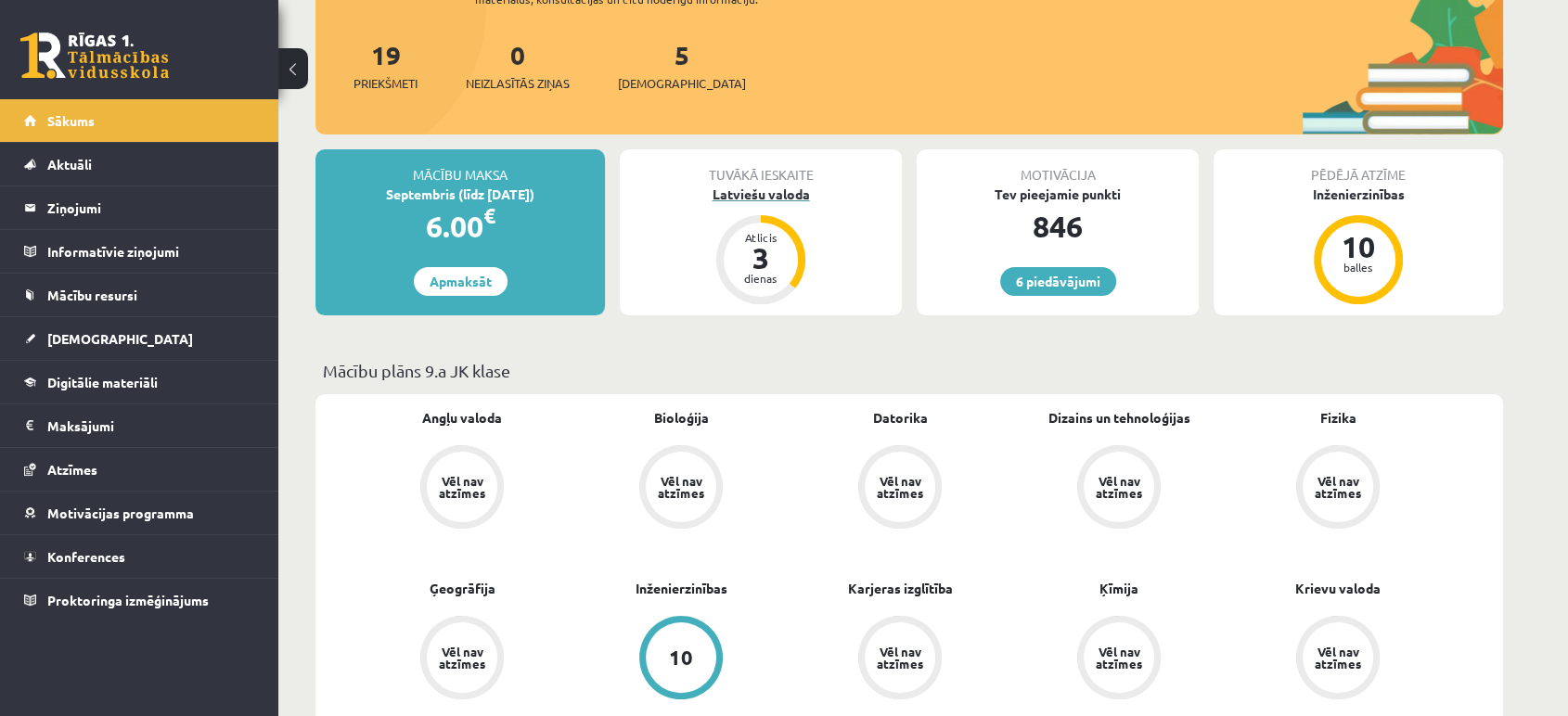
click at [777, 261] on div "3" at bounding box center [761, 258] width 56 height 30
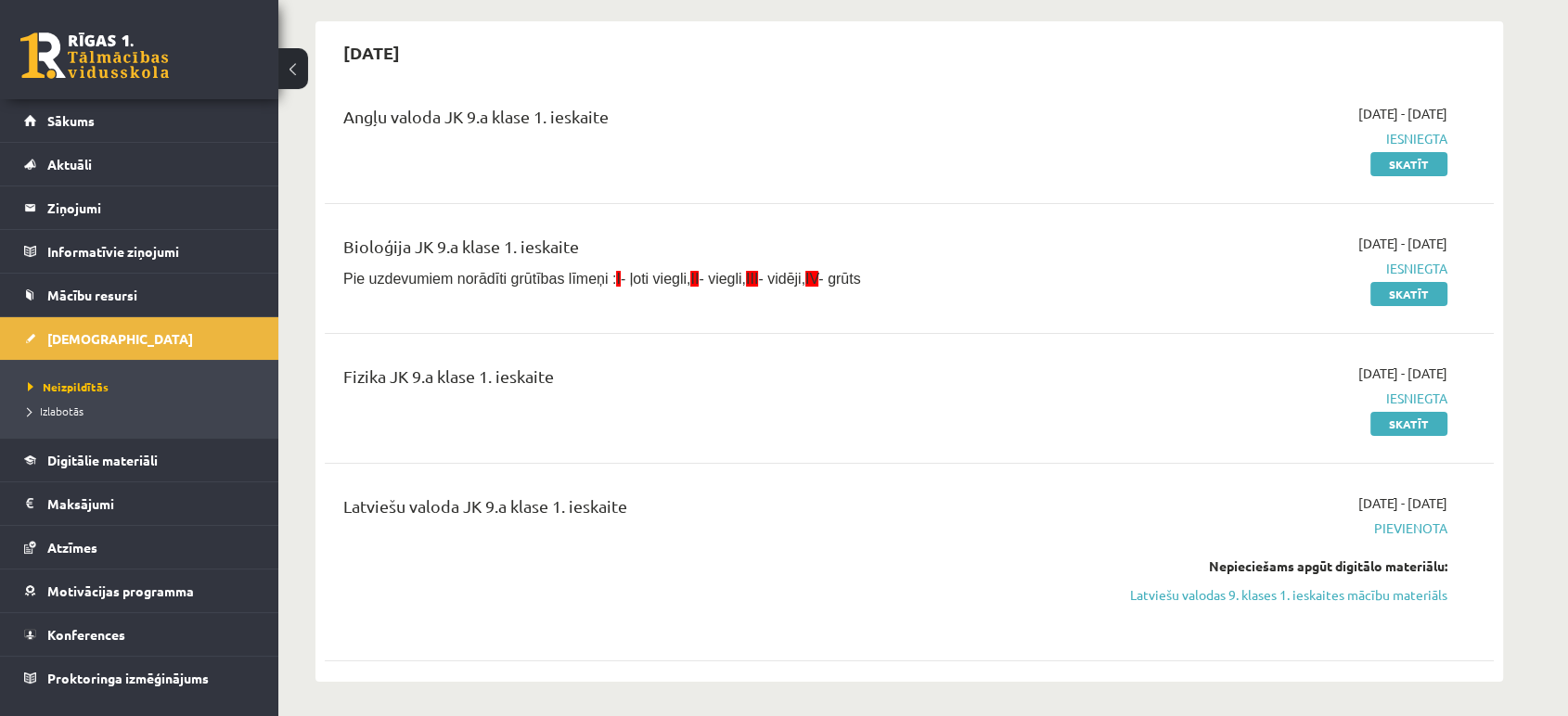
scroll to position [206, 0]
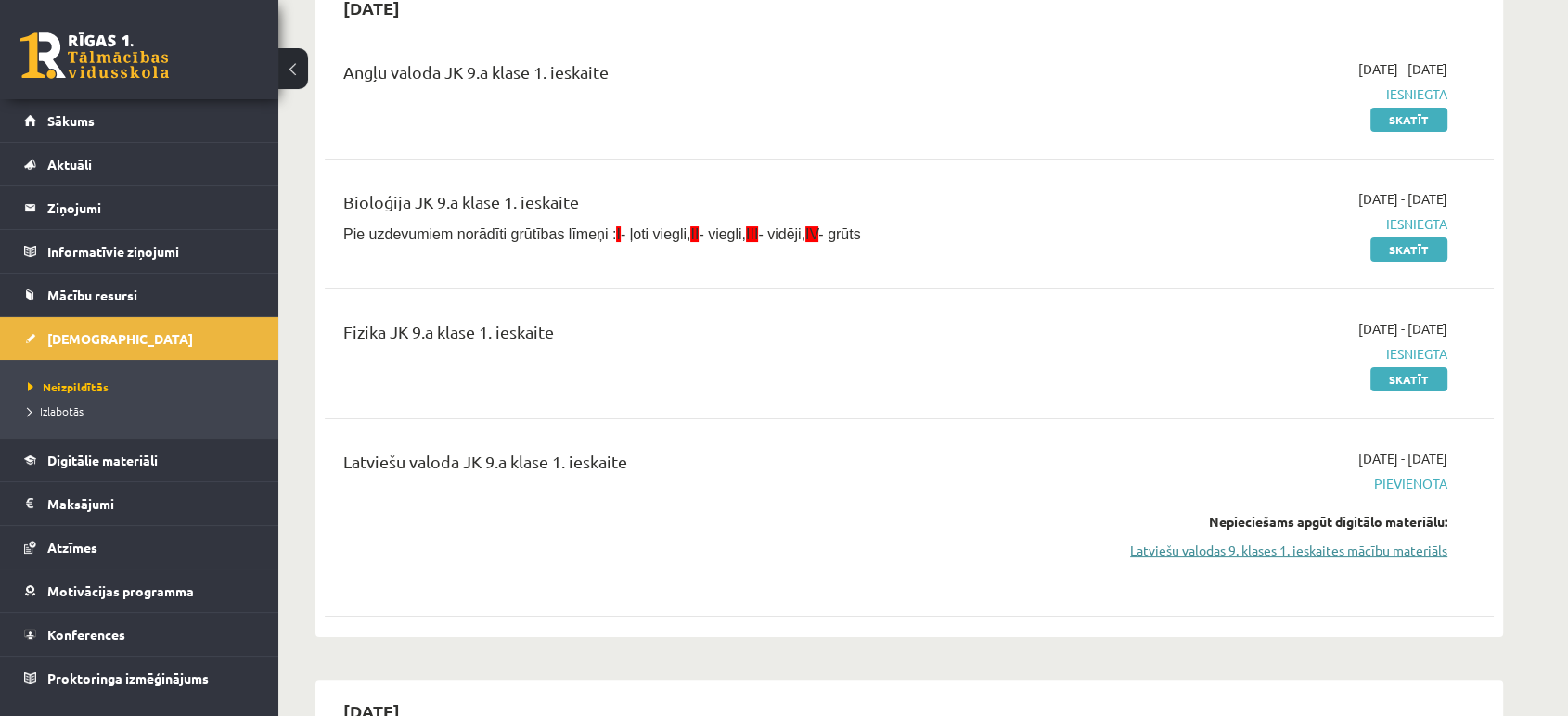
click at [1275, 546] on link "Latviešu valodas 9. klases 1. ieskaites mācību materiāls" at bounding box center [1272, 550] width 350 height 20
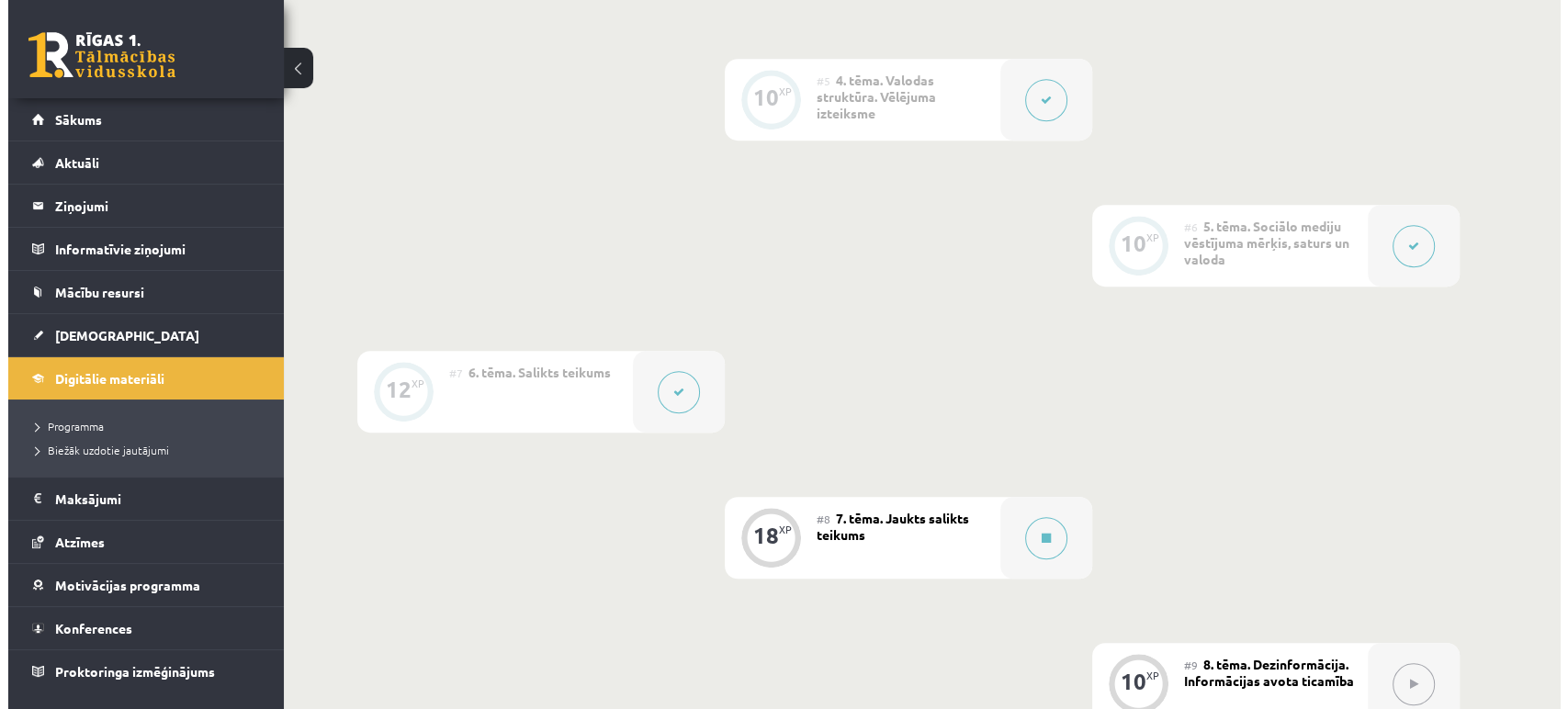
scroll to position [1224, 0]
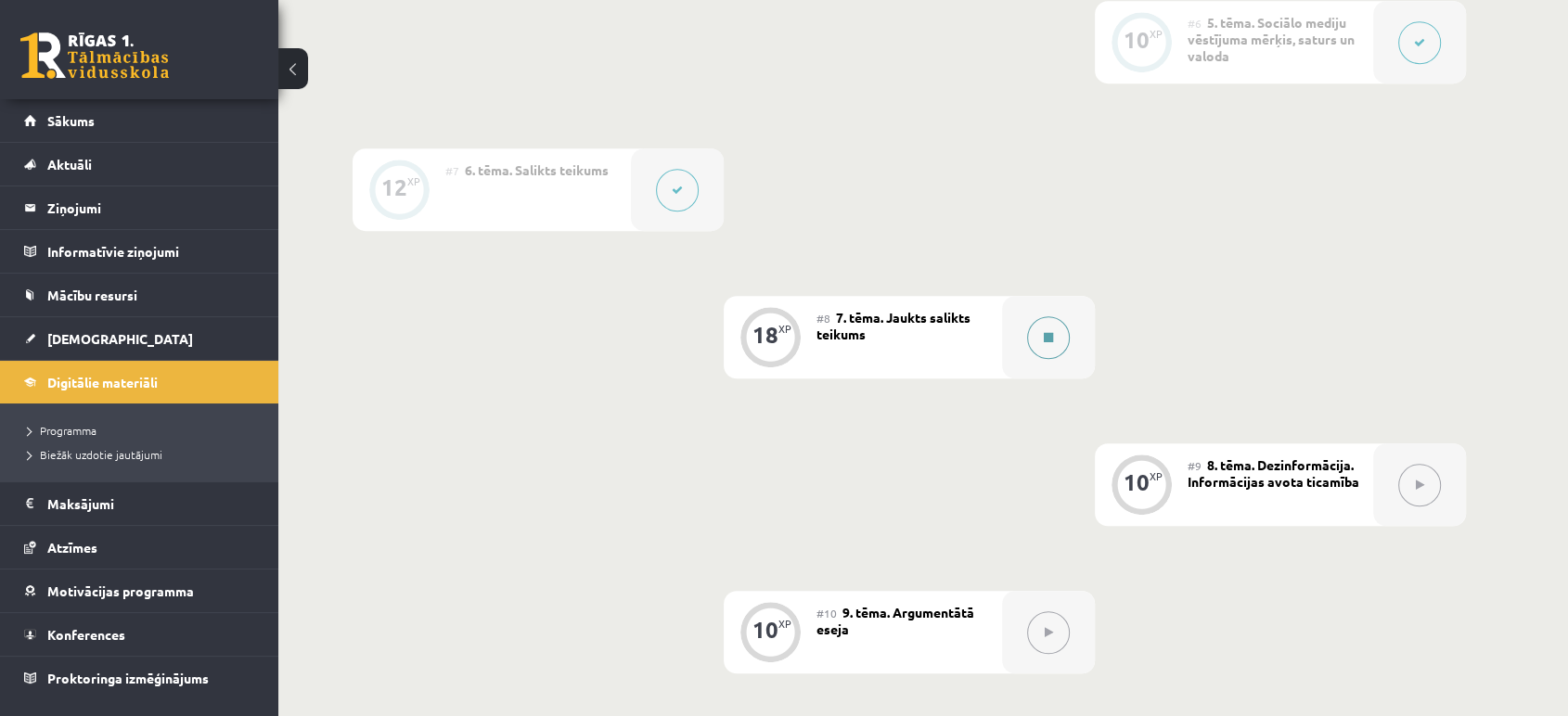
click at [1042, 337] on button at bounding box center [1048, 338] width 43 height 43
